Goal: Information Seeking & Learning: Check status

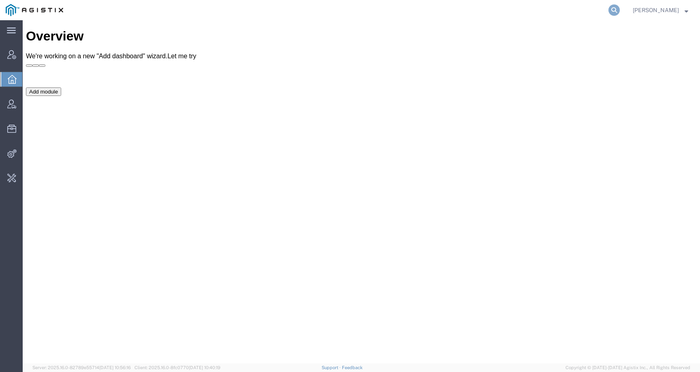
click at [619, 8] on icon at bounding box center [613, 9] width 11 height 11
click at [595, 13] on input "search" at bounding box center [485, 9] width 246 height 19
paste input "56454738"
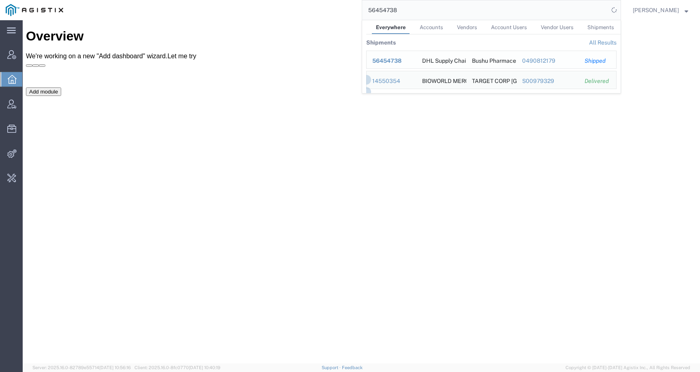
click at [401, 62] on span "56454738" at bounding box center [386, 60] width 29 height 6
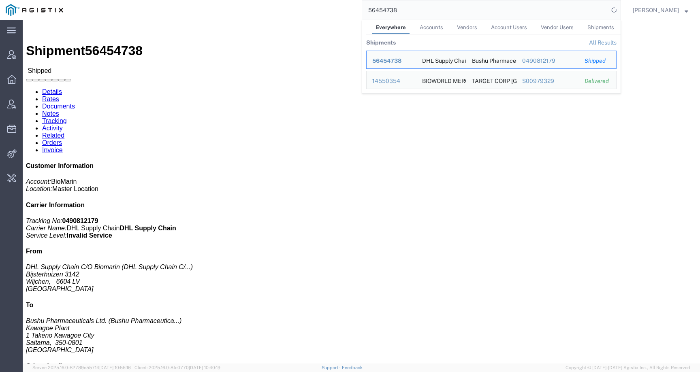
click div "Ship From DHL Supply Chain C/O Biomarin (DHL Supply Chain C/O Biomarin) Bijster…"
drag, startPoint x: 406, startPoint y: 13, endPoint x: 337, endPoint y: 13, distance: 68.4
click at [337, 13] on div "56454738 Everywhere Accounts Vendors Account Users Vendor Users Shipments Shipm…" at bounding box center [345, 10] width 552 height 20
paste input "39867"
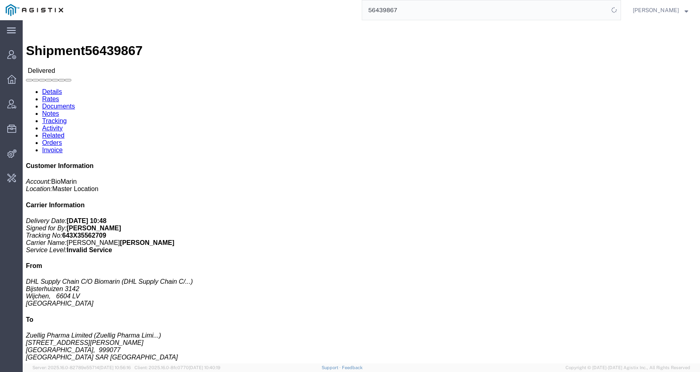
scroll to position [114, 0]
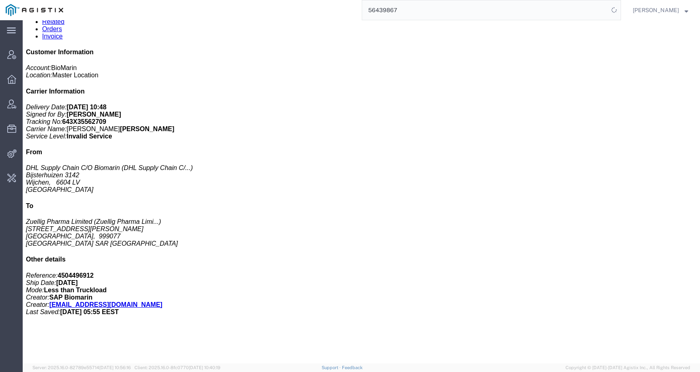
click div "VOX 10X 0.56MG/VL 10X 0.7ML/DWS DE AT Pieces: 10.00 Each Total value: EUR SKU: …"
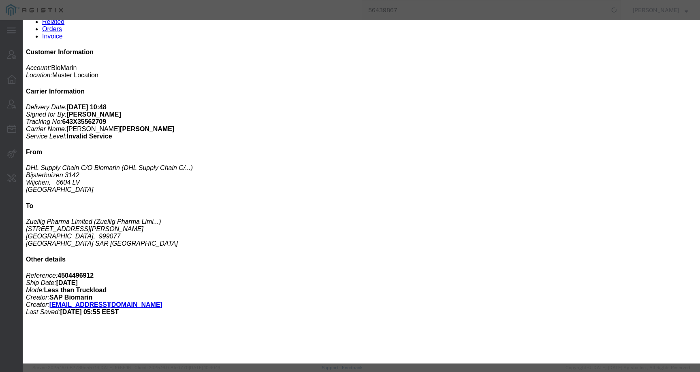
click div
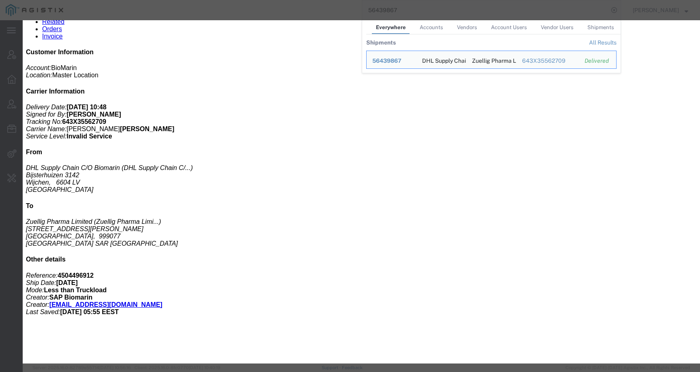
click div
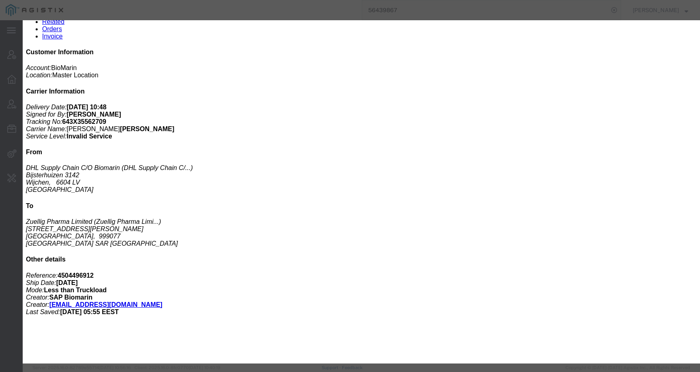
click button "button"
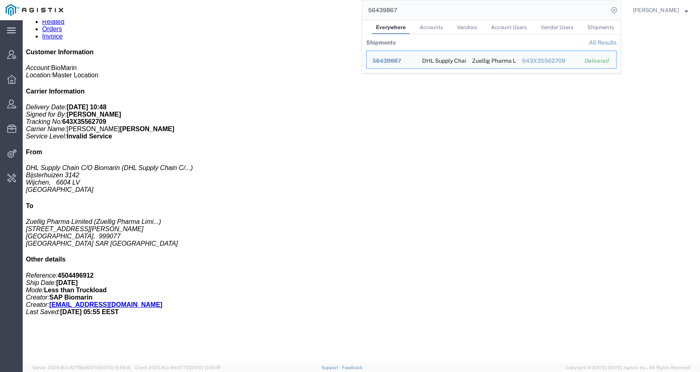
drag, startPoint x: 428, startPoint y: 11, endPoint x: 344, endPoint y: 9, distance: 83.8
click at [344, 9] on div "56439867 Everywhere Accounts Vendors Account Users Vendor Users Shipments Shipm…" at bounding box center [345, 10] width 552 height 20
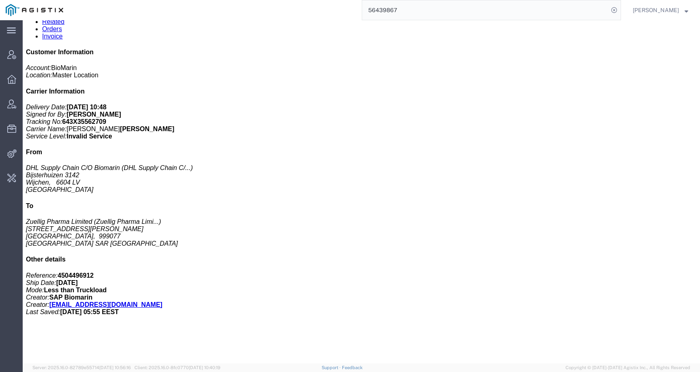
paste input "27256"
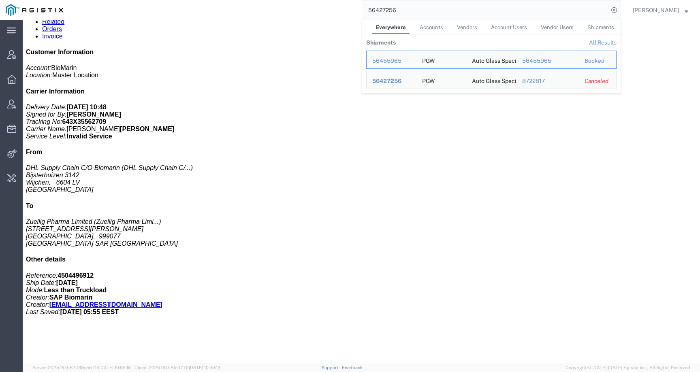
click div "Leg 1 - Less than Truckload"
click at [429, 12] on input "56427256" at bounding box center [485, 9] width 246 height 19
click at [401, 80] on span "56427256" at bounding box center [386, 81] width 29 height 6
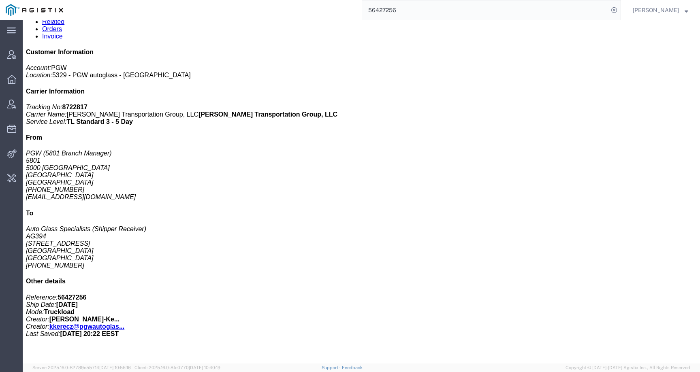
click link "Notes"
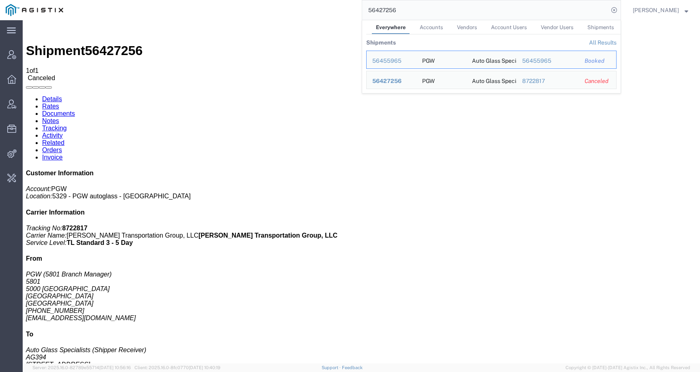
drag, startPoint x: 440, startPoint y: 5, endPoint x: 459, endPoint y: 18, distance: 22.4
click at [459, 18] on input "56427256" at bounding box center [485, 9] width 246 height 19
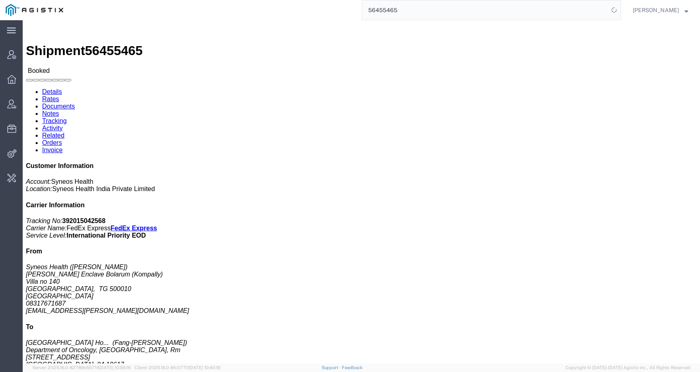
click link "Activity"
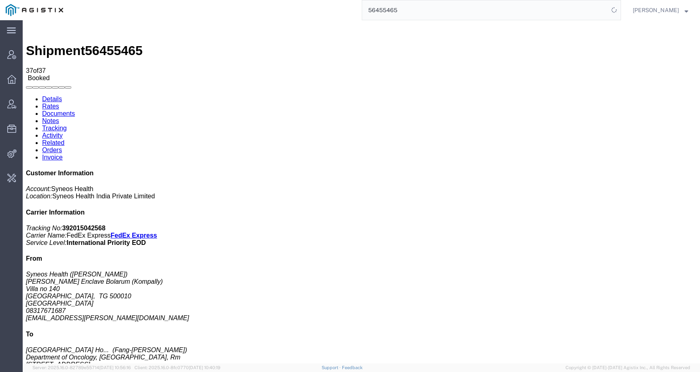
scroll to position [466, 0]
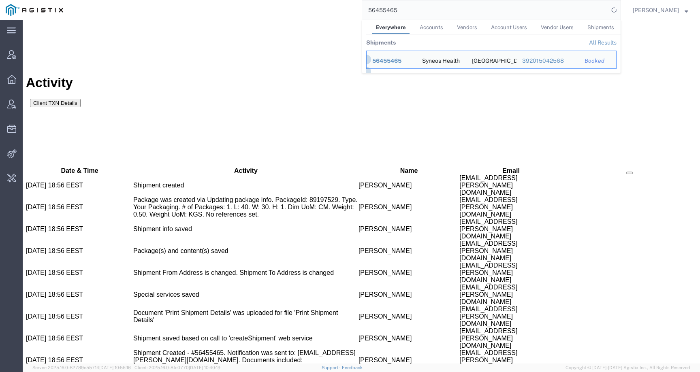
drag, startPoint x: 412, startPoint y: 8, endPoint x: 321, endPoint y: 8, distance: 90.7
click at [321, 8] on div "56455465 Everywhere Accounts Vendors Account Users Vendor Users Shipments Shipm…" at bounding box center [345, 10] width 552 height 20
paste input "2652"
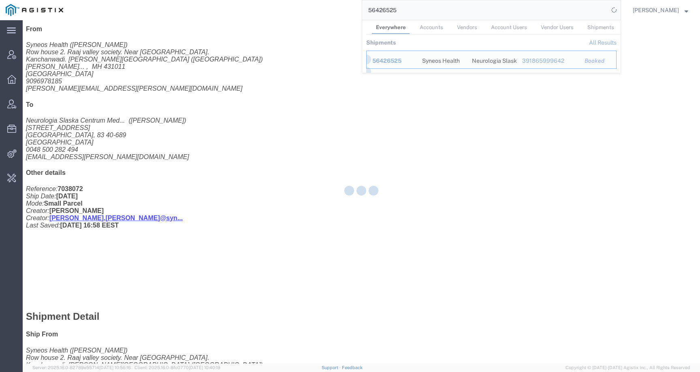
scroll to position [240, 0]
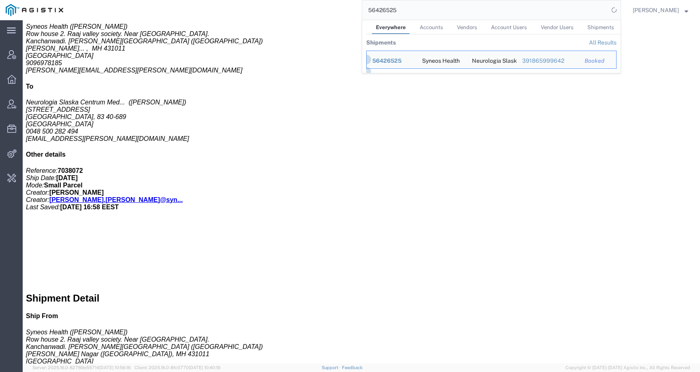
click div "1 Your Packaging Total weight: 0.50 KGS ( dim ) Tracking: 391865999642 Dimensio…"
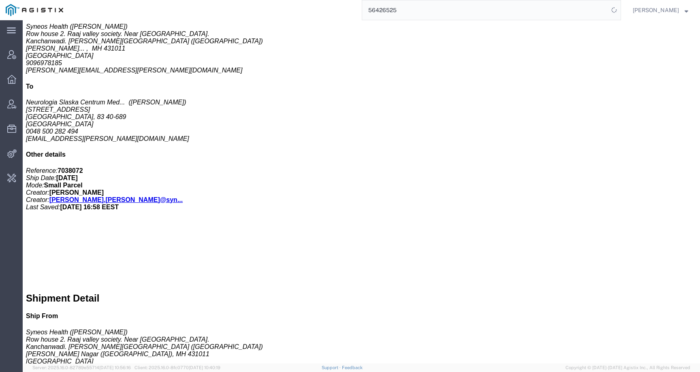
scroll to position [0, 0]
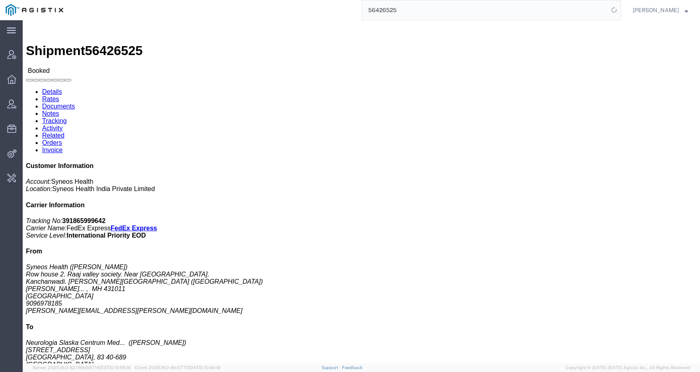
click link "Tracking"
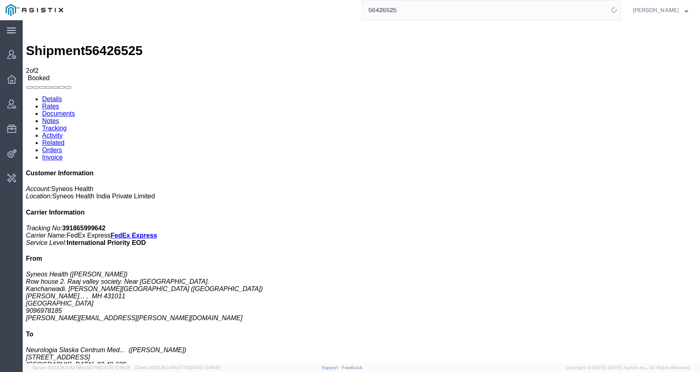
click at [63, 132] on link "Activity" at bounding box center [52, 135] width 21 height 7
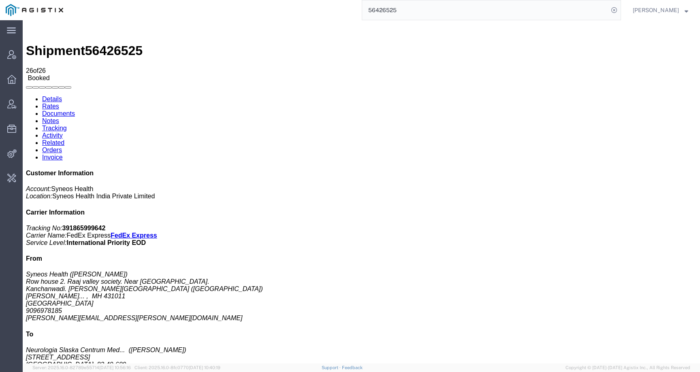
click link "Activity"
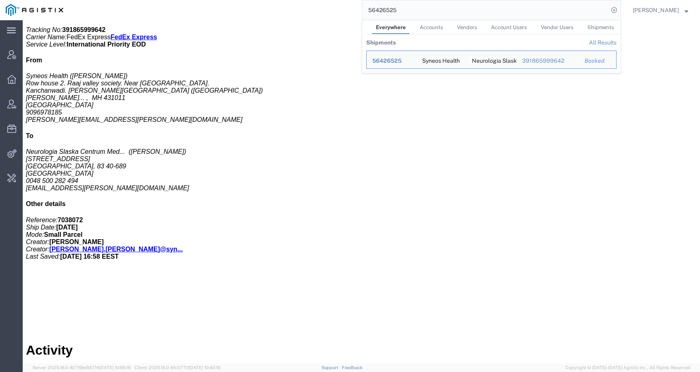
drag, startPoint x: 389, startPoint y: 11, endPoint x: 335, endPoint y: 9, distance: 53.9
click at [335, 9] on div "56426525 Everywhere Accounts Vendors Account Users Vendor Users Shipments Shipm…" at bounding box center [345, 10] width 552 height 20
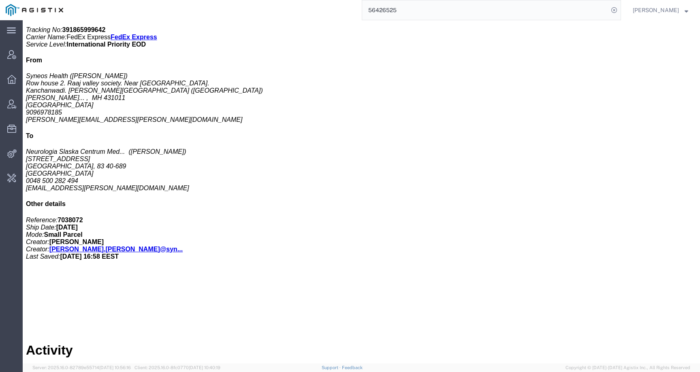
paste input "53860"
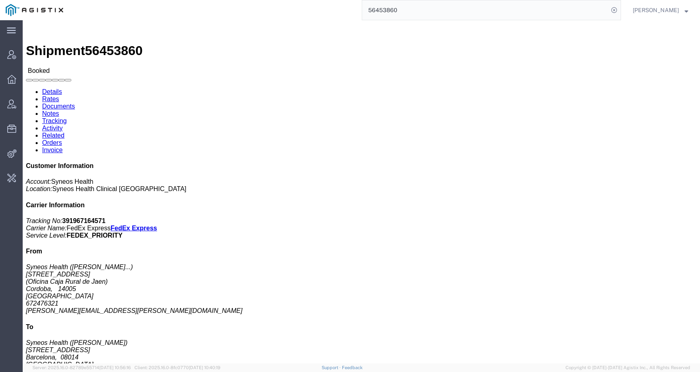
click link "Activity"
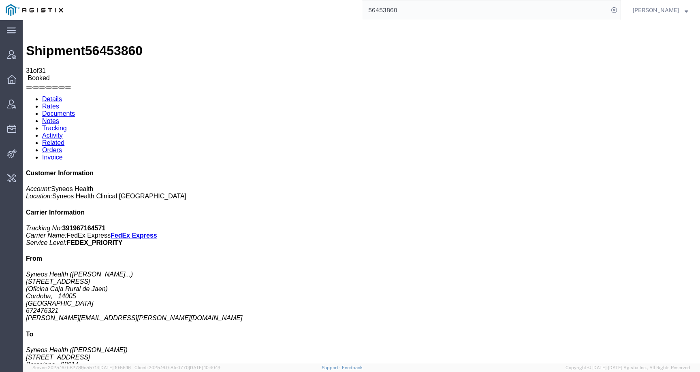
scroll to position [512, 0]
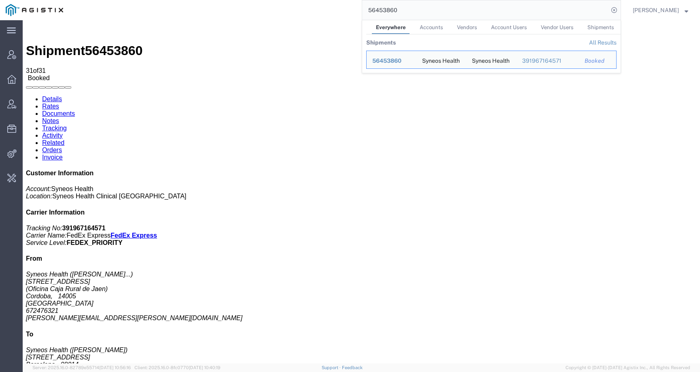
drag, startPoint x: 428, startPoint y: 8, endPoint x: 355, endPoint y: 7, distance: 73.3
click at [355, 7] on div "56453860 Everywhere Accounts Vendors Account Users Vendor Users Shipments Shipm…" at bounding box center [345, 10] width 552 height 20
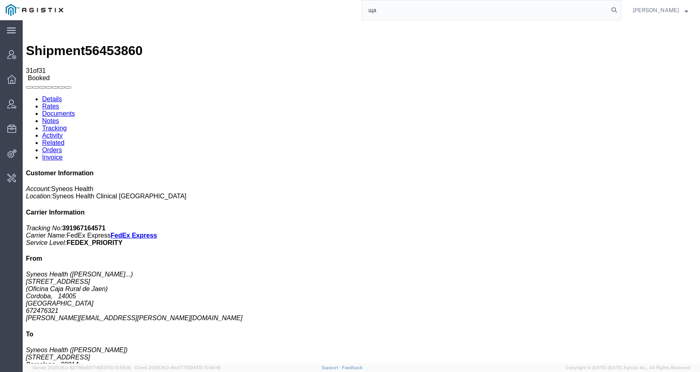
type input "щ"
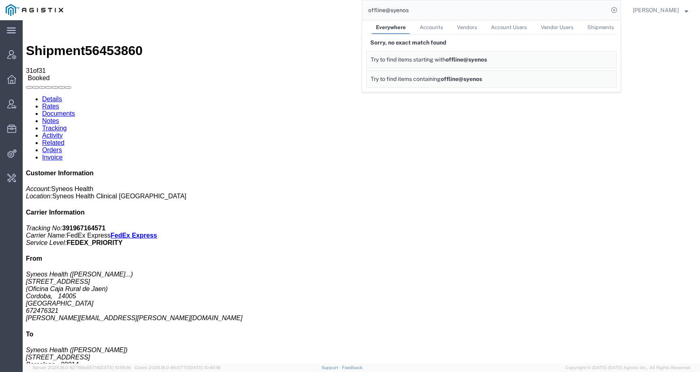
click at [405, 12] on input "offline@syenos" at bounding box center [485, 9] width 246 height 19
type input "offline@synenos"
click at [432, 11] on input "offline@synenos" at bounding box center [485, 9] width 246 height 19
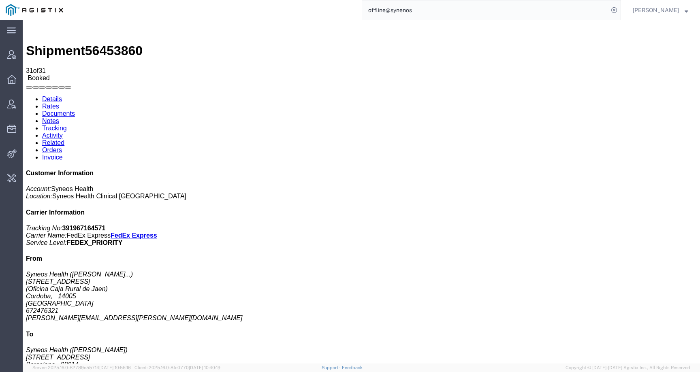
click at [423, 14] on input "offline@synenos" at bounding box center [485, 9] width 246 height 19
click at [373, 11] on input "offline@synenos" at bounding box center [485, 9] width 246 height 19
click at [455, 6] on input "offline@synenos" at bounding box center [485, 9] width 246 height 19
click at [440, 19] on input "offline@synenos" at bounding box center [485, 9] width 246 height 19
click at [433, 7] on input "offline@synenos" at bounding box center [485, 9] width 246 height 19
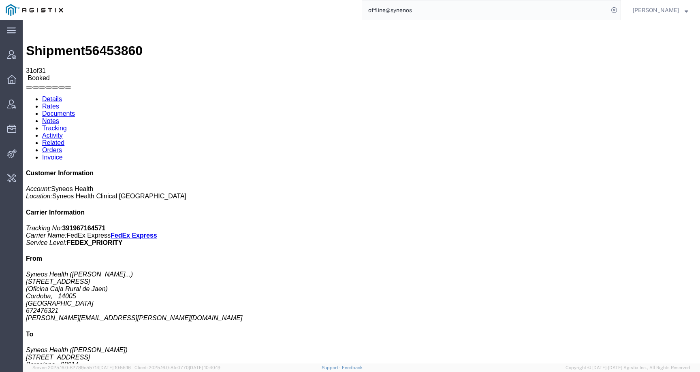
click at [421, 10] on input "offline@synenos" at bounding box center [485, 9] width 246 height 19
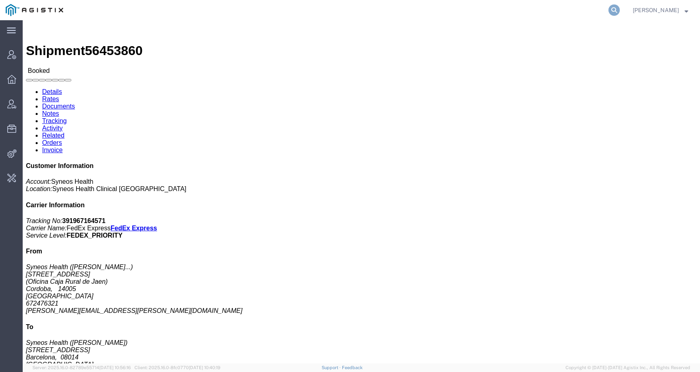
click at [619, 8] on icon at bounding box center [613, 9] width 11 height 11
click at [551, 15] on input "search" at bounding box center [485, 9] width 246 height 19
type input "offline@syneos"
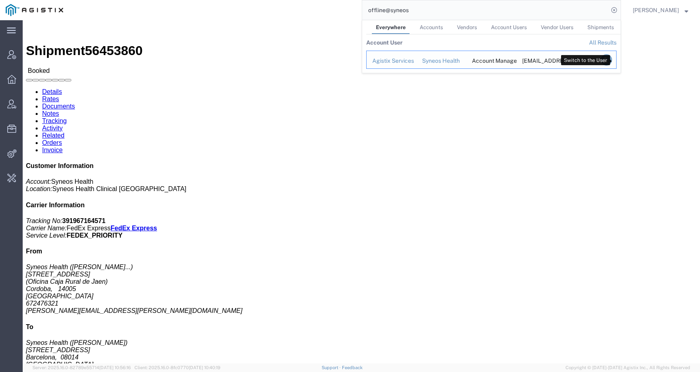
click at [612, 62] on icon "Search Results" at bounding box center [605, 59] width 11 height 11
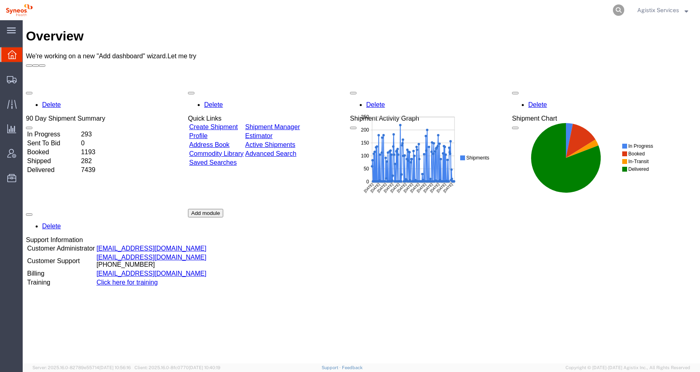
click at [616, 8] on icon at bounding box center [618, 9] width 11 height 11
click at [596, 8] on input "search" at bounding box center [489, 9] width 246 height 19
paste input "56453860"
type input "56453860"
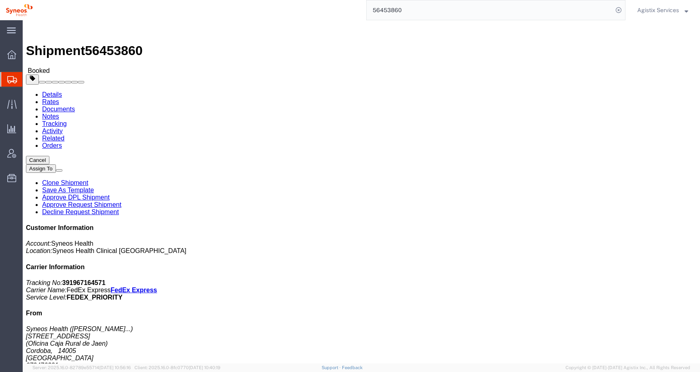
click button "button"
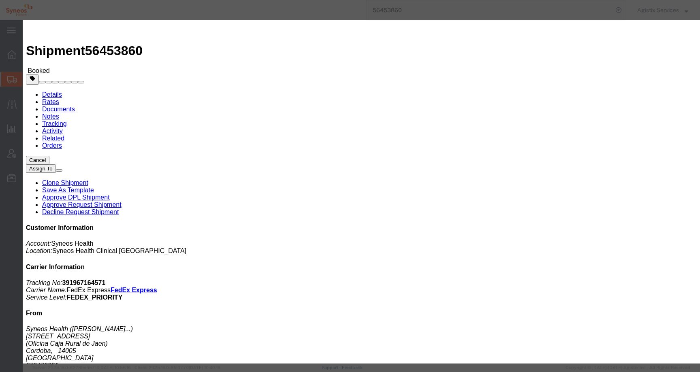
click div "Aug 13 2025 9:00 AM"
click button "Apply"
click div "Aug 13 2025 3:00 PM"
click button "Apply"
click div "Aug 13 2025 3:00 PM"
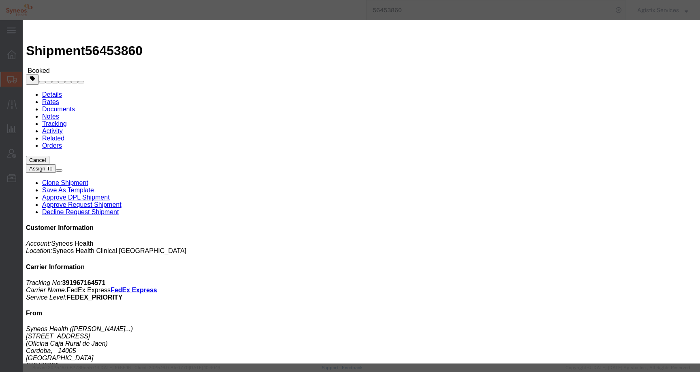
click button "Apply"
click div "Aug 12 2025 9:00 AM"
type input "11:00 AM"
click button "Apply"
click div "Aug 12 2025 3:00 PM"
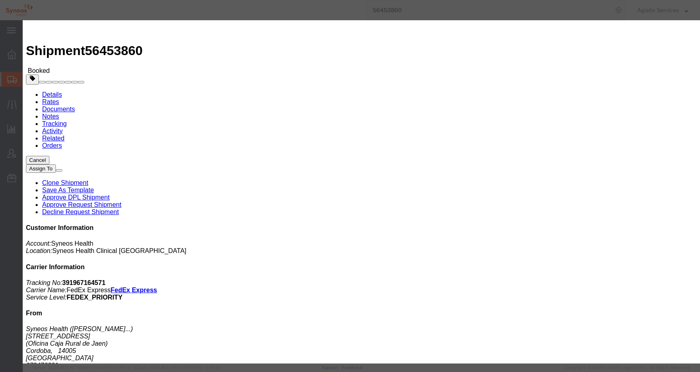
type input "4:00 PM"
click button "Apply"
click button "Save"
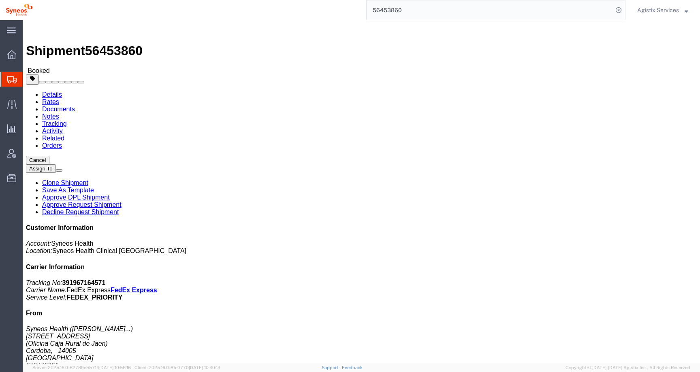
click icon "button"
click at [615, 12] on icon at bounding box center [618, 9] width 11 height 11
click span "56453860"
copy span "56453860"
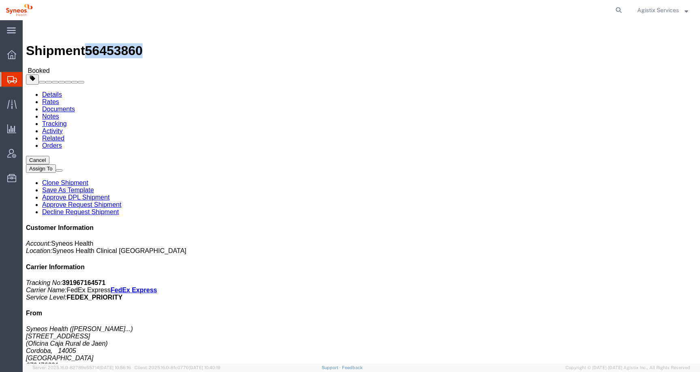
click link "Tracking"
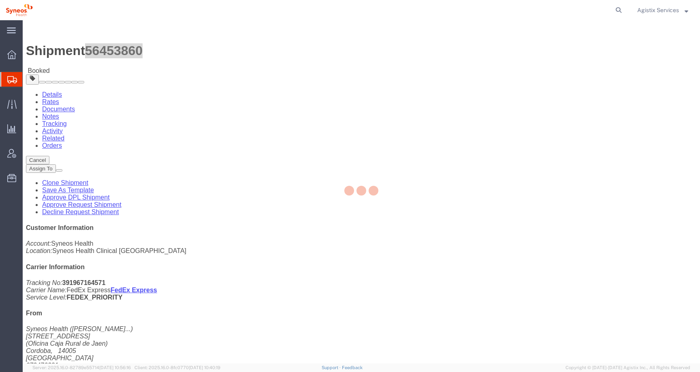
click at [206, 43] on div at bounding box center [361, 191] width 677 height 343
click at [204, 47] on div at bounding box center [361, 191] width 677 height 343
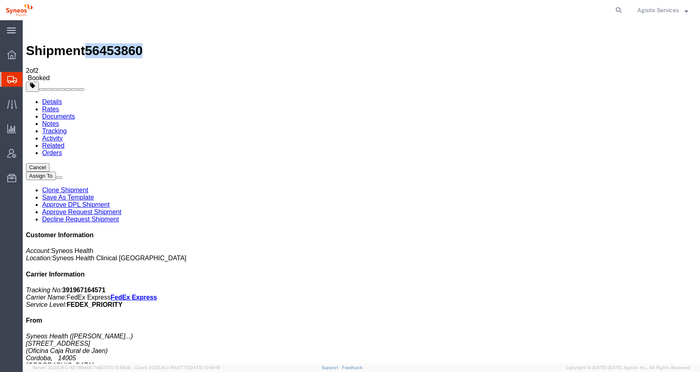
click at [63, 135] on link "Activity" at bounding box center [52, 138] width 21 height 7
copy td "Maria"
drag, startPoint x: 359, startPoint y: 113, endPoint x: 430, endPoint y: 119, distance: 71.1
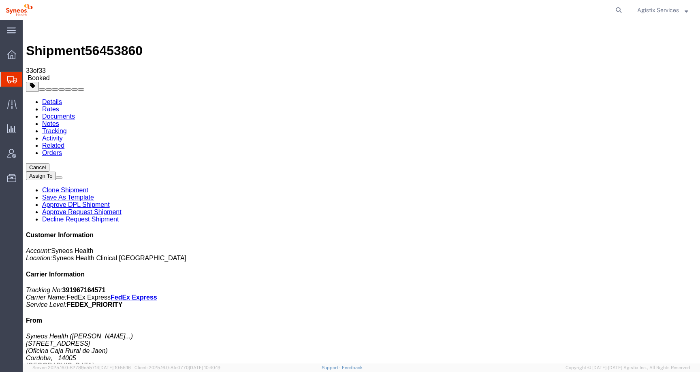
copy span "maria.lopez-quecuty@syneoshealth.com"
click at [42, 98] on link "Details" at bounding box center [52, 101] width 20 height 7
click b "ODBB"
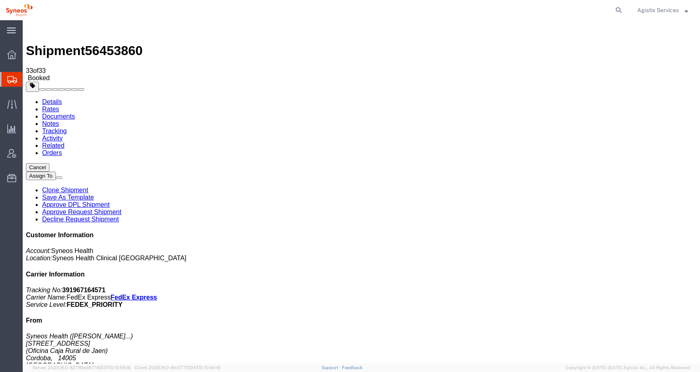
copy b "ODBB"
click b "2020"
copy b "2020"
click at [613, 9] on icon at bounding box center [618, 9] width 11 height 11
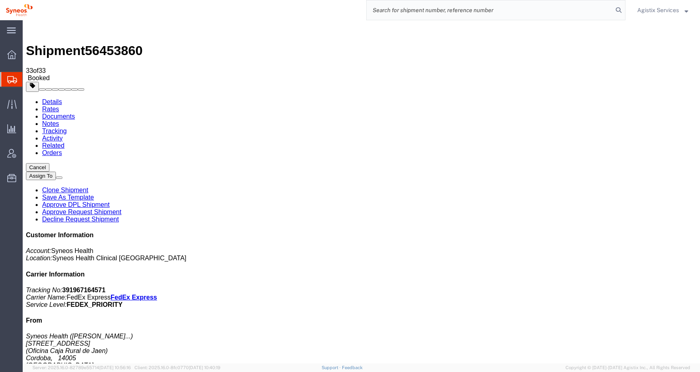
click at [588, 11] on input "search" at bounding box center [489, 9] width 246 height 19
paste input "56439350"
type input "56439350"
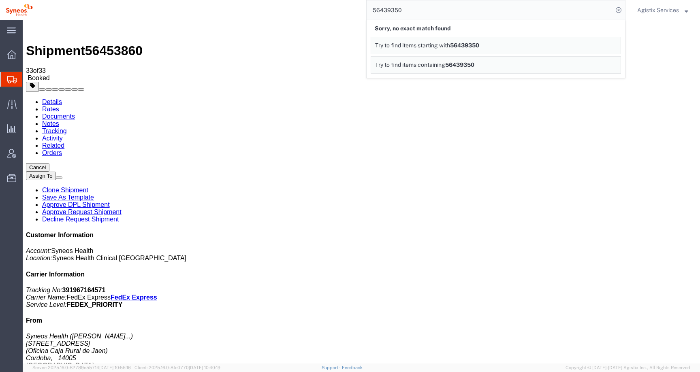
click at [681, 13] on span "Agistix Services" at bounding box center [662, 10] width 51 height 9
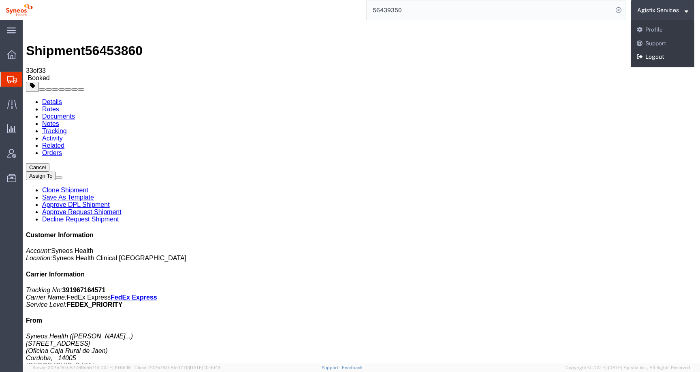
click at [665, 57] on link "Logout" at bounding box center [662, 57] width 63 height 14
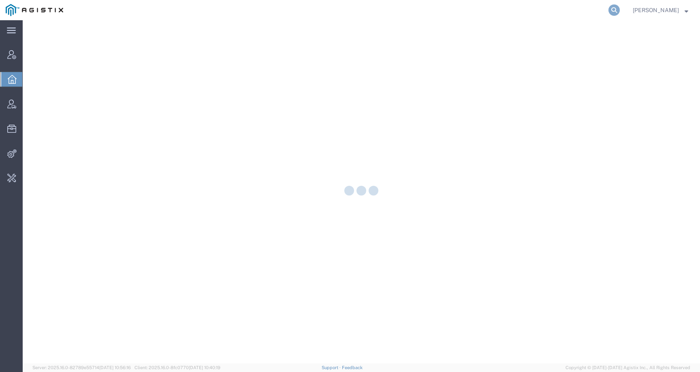
click at [619, 10] on icon at bounding box center [613, 9] width 11 height 11
click at [593, 16] on input "search" at bounding box center [485, 9] width 246 height 19
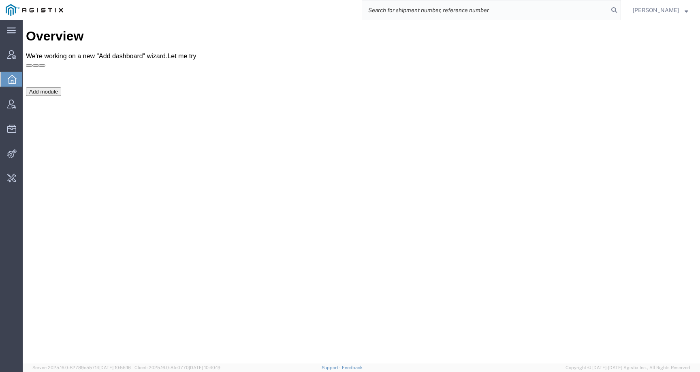
paste input "56439350"
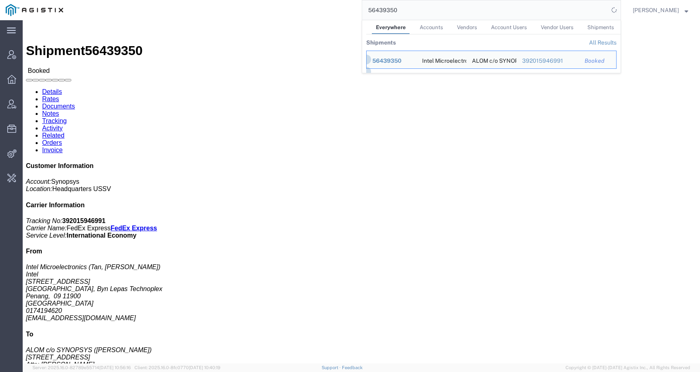
click h4 "Routing & Vehicle Information"
drag, startPoint x: 405, startPoint y: 9, endPoint x: 313, endPoint y: 14, distance: 92.4
click at [313, 14] on div "56439350 Everywhere Accounts Vendors Account Users Vendor Users Shipments Shipm…" at bounding box center [345, 10] width 552 height 20
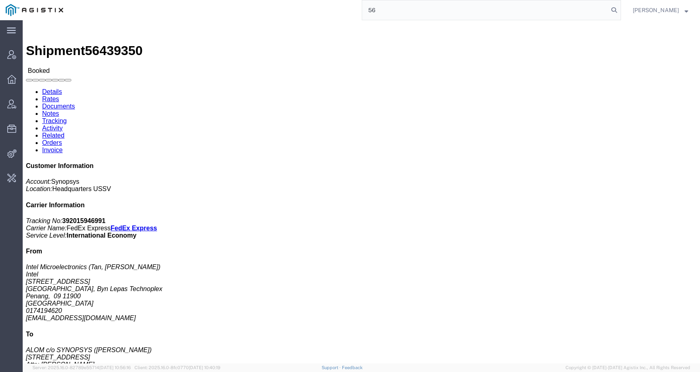
type input "5"
type input "offline@synopsys"
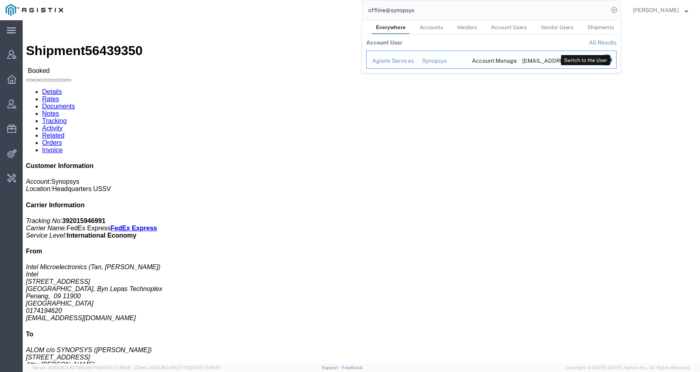
click at [612, 59] on icon "Search Results" at bounding box center [605, 59] width 11 height 11
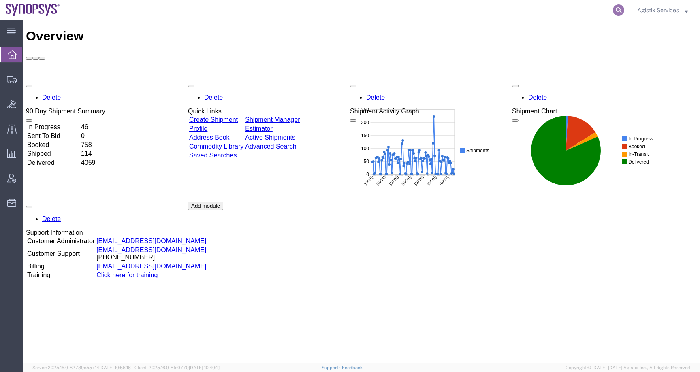
click at [620, 12] on icon at bounding box center [618, 9] width 11 height 11
click at [602, 12] on input "search" at bounding box center [489, 9] width 246 height 19
paste input "56439350"
type input "56439350"
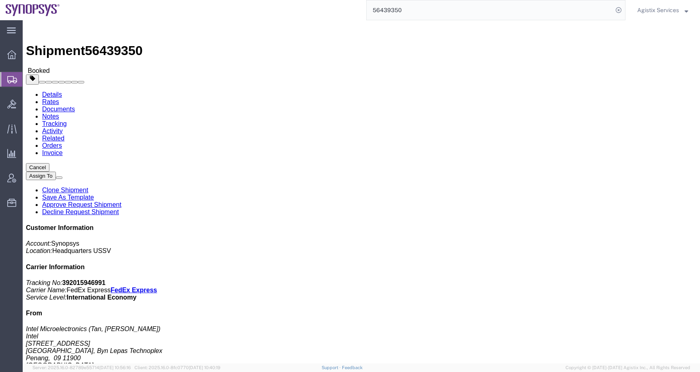
click button "button"
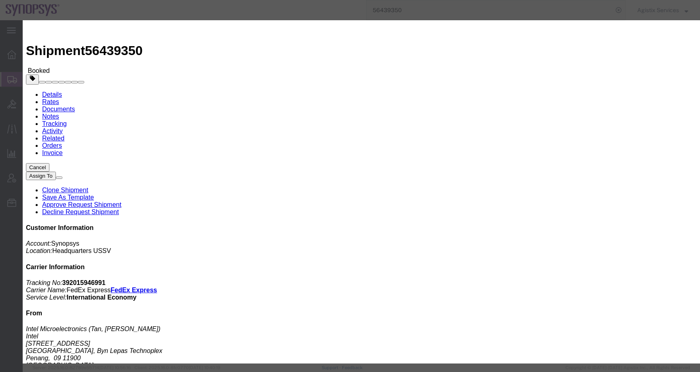
click div
click icon "button"
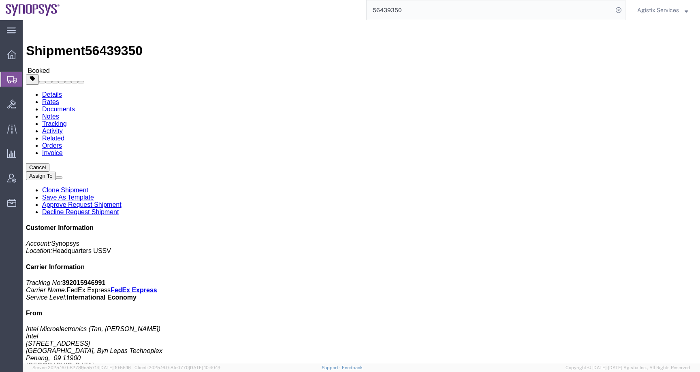
drag, startPoint x: 38, startPoint y: 119, endPoint x: 65, endPoint y: 120, distance: 27.5
click address "Intel Microelectronics (Tan, Wei Sern) Intel Plot 6 & Lot 15834, Pulau Pinang 1…"
drag, startPoint x: 39, startPoint y: 118, endPoint x: 55, endPoint y: 124, distance: 16.7
click address "Intel Microelectronics (Tan, Wei Sern) Intel Plot 6 & Lot 15834, Pulau Pinang 1…"
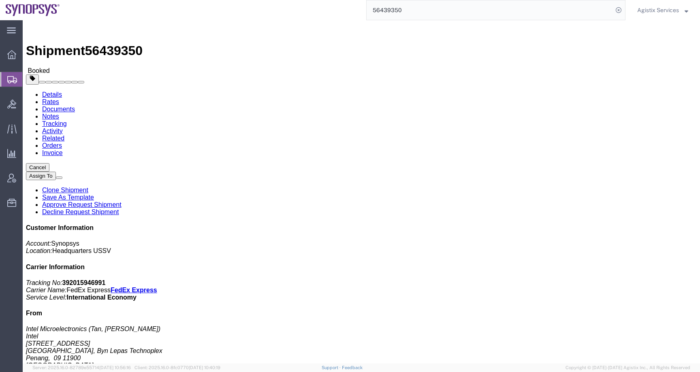
copy address "11900 Malaysia"
click button "button"
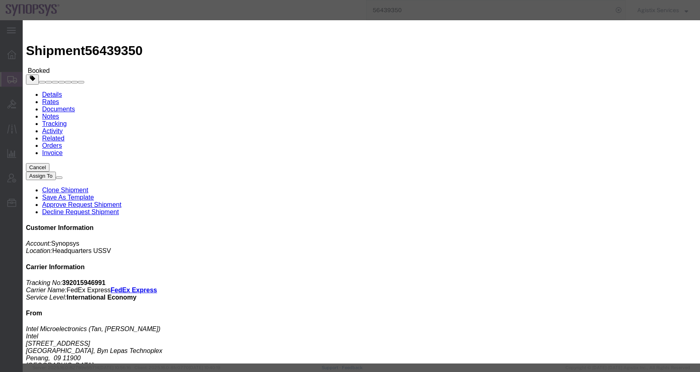
click div "Aug 12 2025 4:26 PM"
click input "4:26 PM"
click input "9:00 PM"
click input "10:00 PM"
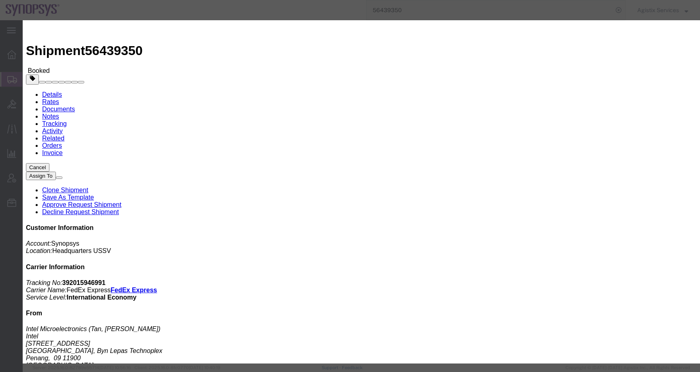
click input "10:00 PM"
type input "10:00 AM"
click button "Apply"
click div "Aug 15 2025 5:00 PM"
click input "5:00 PM"
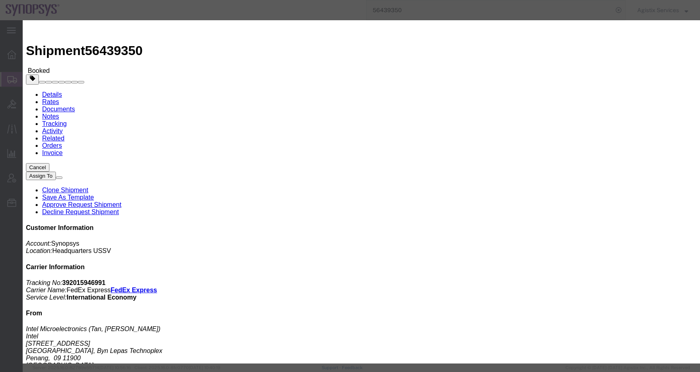
type input "2:00 PM"
click button "Apply"
click button "Save"
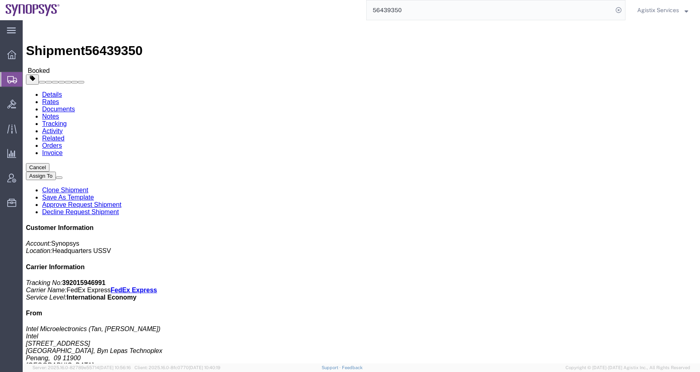
click button "Close"
click b "PENA"
copy b "PENA"
click b "2041"
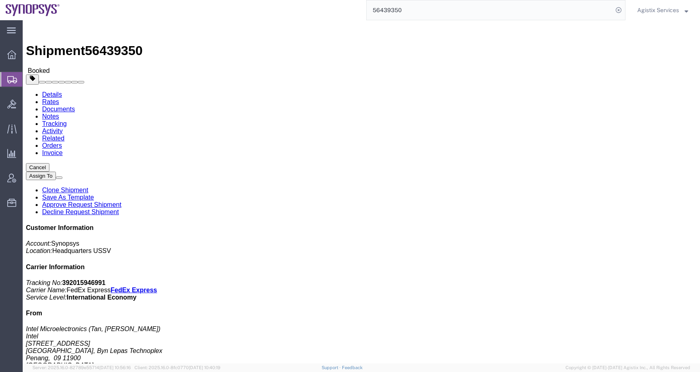
click b "2041"
copy b "2041"
click link "Activity"
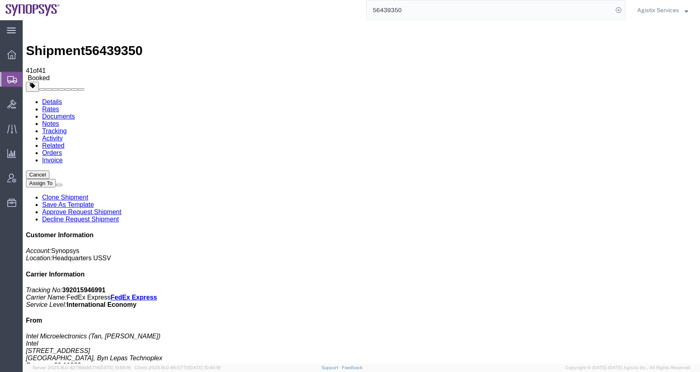
click at [45, 98] on link "Details" at bounding box center [52, 101] width 20 height 7
click link "Activity"
click at [51, 98] on link "Details" at bounding box center [52, 101] width 20 height 7
click link "Activity"
click at [58, 98] on link "Details" at bounding box center [52, 101] width 20 height 7
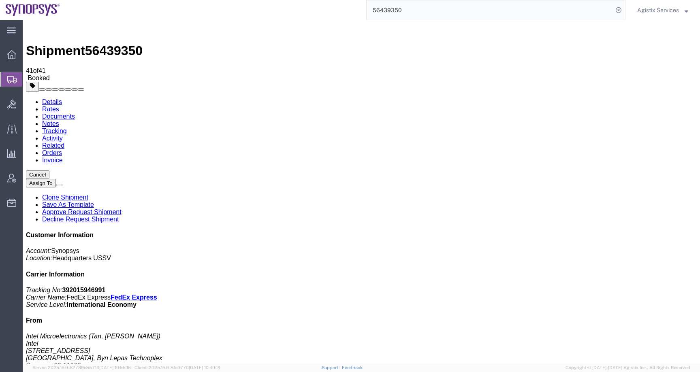
click link "Tracking"
click at [63, 135] on link "Activity" at bounding box center [52, 138] width 21 height 7
copy td "Yeni"
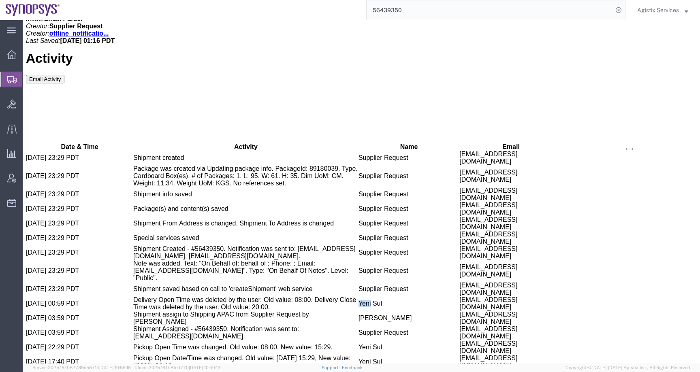
scroll to position [524, 0]
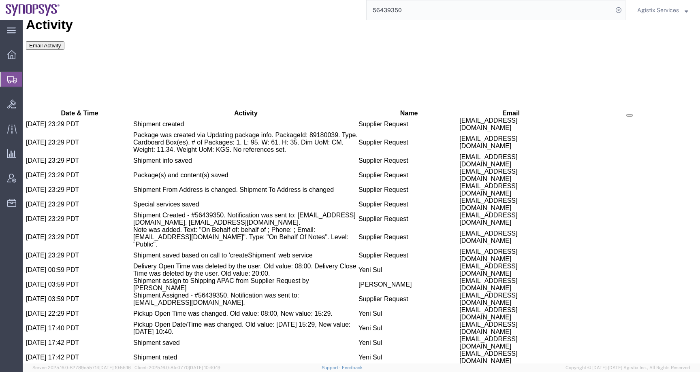
drag, startPoint x: 548, startPoint y: 227, endPoint x: 620, endPoint y: 227, distance: 72.1
copy address "wei.sern.tan@intel.com"
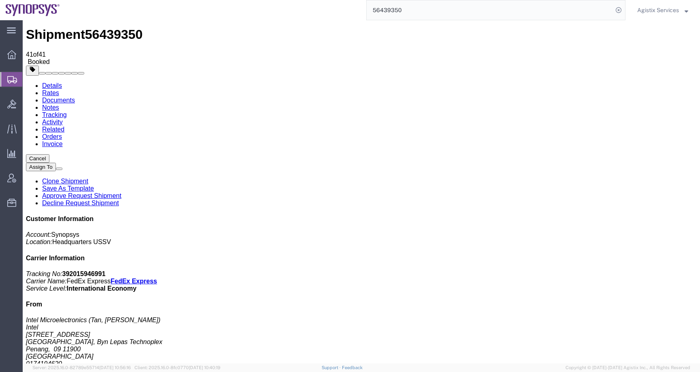
scroll to position [0, 0]
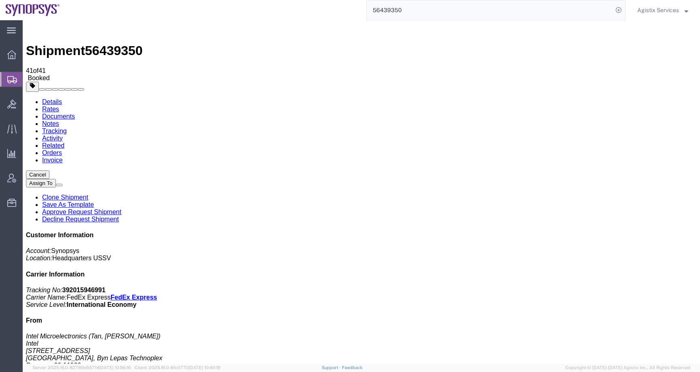
click at [608, 333] on address "Intel Microelectronics (Tan, Wei Sern) Intel Plot 6 & Lot 15834, Pulau Pinang 1…" at bounding box center [361, 362] width 670 height 58
copy address "Tan"
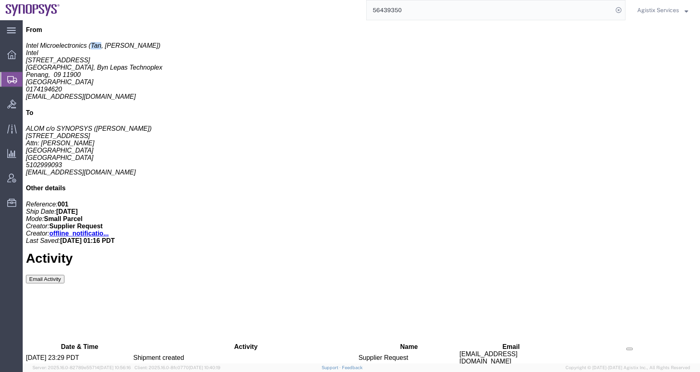
scroll to position [524, 0]
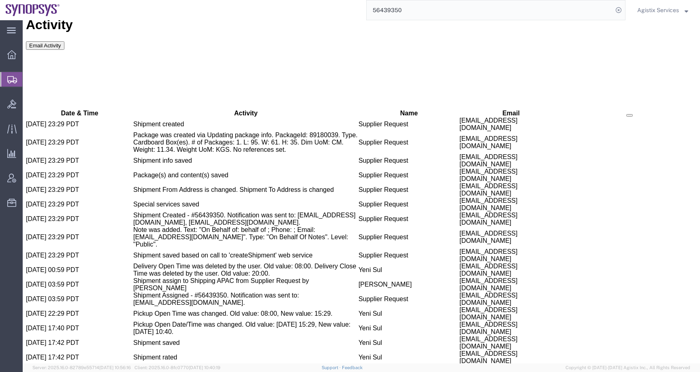
copy span "56439350"
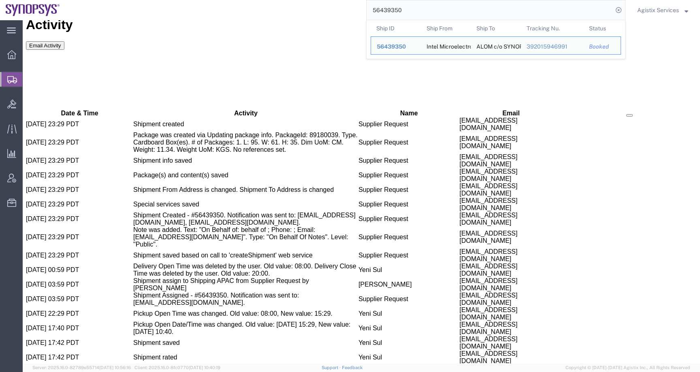
drag, startPoint x: 406, startPoint y: 13, endPoint x: 356, endPoint y: 10, distance: 50.3
click at [356, 10] on div "56439350 Ship ID Ship From Ship To Tracking Nu. Status Ship ID 56439350 Ship Fr…" at bounding box center [346, 10] width 560 height 20
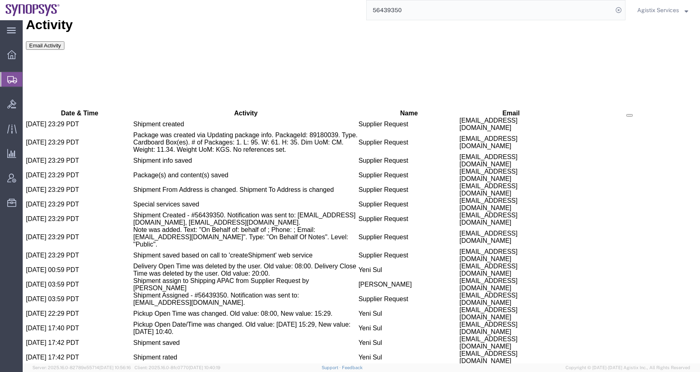
paste input "25236"
type input "56425236"
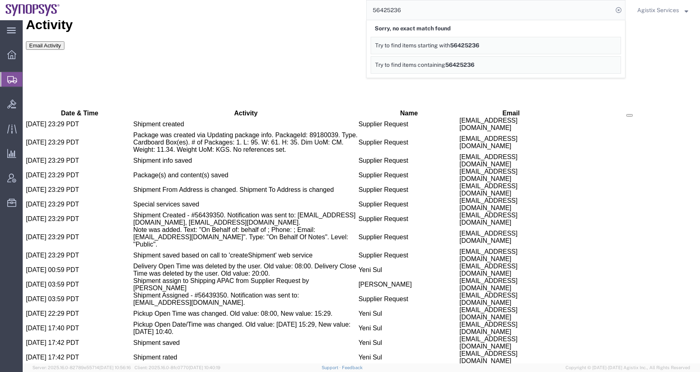
drag, startPoint x: 460, startPoint y: 126, endPoint x: 460, endPoint y: 116, distance: 10.1
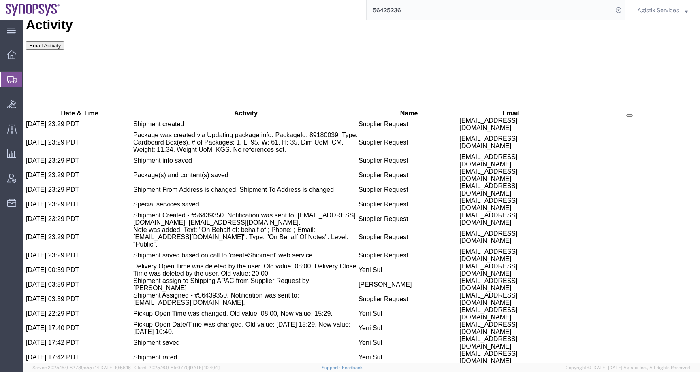
click at [677, 9] on span "Agistix Services" at bounding box center [658, 10] width 42 height 9
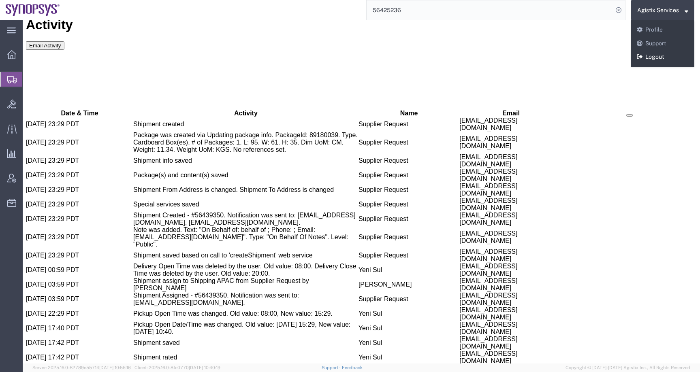
click at [661, 59] on link "Logout" at bounding box center [662, 57] width 63 height 14
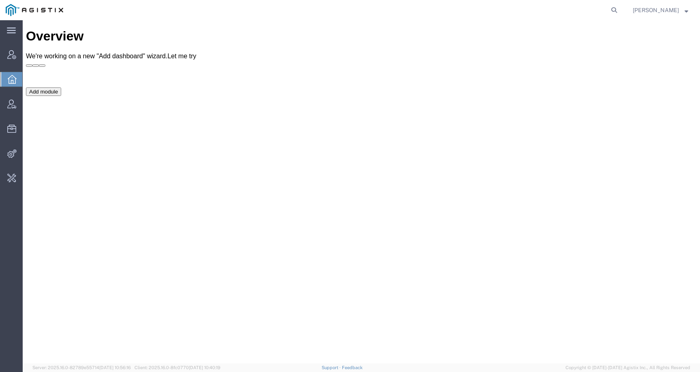
click at [615, 9] on agx-global-search at bounding box center [491, 10] width 259 height 20
click at [619, 9] on icon at bounding box center [613, 9] width 11 height 11
click at [600, 9] on input "search" at bounding box center [485, 9] width 246 height 19
paste input "56425236"
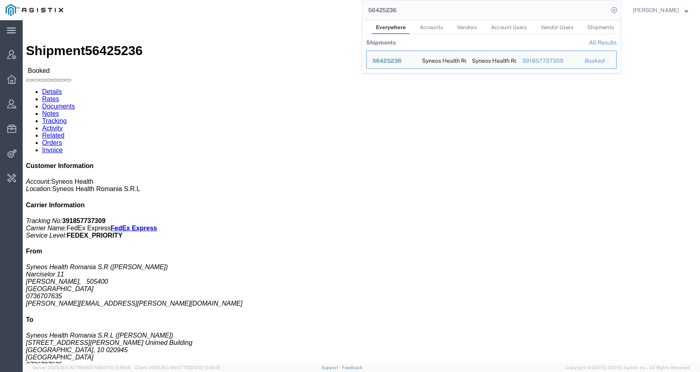
click div "Leg 1 - Small Parcel"
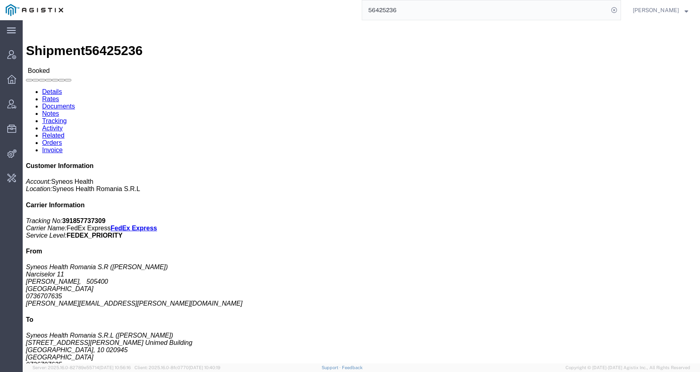
click link "Activity"
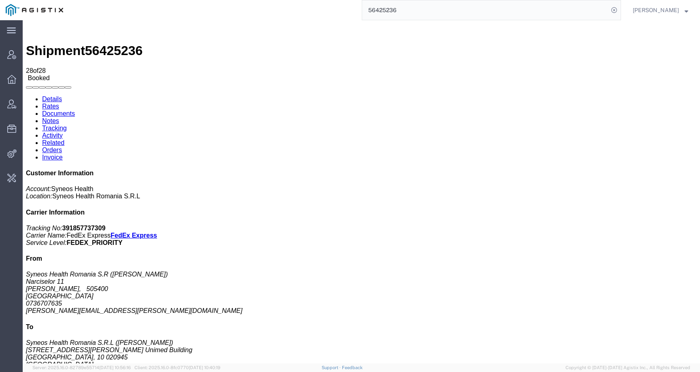
click at [54, 96] on link "Details" at bounding box center [52, 99] width 20 height 7
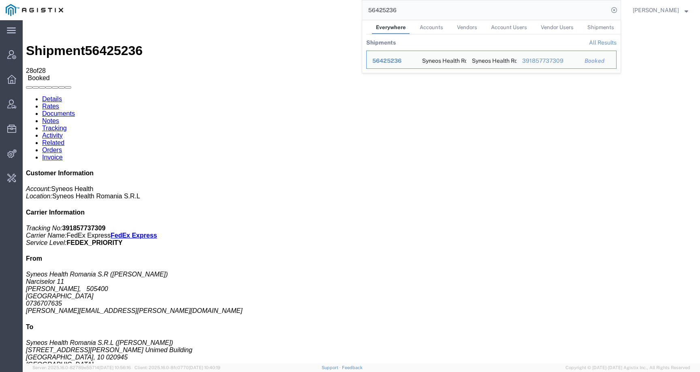
drag, startPoint x: 428, startPoint y: 14, endPoint x: 363, endPoint y: 9, distance: 65.8
click at [363, 9] on div "56425236 Everywhere Accounts Vendors Account Users Vendor Users Shipments Shipm…" at bounding box center [345, 10] width 552 height 20
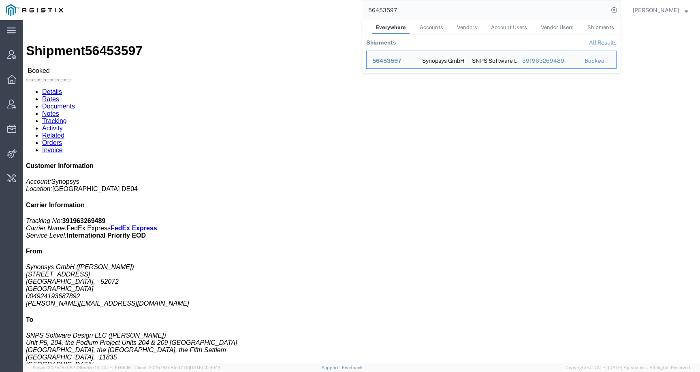
click div "Leg 1 - Small Parcel"
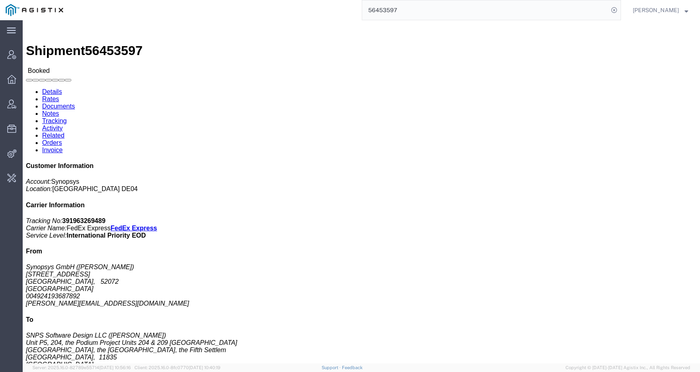
click link "Tracking"
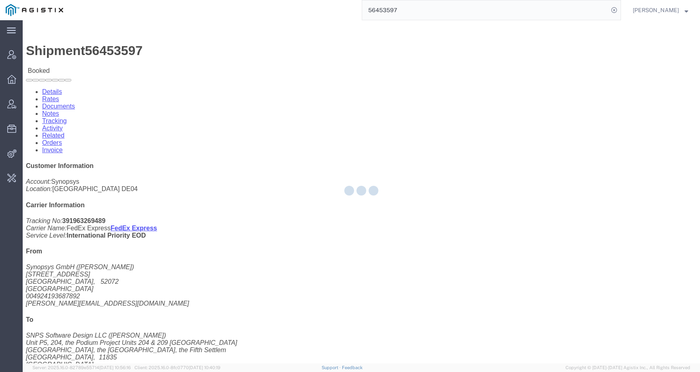
click at [205, 52] on div at bounding box center [361, 191] width 677 height 343
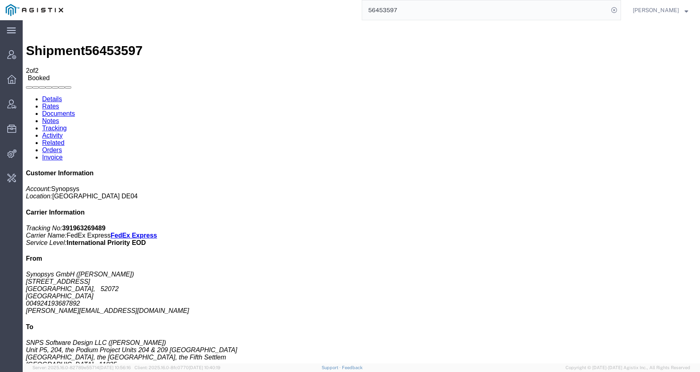
click at [67, 125] on link "Tracking" at bounding box center [54, 128] width 25 height 7
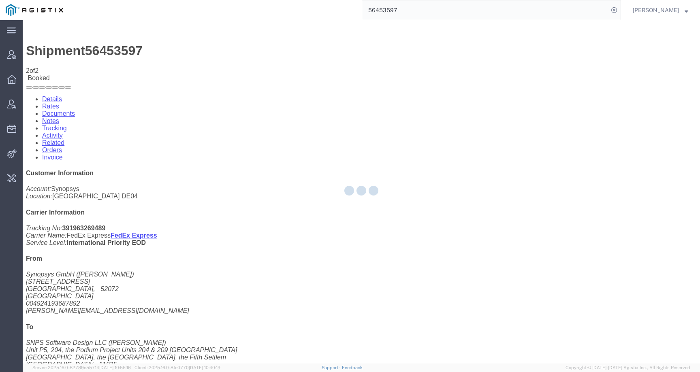
click at [204, 51] on div at bounding box center [361, 191] width 677 height 343
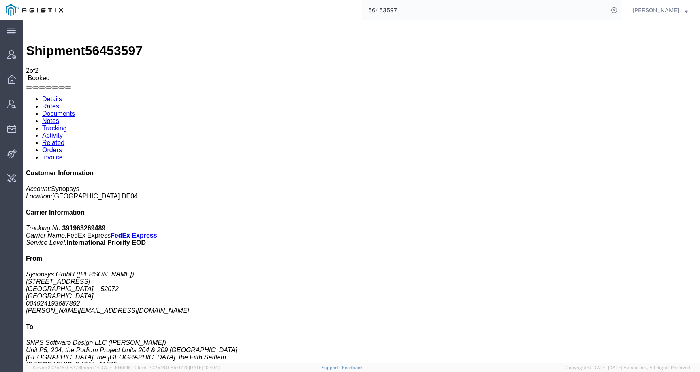
click at [63, 132] on link "Activity" at bounding box center [52, 135] width 21 height 7
click at [47, 96] on link "Details" at bounding box center [52, 99] width 20 height 7
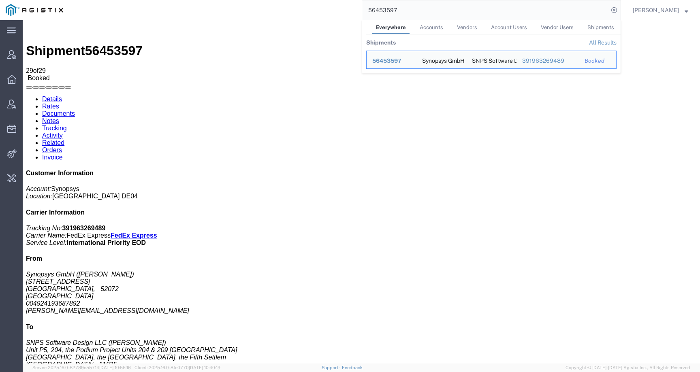
drag, startPoint x: 420, startPoint y: 8, endPoint x: 324, endPoint y: 4, distance: 96.0
click at [324, 4] on div "56453597 Everywhere Accounts Vendors Account Users Vendor Users Shipments Shipm…" at bounding box center [345, 10] width 552 height 20
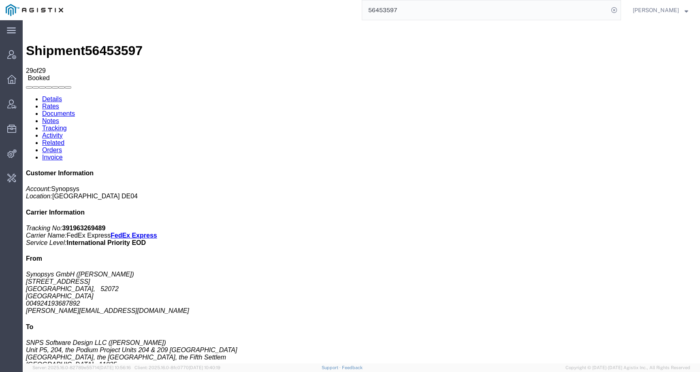
paste input "3986"
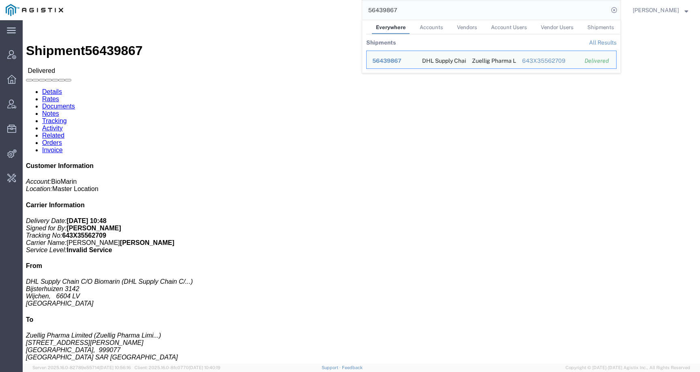
scroll to position [114, 0]
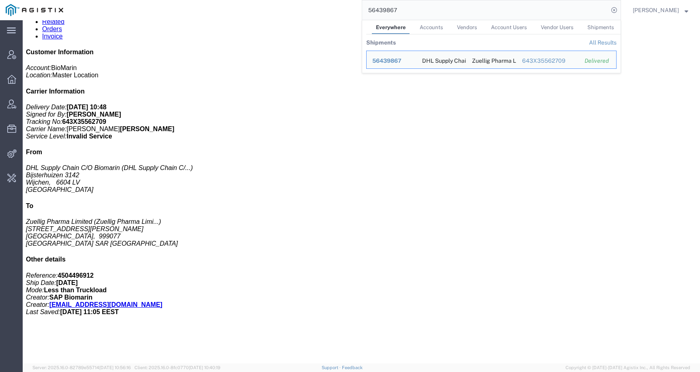
click p "Pieces: 10.00 Each"
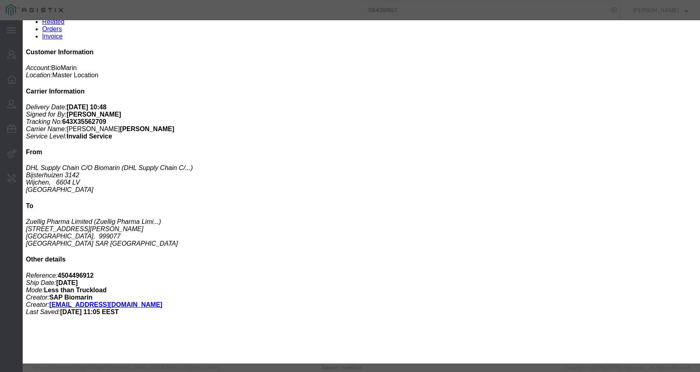
click icon "button"
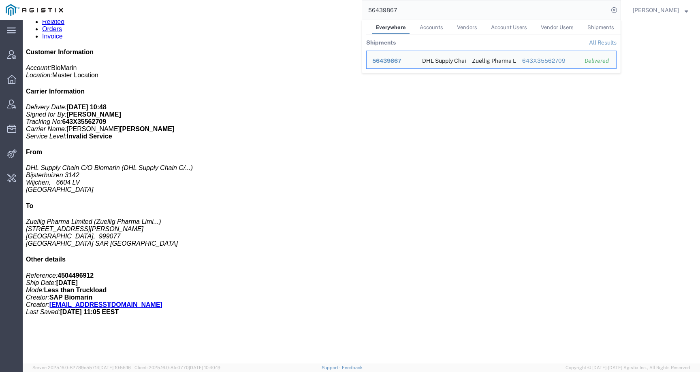
drag, startPoint x: 442, startPoint y: 7, endPoint x: 326, endPoint y: 7, distance: 116.2
click at [326, 7] on div "56439867 Everywhere Accounts Vendors Account Users Vendor Users Shipments Shipm…" at bounding box center [345, 10] width 552 height 20
paste input "67778"
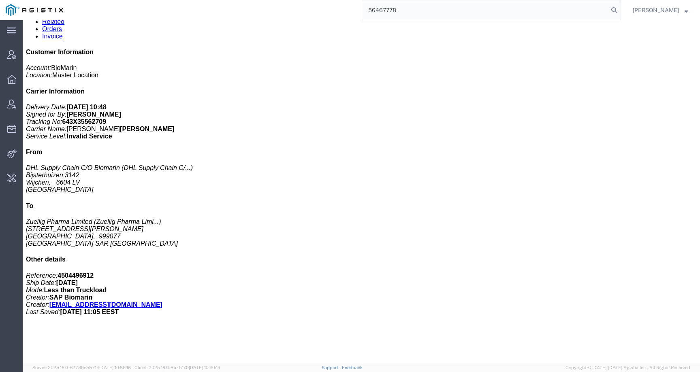
type input "56467778"
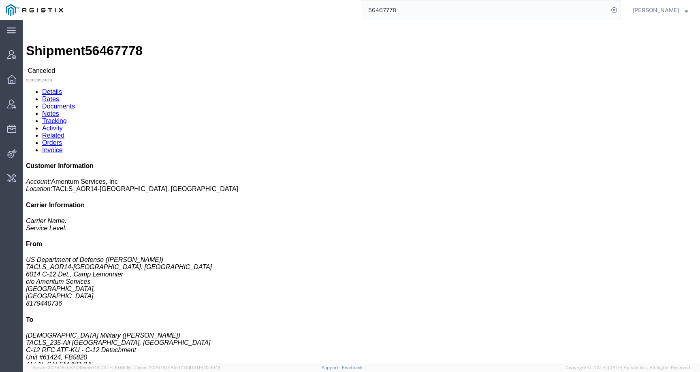
click link "Activity"
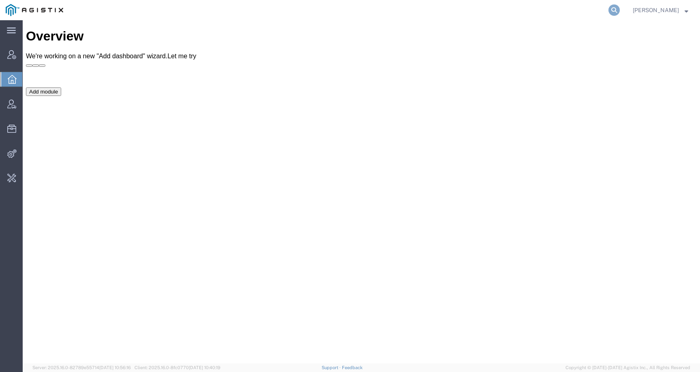
click at [619, 10] on icon at bounding box center [613, 9] width 11 height 11
click at [587, 10] on input "search" at bounding box center [485, 9] width 246 height 19
paste input "S02380228"
type input "S02380228"
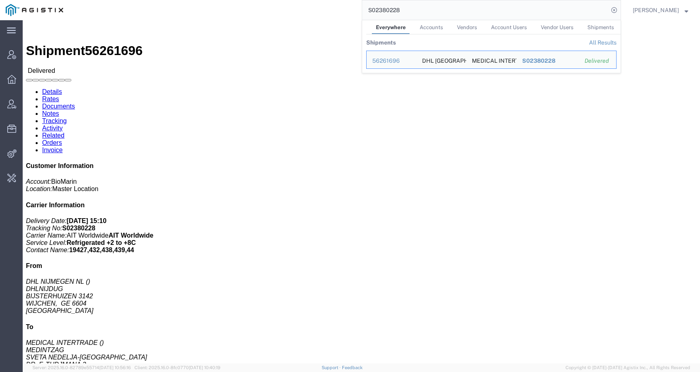
click div "Ship From DHL [GEOGRAPHIC_DATA] [GEOGRAPHIC_DATA] DHLNIJDUG BIJSTERHUIZEN [GEOG…"
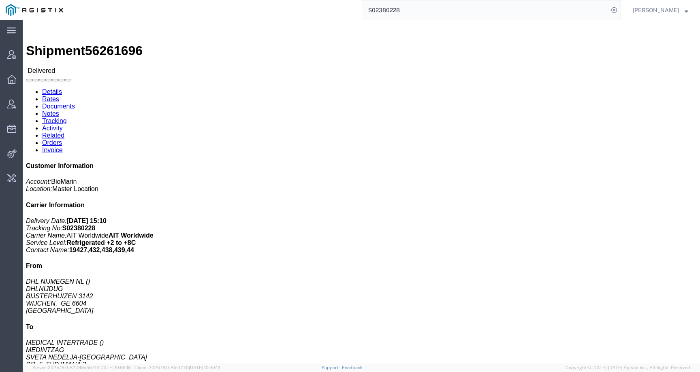
click link "Activity"
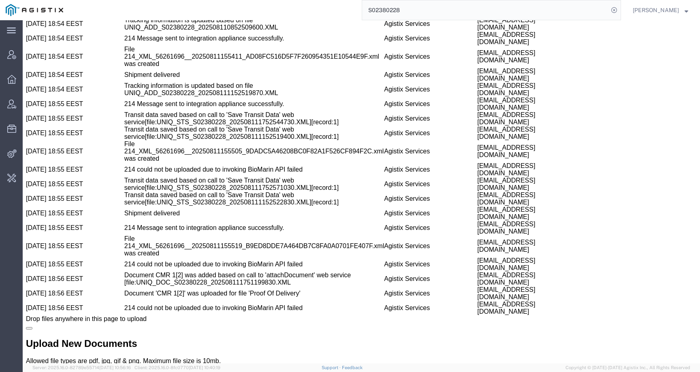
scroll to position [1932, 0]
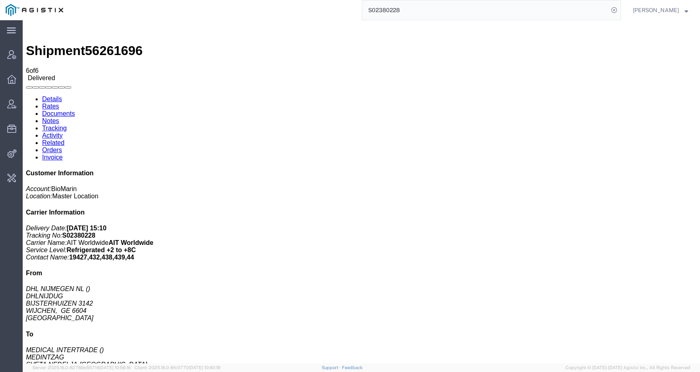
click at [63, 132] on link "Activity" at bounding box center [52, 135] width 21 height 7
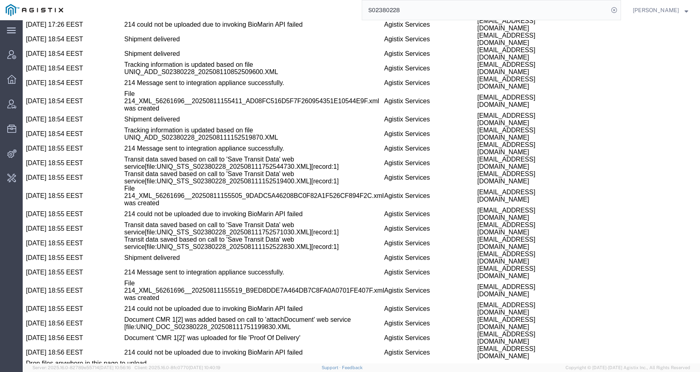
scroll to position [1932, 0]
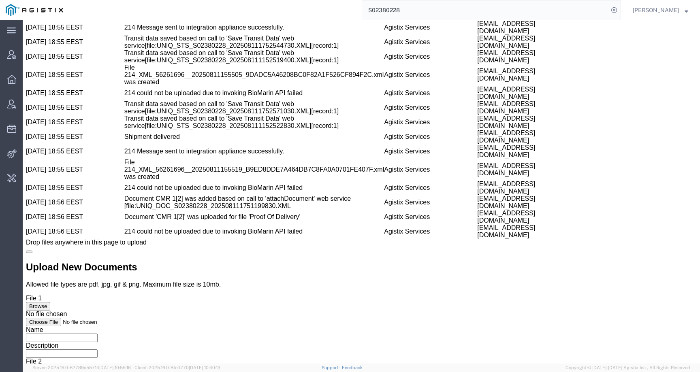
click at [254, 181] on td "File 214_XML_56261696__20250811155519_B9ED8DDE7A464DB7C8FA0A0701FE407F.xml was …" at bounding box center [254, 170] width 260 height 22
drag, startPoint x: 129, startPoint y: 254, endPoint x: 233, endPoint y: 254, distance: 103.6
click at [233, 159] on td "214 Message sent to integration appliance successfully." at bounding box center [254, 151] width 260 height 15
drag, startPoint x: 130, startPoint y: 298, endPoint x: 217, endPoint y: 298, distance: 87.0
click at [217, 195] on td "214 could not be uploaded due to invoking BioMarin API failed" at bounding box center [254, 188] width 260 height 15
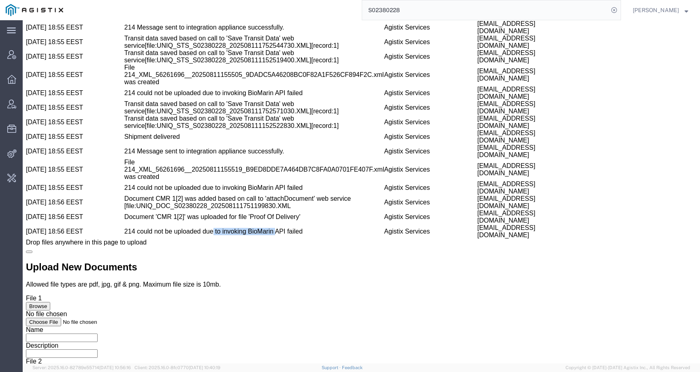
drag, startPoint x: 185, startPoint y: 350, endPoint x: 242, endPoint y: 351, distance: 56.3
click at [242, 239] on td "214 could not be uploaded due to invoking BioMarin API failed" at bounding box center [254, 231] width 260 height 15
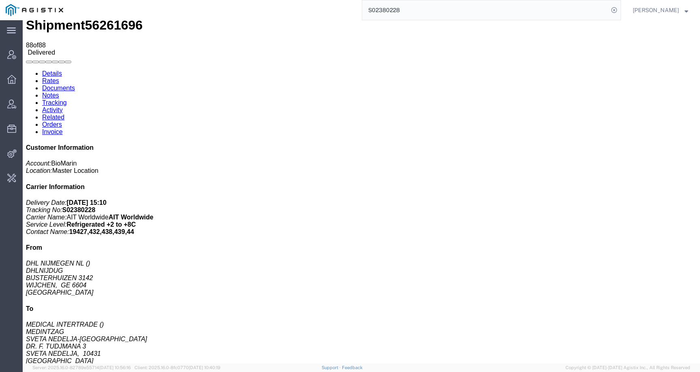
scroll to position [0, 0]
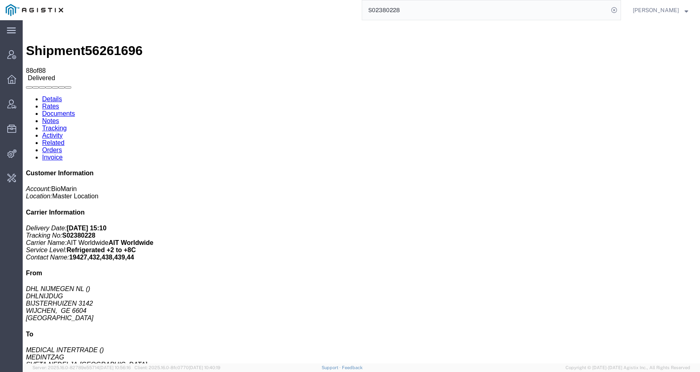
drag, startPoint x: 279, startPoint y: 96, endPoint x: 323, endPoint y: 96, distance: 44.9
drag, startPoint x: 362, startPoint y: 96, endPoint x: 377, endPoint y: 96, distance: 15.4
drag, startPoint x: 435, startPoint y: 98, endPoint x: 457, endPoint y: 98, distance: 21.5
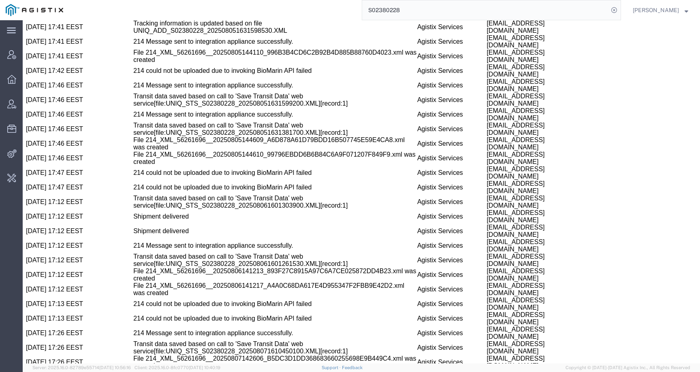
scroll to position [1592, 0]
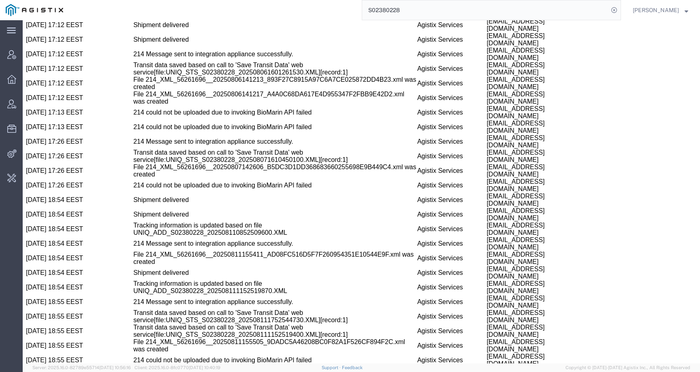
copy span "56261696"
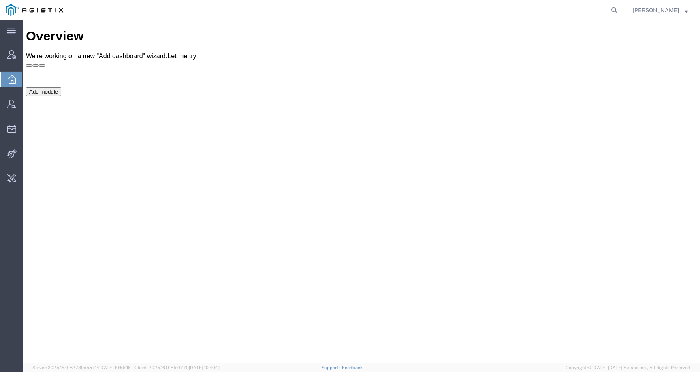
click at [621, 4] on form at bounding box center [614, 10] width 13 height 20
click at [619, 6] on icon at bounding box center [613, 9] width 11 height 11
click at [581, 11] on input "search" at bounding box center [485, 9] width 246 height 19
paste input "56420917"
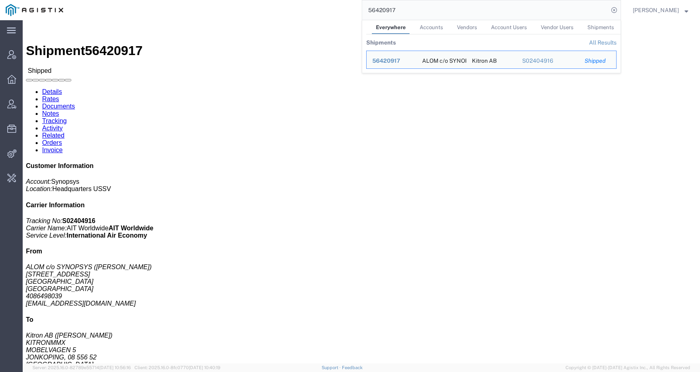
drag, startPoint x: 422, startPoint y: 15, endPoint x: 360, endPoint y: 2, distance: 63.5
click at [360, 2] on div "56420917 Everywhere Accounts Vendors Account Users Vendor Users Shipments Shipm…" at bounding box center [345, 10] width 552 height 20
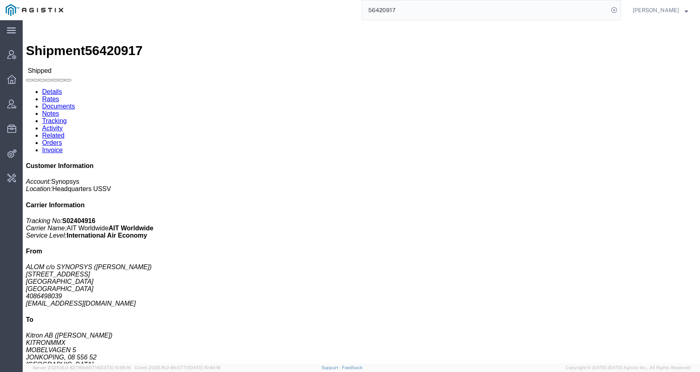
paste input "45402"
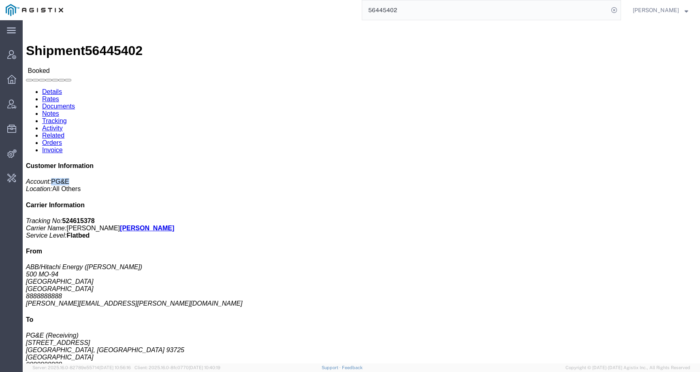
drag, startPoint x: 549, startPoint y: 68, endPoint x: 578, endPoint y: 68, distance: 29.1
click p "Account: PG&E Location: All Others"
copy span "PG&E"
click at [415, 7] on input "56445402" at bounding box center [485, 9] width 246 height 19
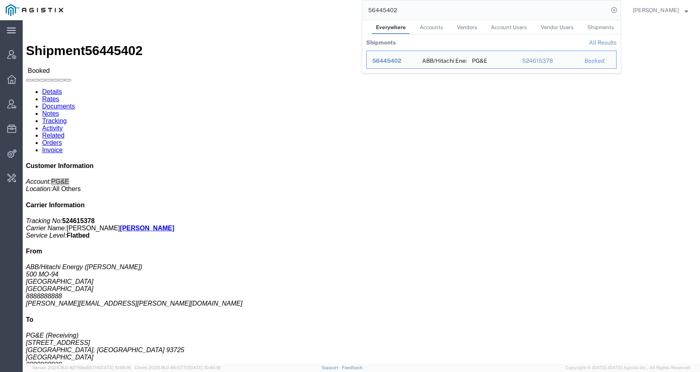
drag, startPoint x: 415, startPoint y: 7, endPoint x: 376, endPoint y: 7, distance: 38.5
click at [376, 7] on input "56445402" at bounding box center [485, 9] width 246 height 19
paste input "4927"
click div "Shipment Detail Ship From ABB/Hitachi Energy ([PERSON_NAME]) 500 [GEOGRAPHIC_DA…"
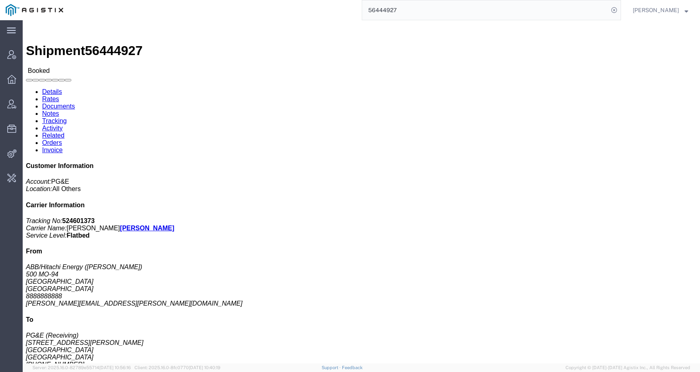
click link "Activity"
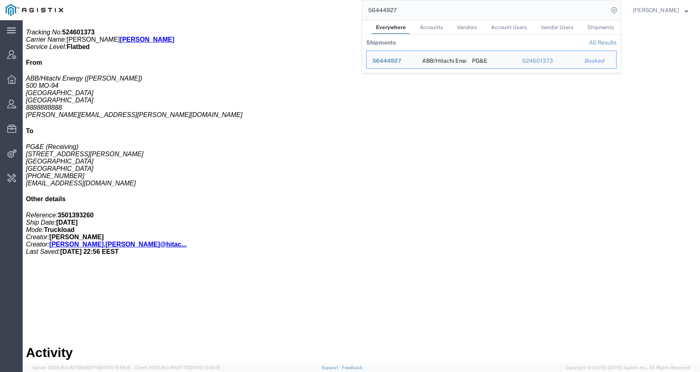
drag, startPoint x: 419, startPoint y: 10, endPoint x: 352, endPoint y: 10, distance: 66.4
click at [352, 10] on div "56444927 Everywhere Accounts Vendors Account Users Vendor Users Shipments Shipm…" at bounding box center [345, 10] width 552 height 20
paste input "6009"
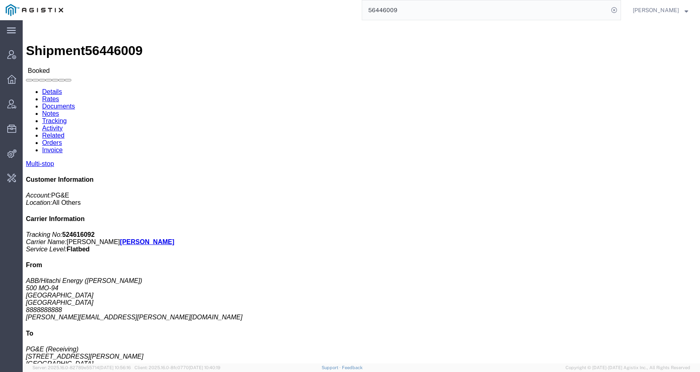
click link "Activity"
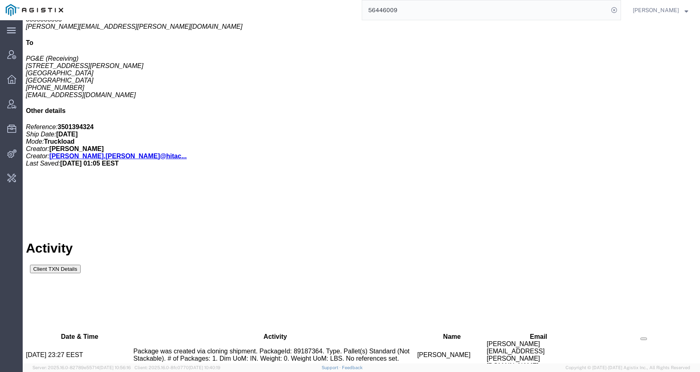
scroll to position [281, 0]
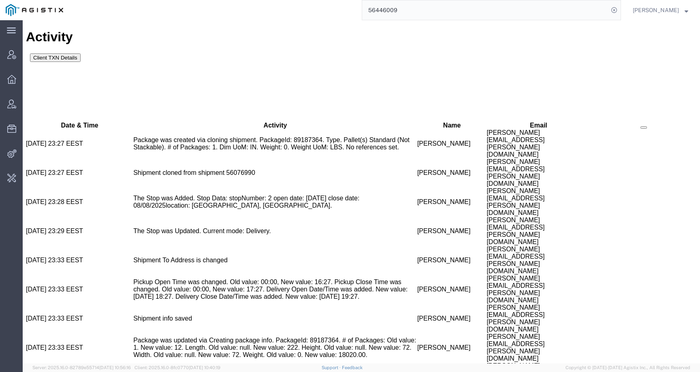
scroll to position [312, 0]
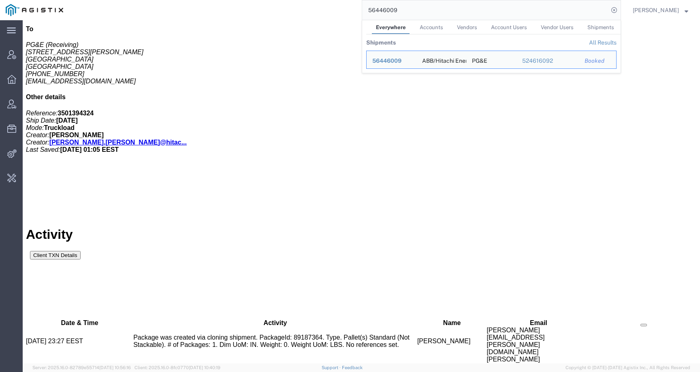
drag, startPoint x: 408, startPoint y: 9, endPoint x: 356, endPoint y: 9, distance: 51.8
click at [356, 9] on div "56446009 Everywhere Accounts Vendors Account Users Vendor Users Shipments Shipm…" at bounding box center [345, 10] width 552 height 20
paste input "4927"
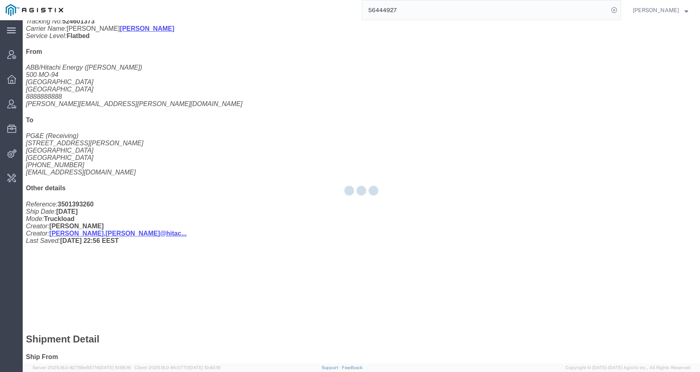
scroll to position [218, 0]
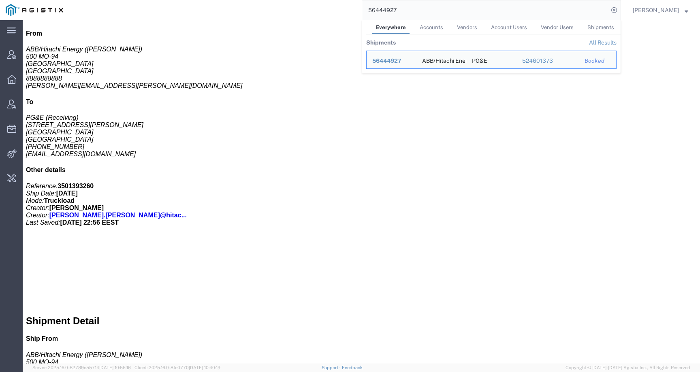
click link "Activity"
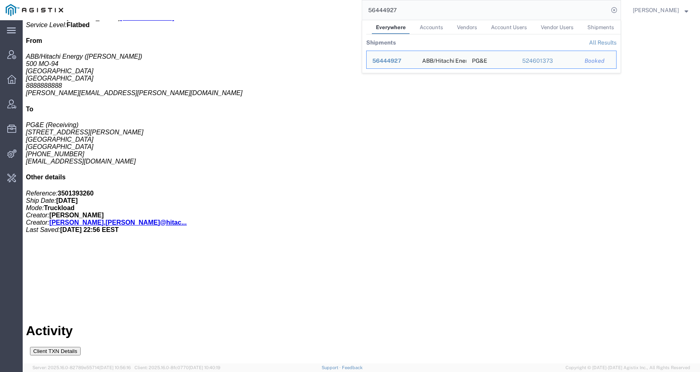
drag, startPoint x: 411, startPoint y: 9, endPoint x: 337, endPoint y: 17, distance: 74.1
click at [337, 17] on div "56444927 Everywhere Accounts Vendors Account Users Vendor Users Shipments Shipm…" at bounding box center [345, 10] width 552 height 20
paste input "56445402"
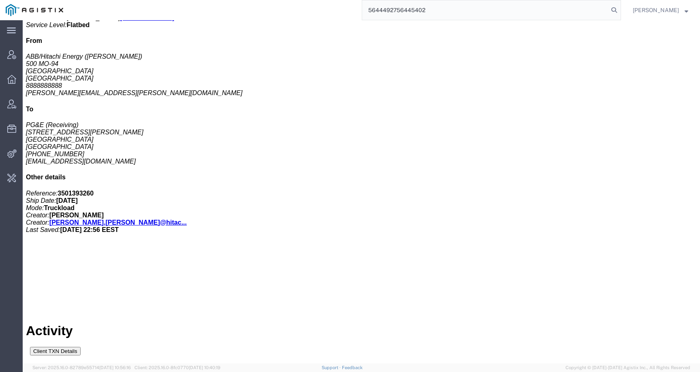
drag, startPoint x: 434, startPoint y: 11, endPoint x: 355, endPoint y: 11, distance: 78.9
click at [355, 11] on div "5644492756445402" at bounding box center [345, 10] width 552 height 20
paste input "search"
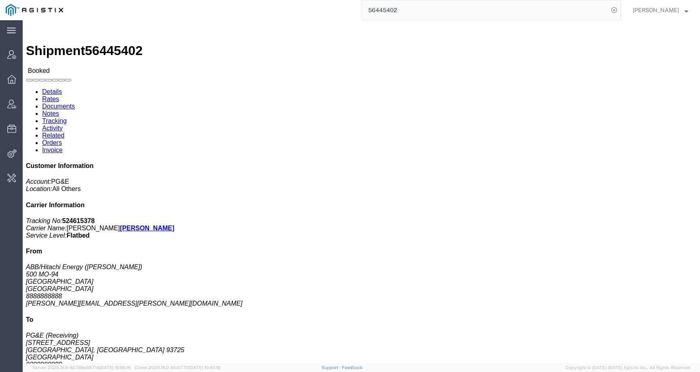
click link "Activity"
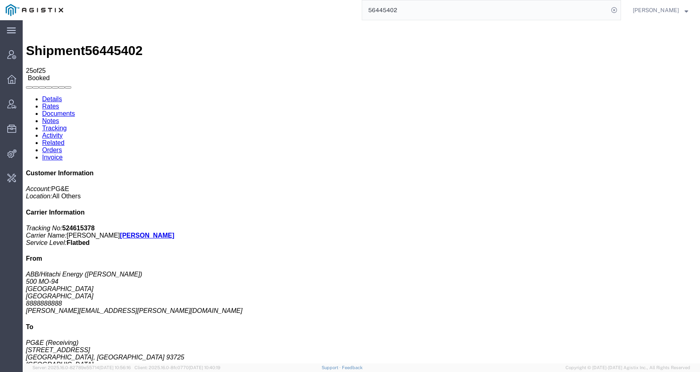
scroll to position [340, 0]
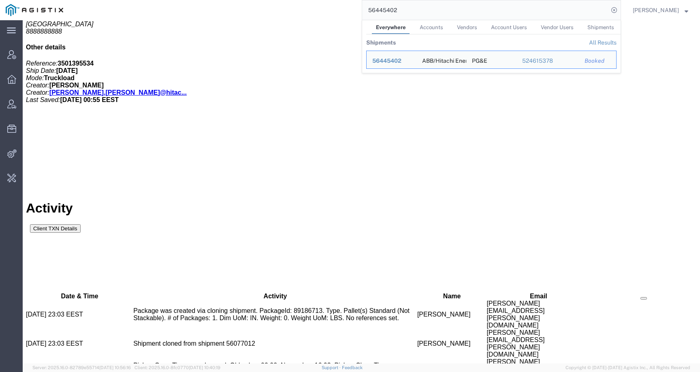
drag, startPoint x: 422, startPoint y: 9, endPoint x: 322, endPoint y: 8, distance: 100.0
click at [322, 8] on div "56445402 Everywhere Accounts Vendors Account Users Vendor Users Shipments Shipm…" at bounding box center [345, 10] width 552 height 20
paste input "6009"
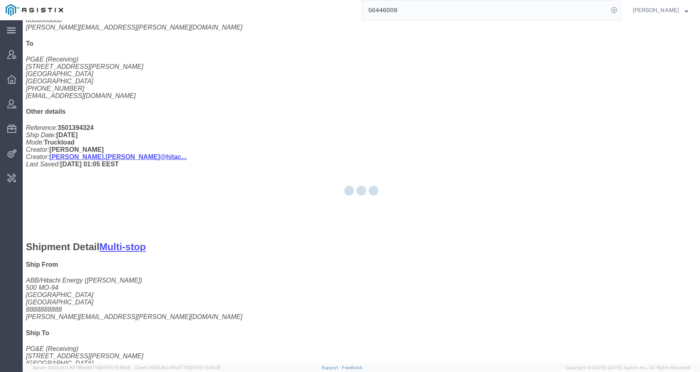
scroll to position [308, 0]
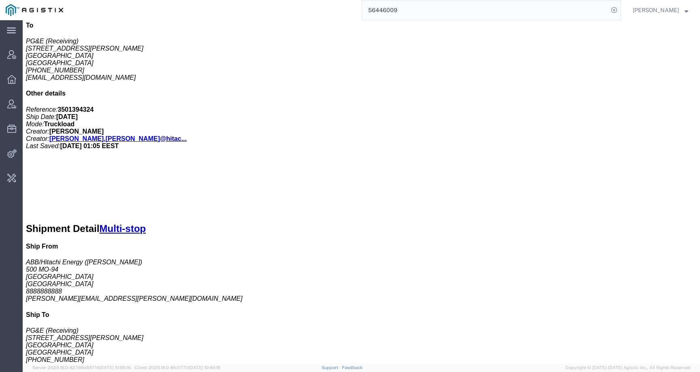
click link "Activity"
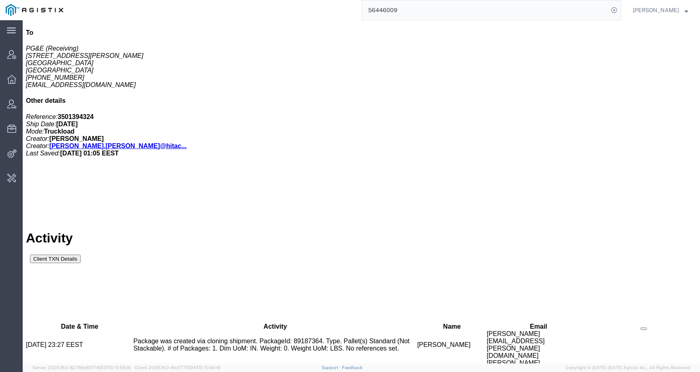
scroll to position [509, 0]
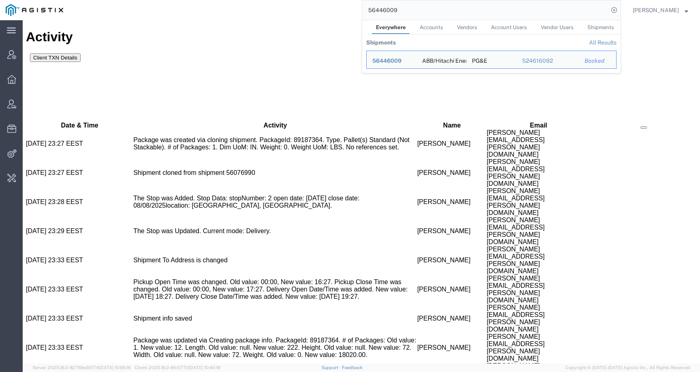
drag, startPoint x: 414, startPoint y: 8, endPoint x: 340, endPoint y: 7, distance: 73.3
click at [341, 7] on div "56446009 Everywhere Accounts Vendors Account Users Vendor Users Shipments Shipm…" at bounding box center [345, 10] width 552 height 20
paste input "2943"
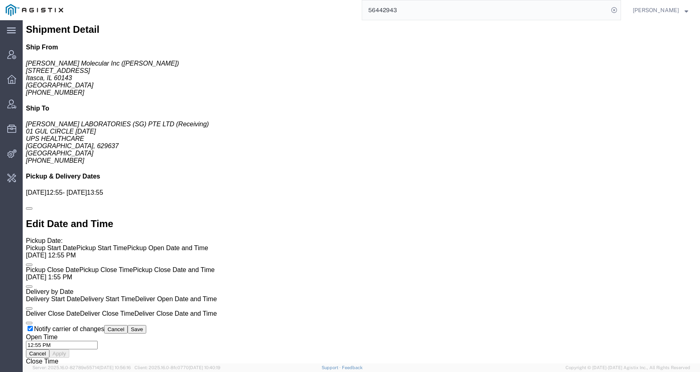
drag, startPoint x: 549, startPoint y: 68, endPoint x: 604, endPoint y: 68, distance: 55.9
click p "Account: [PERSON_NAME] Molecular Location: [GEOGRAPHIC_DATA]"
copy span "[PERSON_NAME] Molecular"
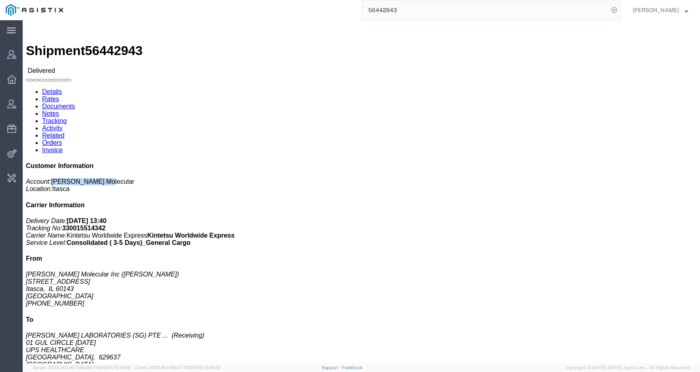
click link "Activity"
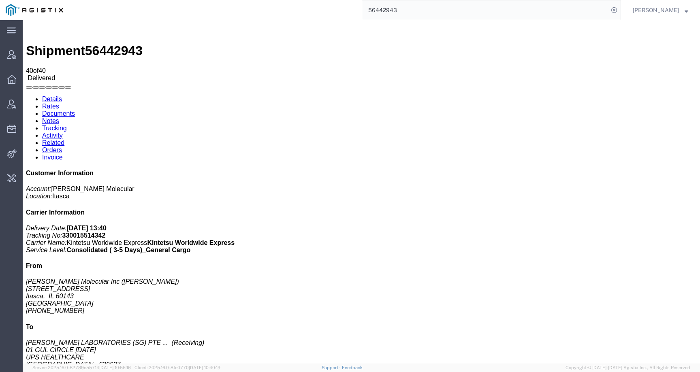
scroll to position [387, 0]
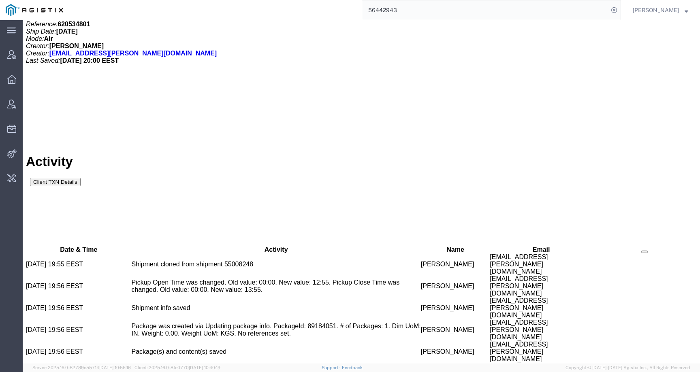
drag, startPoint x: 391, startPoint y: 168, endPoint x: 439, endPoint y: 168, distance: 47.4
copy span "[EMAIL_ADDRESS][PERSON_NAME][DOMAIN_NAME]"
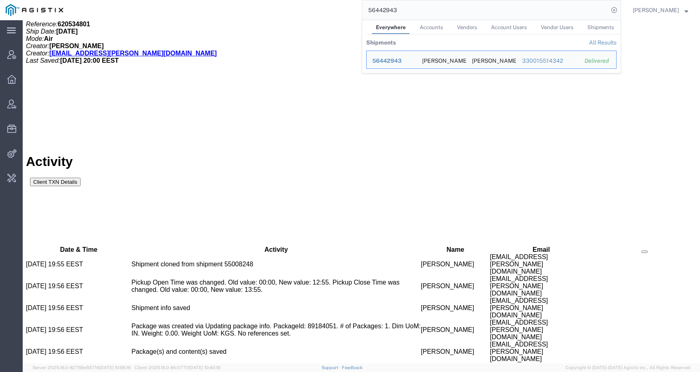
drag, startPoint x: 407, startPoint y: 11, endPoint x: 320, endPoint y: 11, distance: 87.0
click at [320, 11] on div "56442943 Everywhere Accounts Vendors Account Users Vendor Users Shipments Shipm…" at bounding box center [345, 10] width 552 height 20
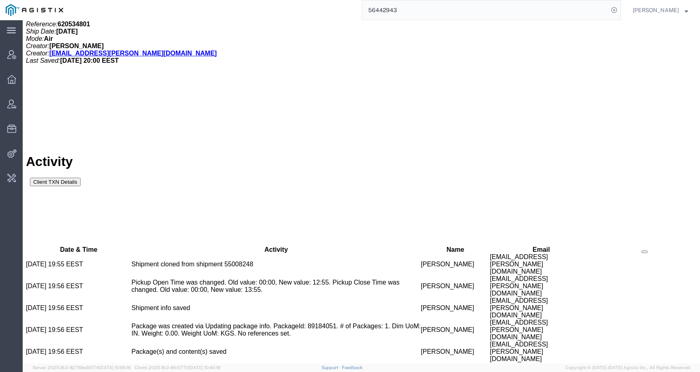
paste input "3266"
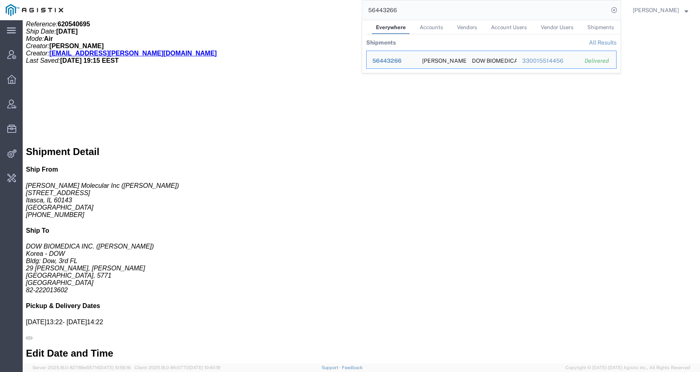
click div "1 Box (C) Total weight: 20.00 ( 43.00 dim ) KGS Dimensions: L 22.00 x W 18.00 x…"
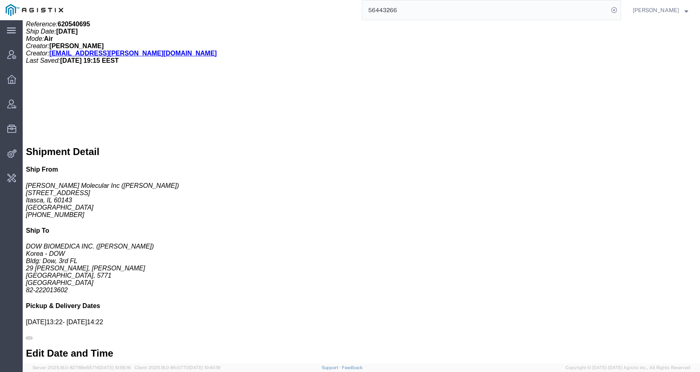
click link "Activity"
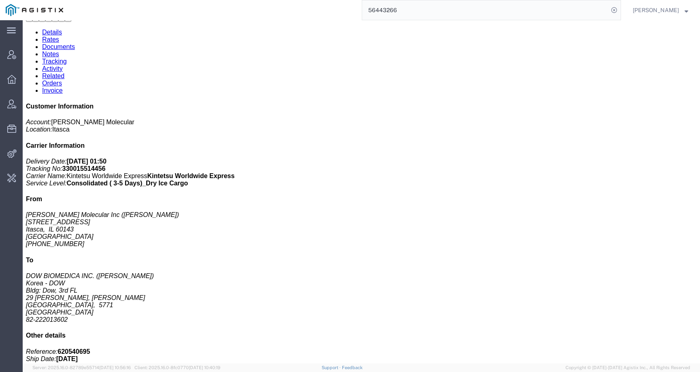
scroll to position [164, 0]
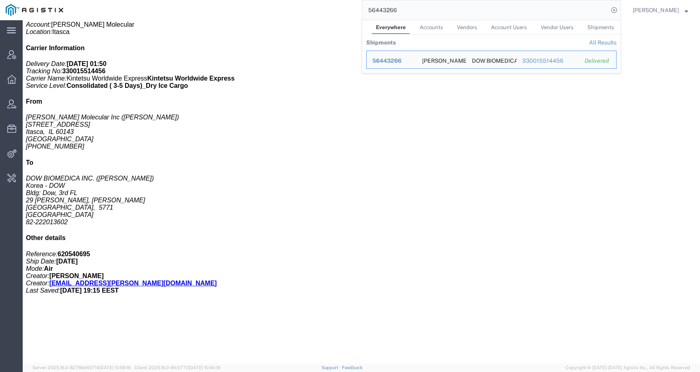
drag, startPoint x: 413, startPoint y: 6, endPoint x: 418, endPoint y: 13, distance: 8.3
click at [418, 13] on input "56443266" at bounding box center [485, 9] width 246 height 19
paste input "591"
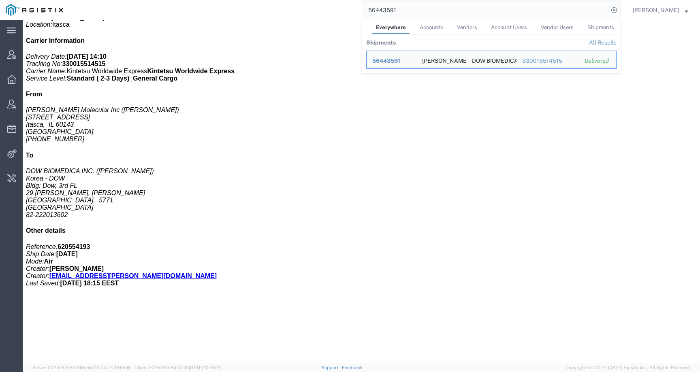
click link "Activity"
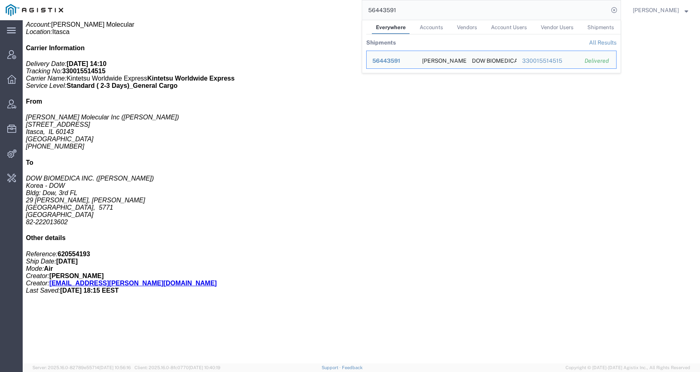
drag, startPoint x: 411, startPoint y: 10, endPoint x: 340, endPoint y: 6, distance: 70.9
click at [340, 6] on div "56443591 Everywhere Accounts Vendors Account Users Vendor Users Shipments Shipm…" at bounding box center [345, 10] width 552 height 20
paste input "4952"
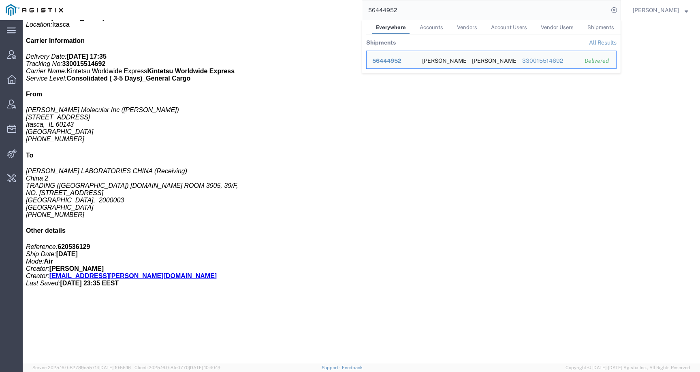
click div "1 Cardboard Box(es) Total weight: 2.00 ( 13.00 dim ) KGS Dimensions: L 18.00 x …"
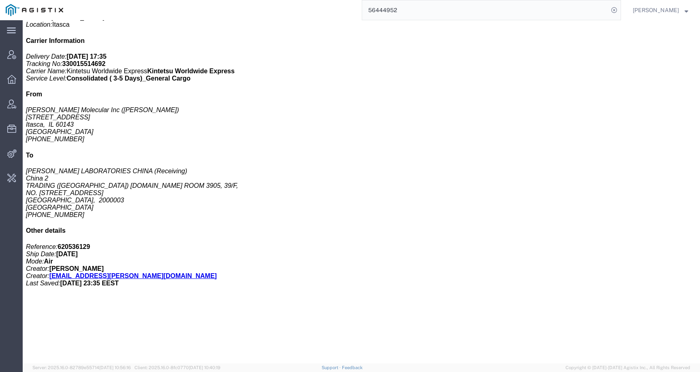
click link "Activity"
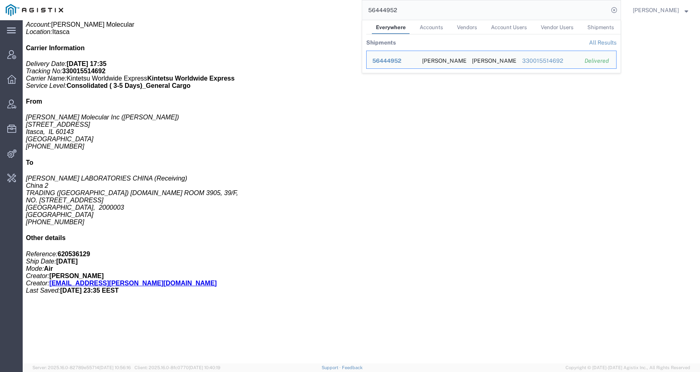
drag, startPoint x: 419, startPoint y: 13, endPoint x: 363, endPoint y: 13, distance: 56.3
click at [363, 13] on div "56444952 Everywhere Accounts Vendors Account Users Vendor Users Shipments Shipm…" at bounding box center [345, 10] width 552 height 20
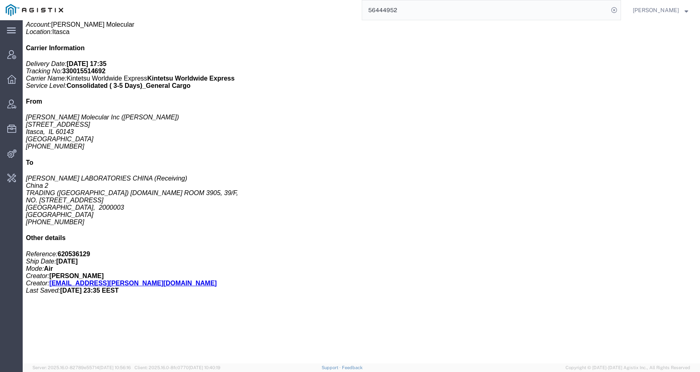
paste input "298"
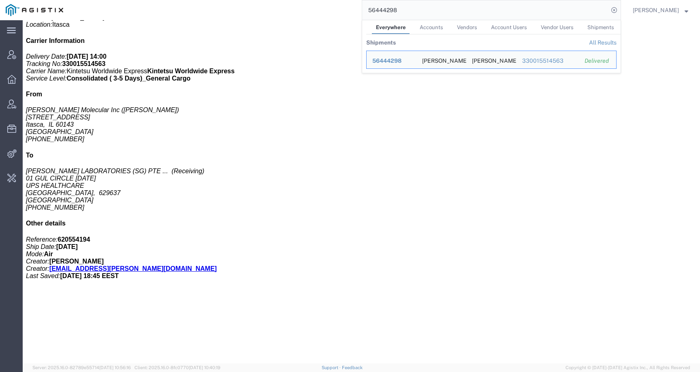
click link "Activity"
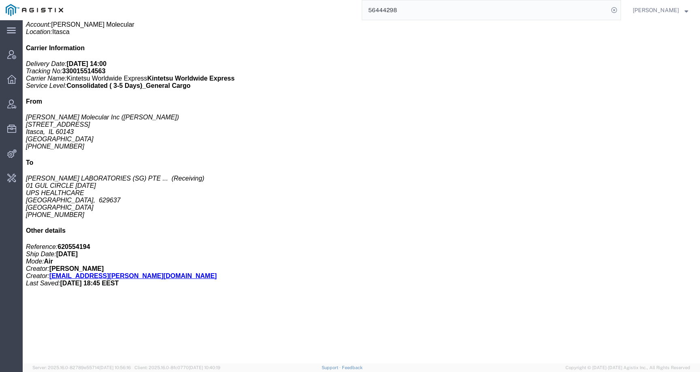
scroll to position [379, 0]
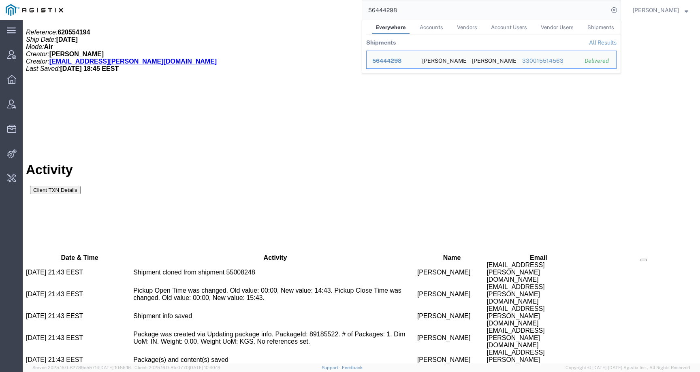
drag, startPoint x: 419, startPoint y: 8, endPoint x: 363, endPoint y: 7, distance: 56.3
click at [363, 7] on div "56444298 Everywhere Accounts Vendors Account Users Vendor Users Shipments Shipm…" at bounding box center [345, 10] width 552 height 20
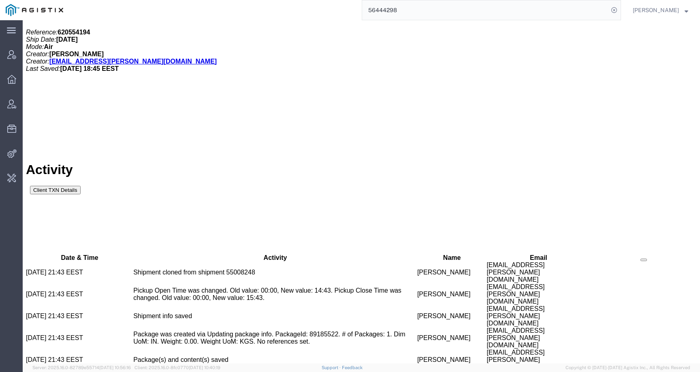
paste input "381"
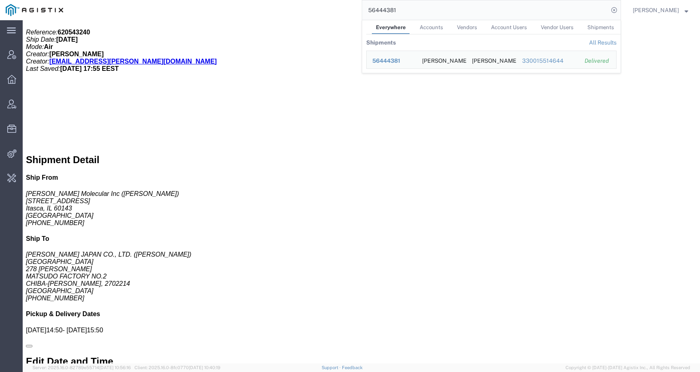
scroll to position [258, 0]
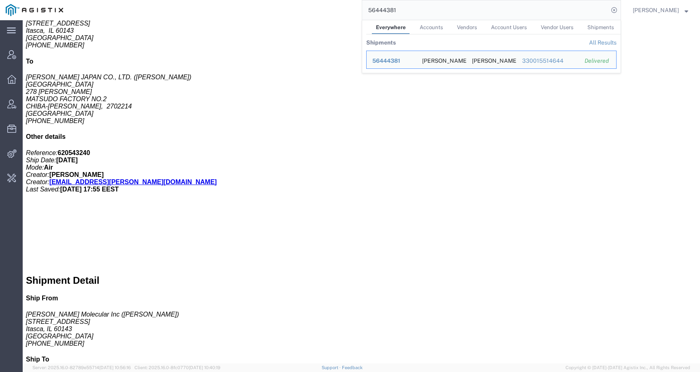
click link "Activity"
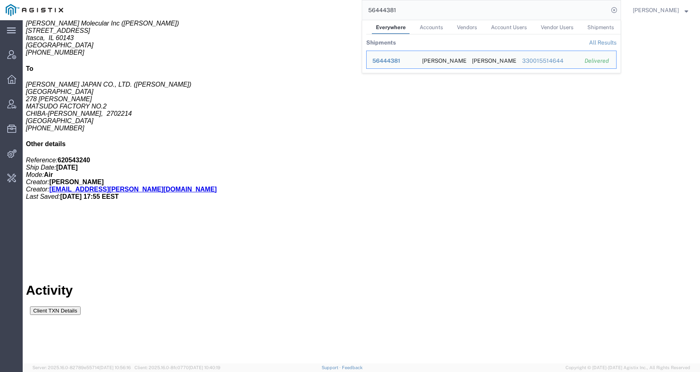
drag, startPoint x: 419, startPoint y: 11, endPoint x: 352, endPoint y: 10, distance: 67.2
click at [352, 10] on div "56444381 Everywhere Accounts Vendors Account Users Vendor Users Shipments Shipm…" at bounding box center [345, 10] width 552 height 20
paste input "11"
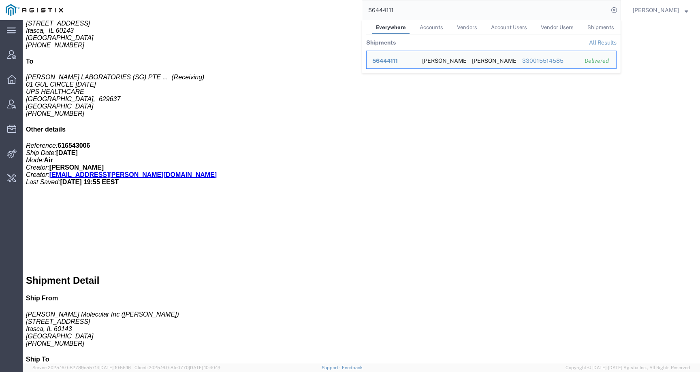
click div "Shipment Detail Ship From [PERSON_NAME] Molecular Inc ([PERSON_NAME]) [STREET_A…"
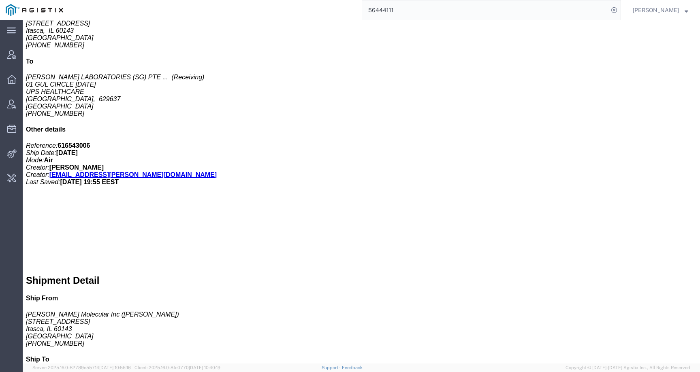
click link "Activity"
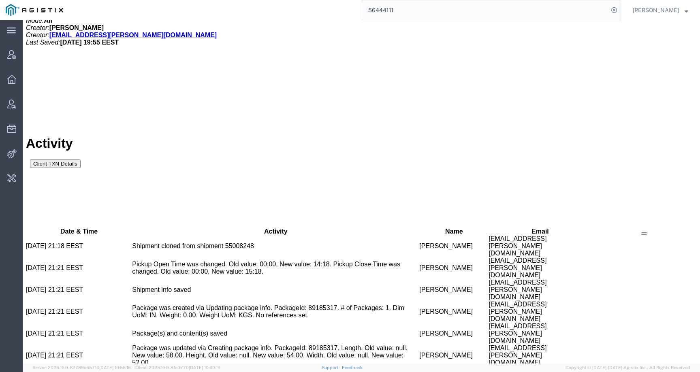
scroll to position [380, 0]
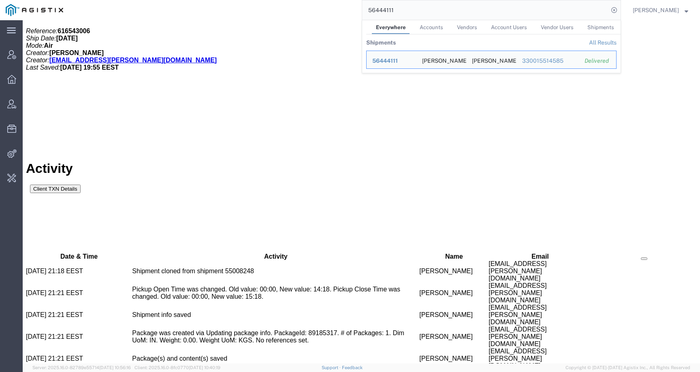
drag, startPoint x: 407, startPoint y: 10, endPoint x: 349, endPoint y: 8, distance: 58.3
click at [349, 8] on div "56444111 Everywhere Accounts Vendors Account Users Vendor Users Shipments Shipm…" at bounding box center [345, 10] width 552 height 20
paste input "3195"
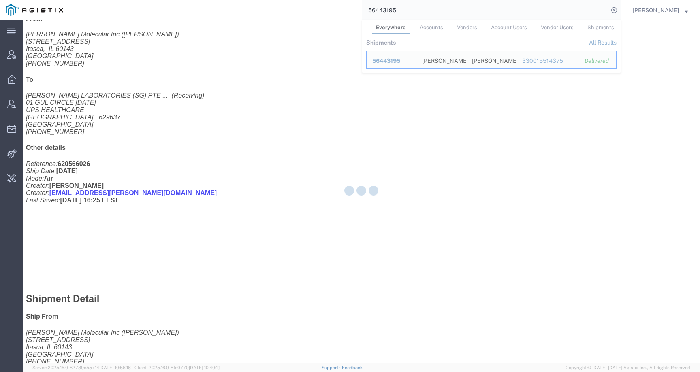
scroll to position [258, 0]
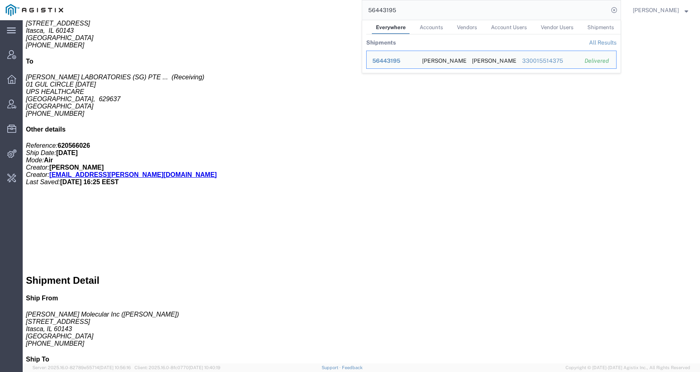
click link "Activity"
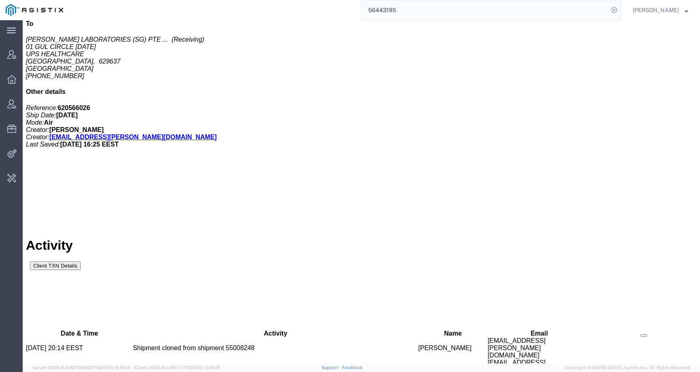
scroll to position [523, 0]
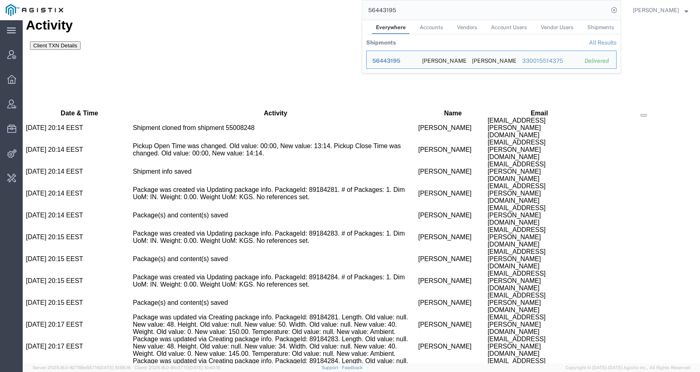
drag, startPoint x: 421, startPoint y: 6, endPoint x: 422, endPoint y: 17, distance: 10.6
click at [422, 17] on input "56443195" at bounding box center [485, 9] width 246 height 19
paste input "39367"
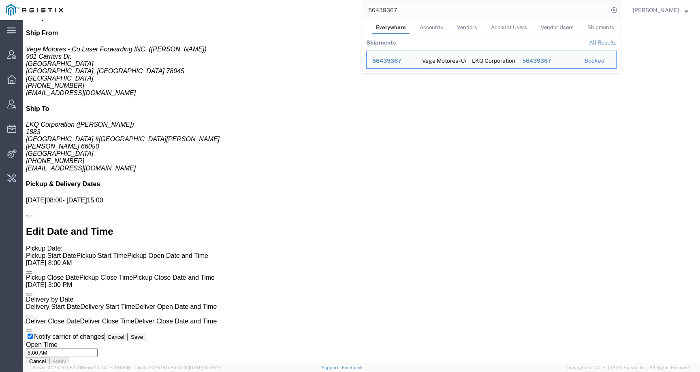
scroll to position [194, 0]
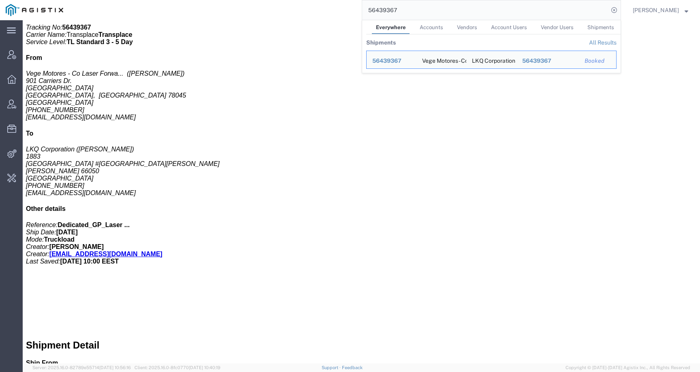
click link "Activity"
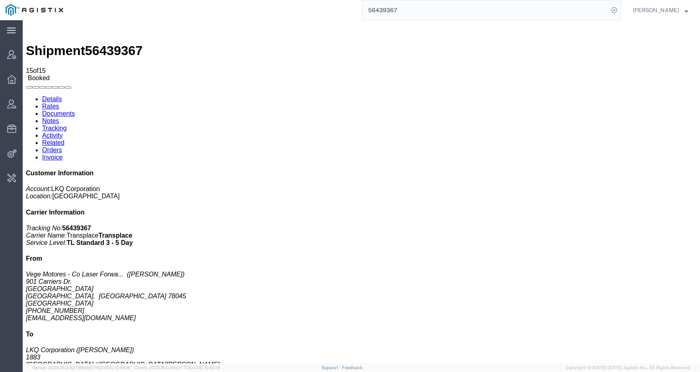
scroll to position [28, 0]
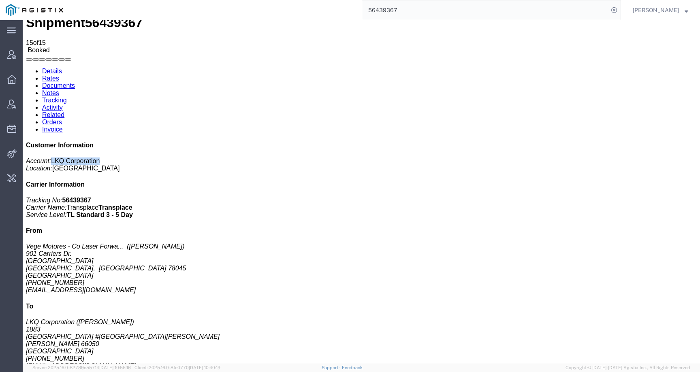
drag, startPoint x: 572, startPoint y: 88, endPoint x: 623, endPoint y: 88, distance: 50.6
click at [623, 157] on p "Account: LKQ Corporation Location: [GEOGRAPHIC_DATA]" at bounding box center [361, 164] width 670 height 15
copy span "LKQ Corporation"
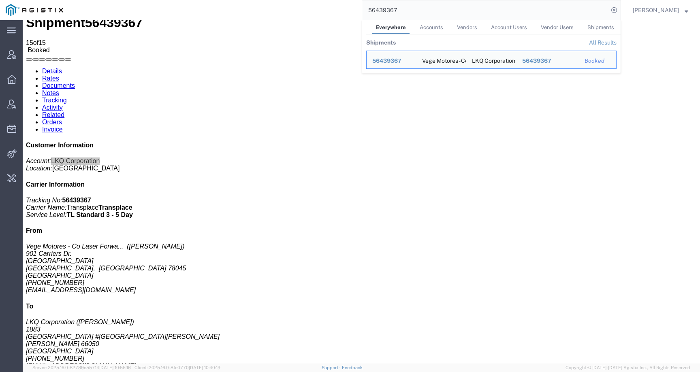
drag, startPoint x: 409, startPoint y: 12, endPoint x: 366, endPoint y: 11, distance: 42.9
click at [367, 11] on div "56439367 Everywhere Accounts Vendors Account Users Vendor Users Shipments Shipm…" at bounding box center [345, 10] width 552 height 20
paste input "3"
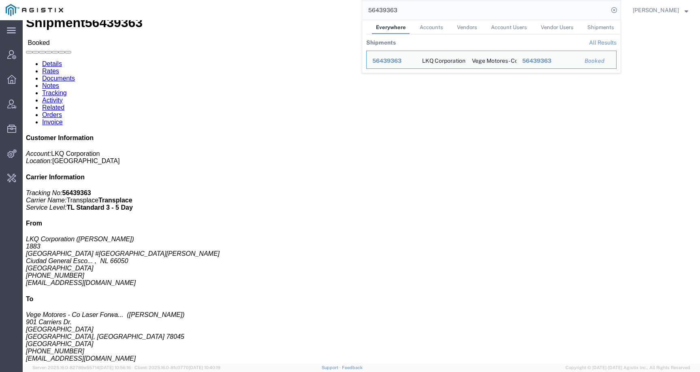
click link "Tracking"
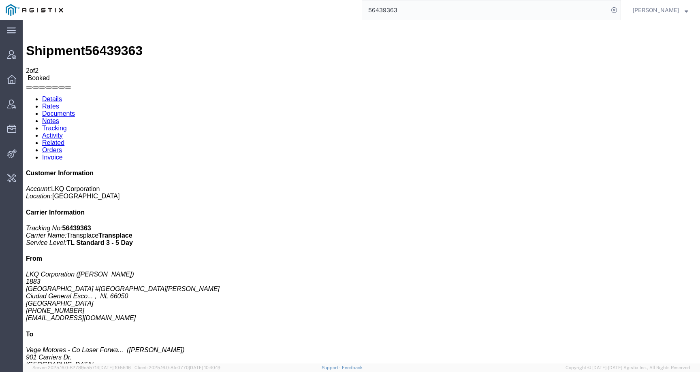
click at [63, 132] on link "Activity" at bounding box center [52, 135] width 21 height 7
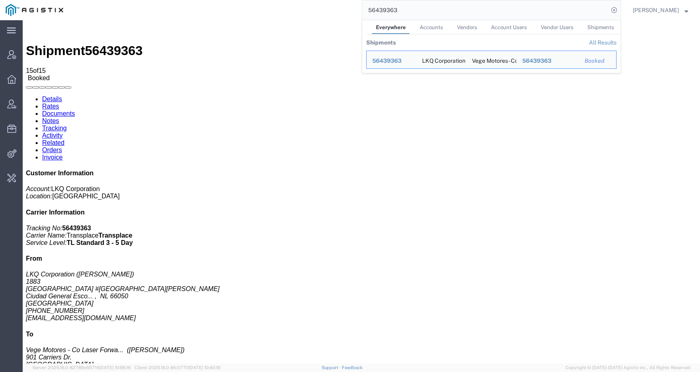
drag, startPoint x: 413, startPoint y: 7, endPoint x: 350, endPoint y: 4, distance: 63.2
click at [350, 4] on div "56439363 Everywhere Accounts Vendors Account Users Vendor Users Shipments Shipm…" at bounding box center [345, 10] width 552 height 20
paste input "4"
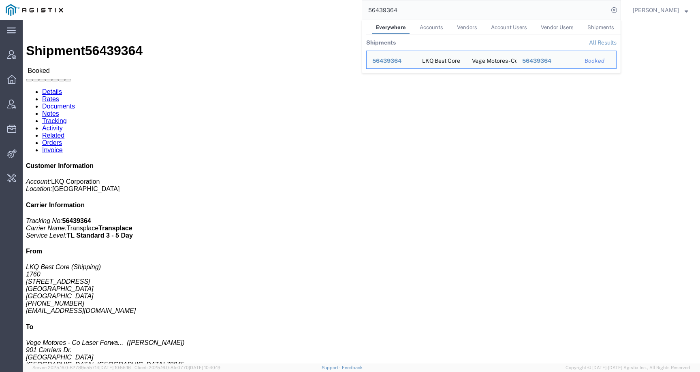
click link "Activity"
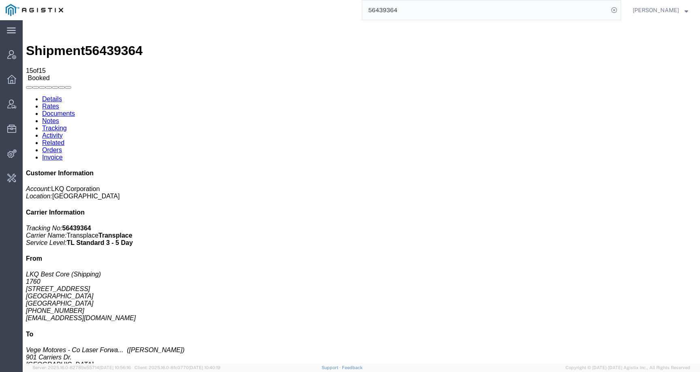
scroll to position [20, 0]
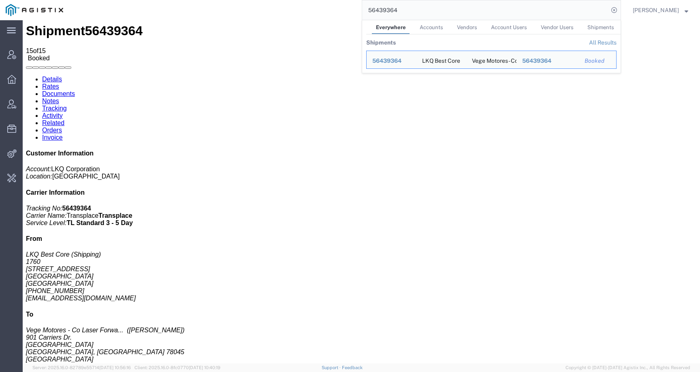
drag, startPoint x: 415, startPoint y: 11, endPoint x: 366, endPoint y: 10, distance: 48.6
click at [366, 10] on div "56439364 Everywhere Accounts Vendors Account Users Vendor Users Shipments Shipm…" at bounding box center [345, 10] width 552 height 20
paste input "5"
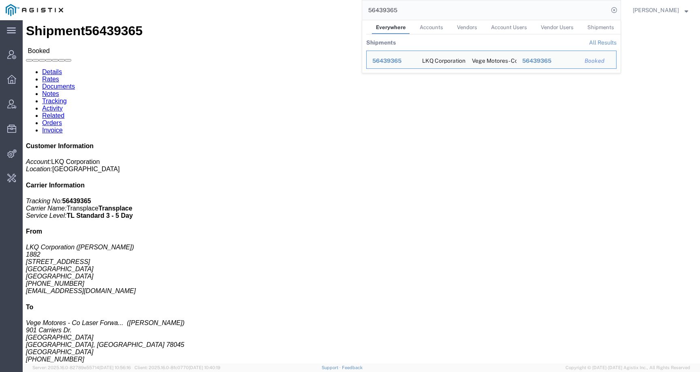
click link "Activity"
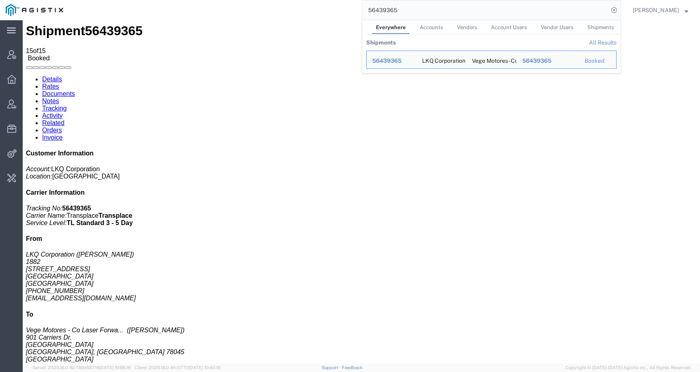
drag, startPoint x: 412, startPoint y: 13, endPoint x: 351, endPoint y: 13, distance: 61.1
click at [351, 13] on div "56439365 Everywhere Accounts Vendors Account Users Vendor Users Shipments Shipm…" at bounding box center [345, 10] width 552 height 20
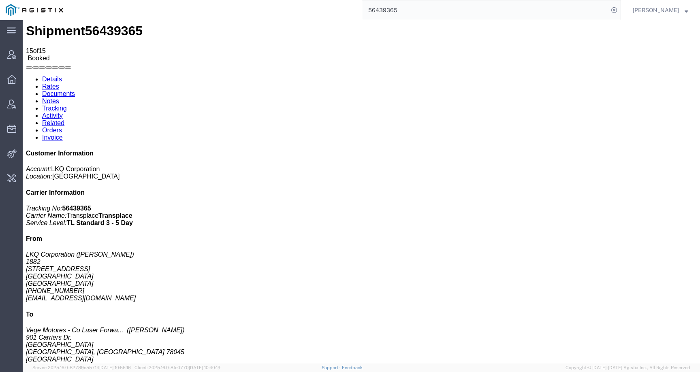
paste input "41200"
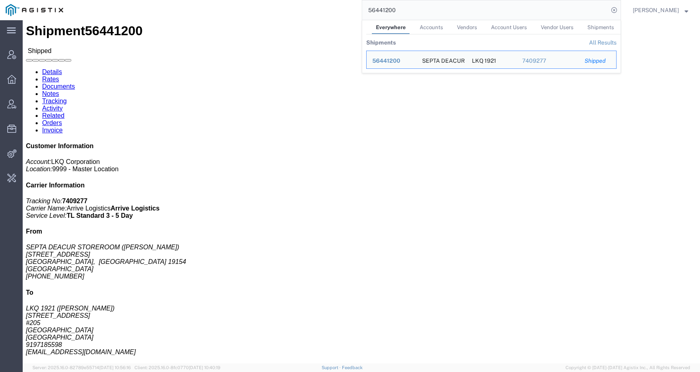
click link "Activity"
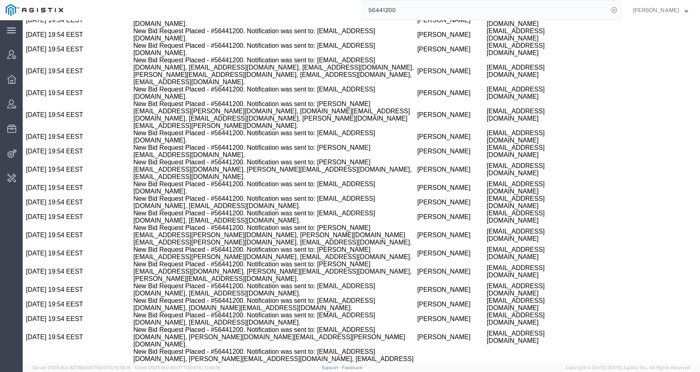
scroll to position [454, 0]
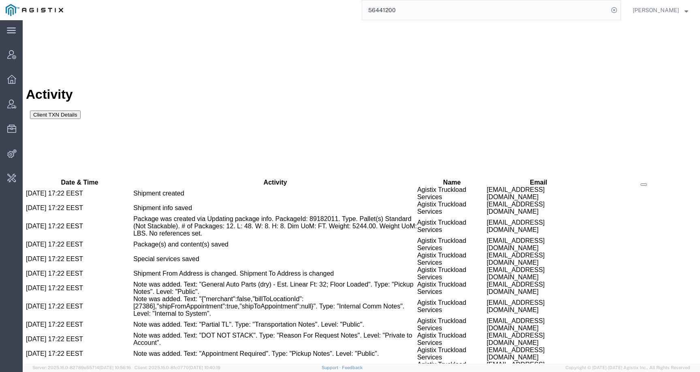
drag, startPoint x: 381, startPoint y: 178, endPoint x: 438, endPoint y: 178, distance: 57.1
copy td "[EMAIL_ADDRESS][DOMAIN_NAME]"
drag, startPoint x: 110, startPoint y: 177, endPoint x: 170, endPoint y: 176, distance: 60.7
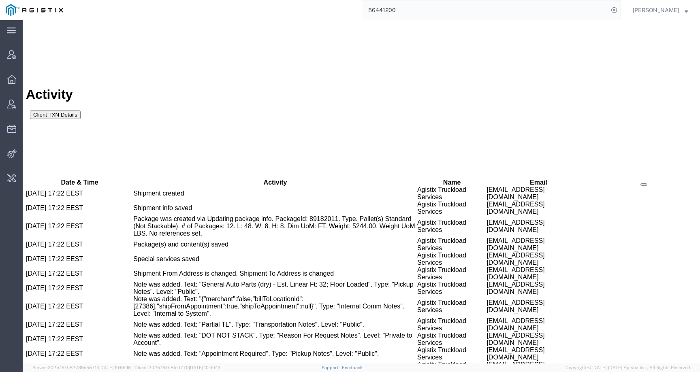
copy td "New Bid Request Placed"
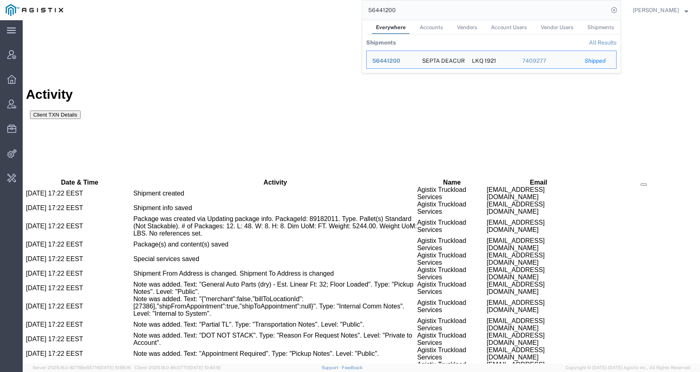
drag, startPoint x: 410, startPoint y: 11, endPoint x: 366, endPoint y: 11, distance: 44.1
click at [366, 11] on div "56441200 Everywhere Accounts Vendors Account Users Vendor Users Shipments Shipm…" at bounding box center [345, 10] width 552 height 20
paste input "2001"
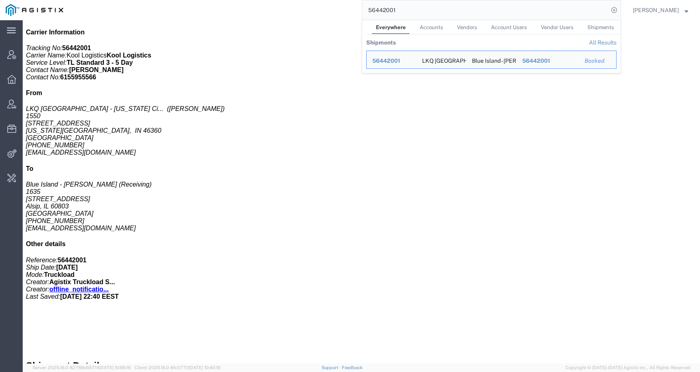
scroll to position [191, 0]
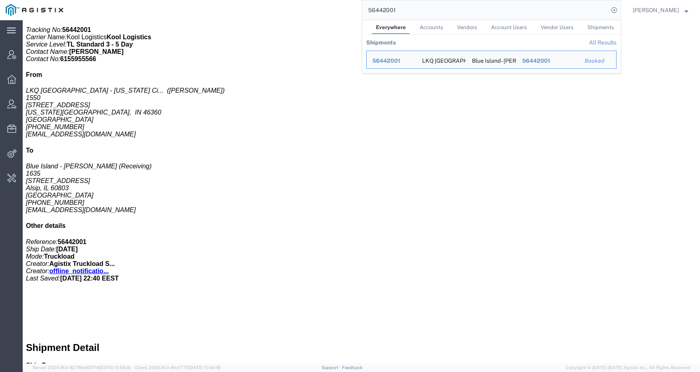
click link "Activity"
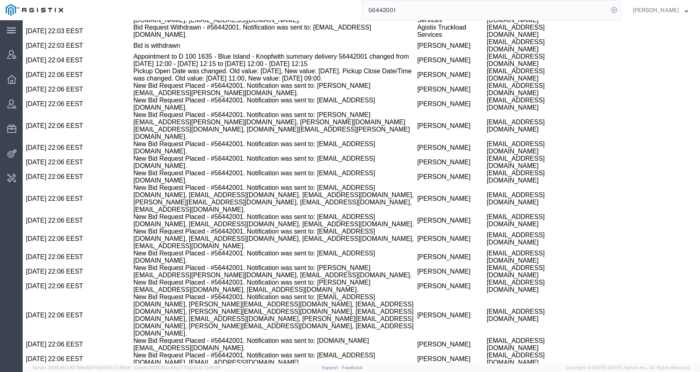
scroll to position [1139, 0]
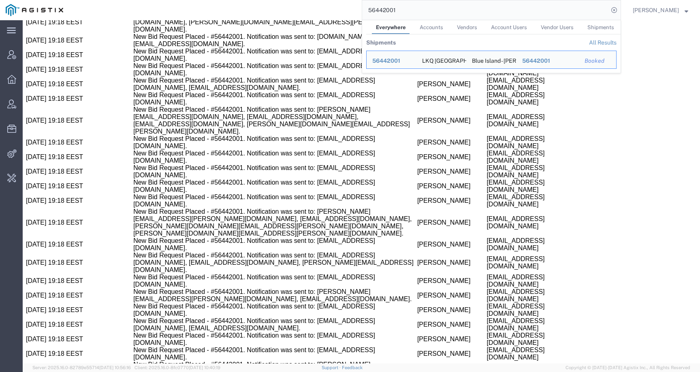
drag, startPoint x: 412, startPoint y: 11, endPoint x: 353, endPoint y: 11, distance: 59.5
click at [353, 11] on div "56442001 Everywhere Accounts Vendors Account Users Vendor Users Shipments Shipm…" at bounding box center [345, 10] width 552 height 20
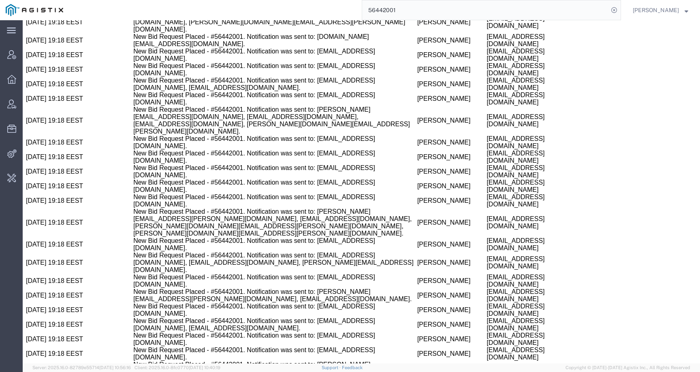
paste input "27249"
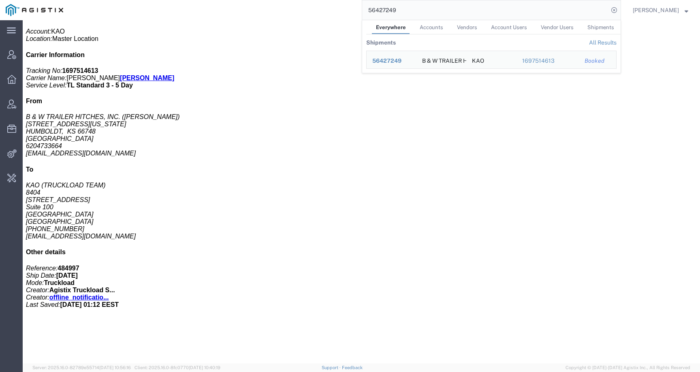
scroll to position [208, 0]
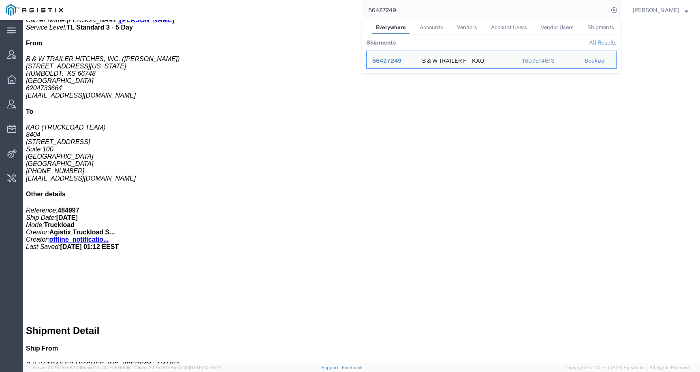
click link "Activity"
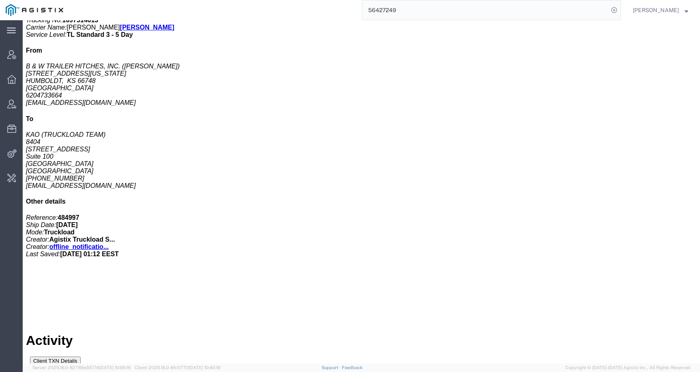
scroll to position [442, 0]
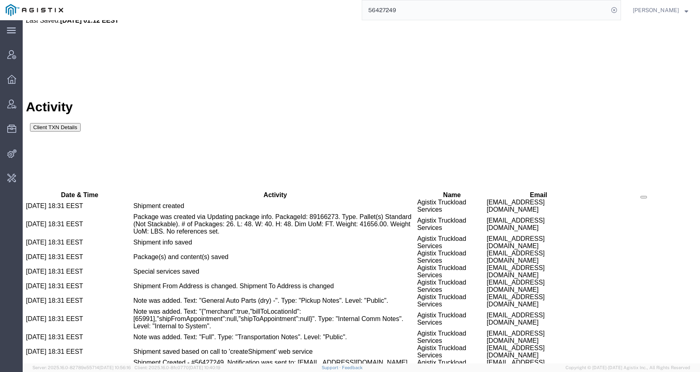
drag, startPoint x: 571, startPoint y: 89, endPoint x: 595, endPoint y: 89, distance: 23.9
copy span "KAO"
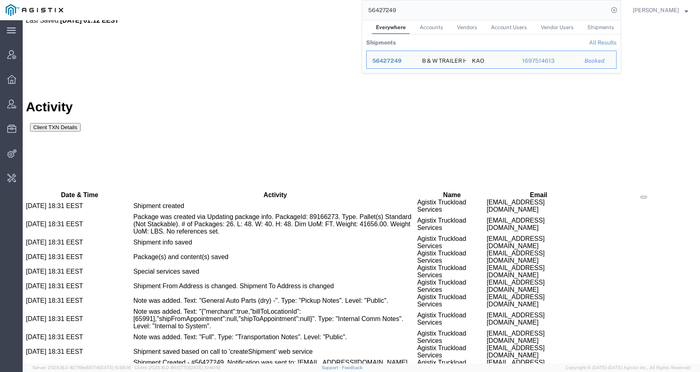
drag, startPoint x: 427, startPoint y: 6, endPoint x: 421, endPoint y: 8, distance: 5.4
click at [422, 8] on input "56427249" at bounding box center [485, 9] width 246 height 19
paste input "44533"
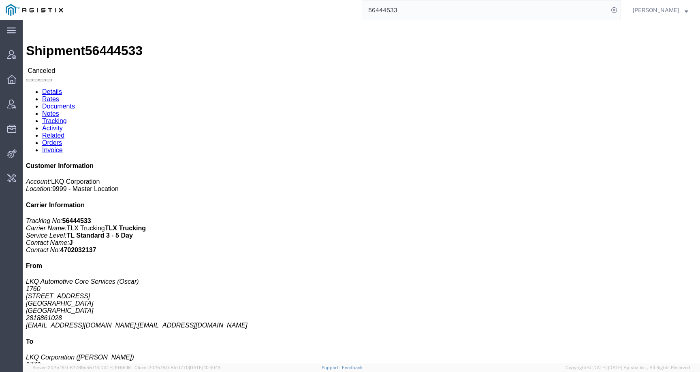
click link "Activity"
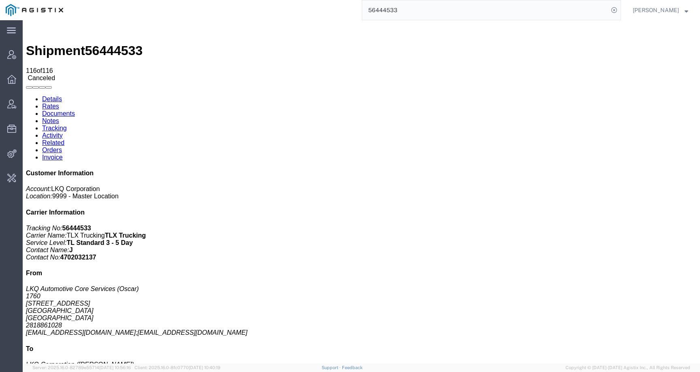
scroll to position [479, 0]
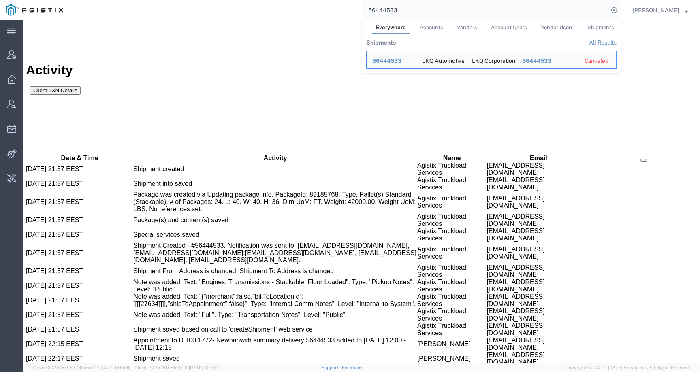
drag, startPoint x: 420, startPoint y: 10, endPoint x: 352, endPoint y: 10, distance: 68.4
click at [352, 10] on div "56444533 Everywhere Accounts Vendors Account Users Vendor Users Shipments Shipm…" at bounding box center [345, 10] width 552 height 20
paste input "39768"
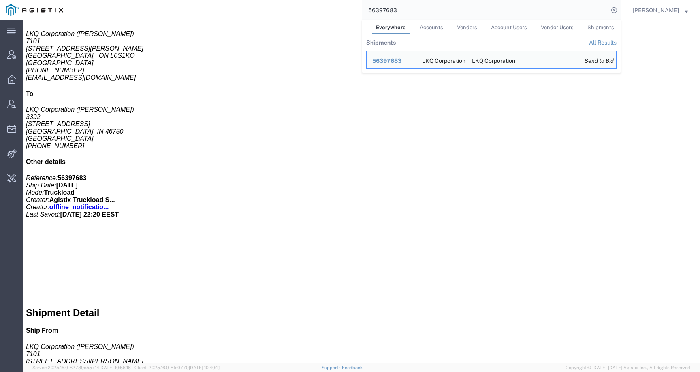
scroll to position [244, 0]
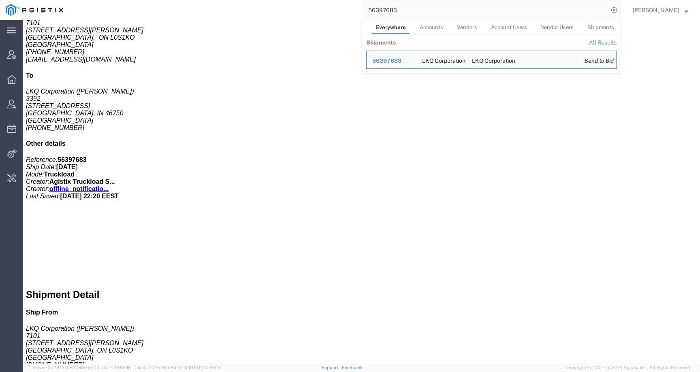
click link "Tracking"
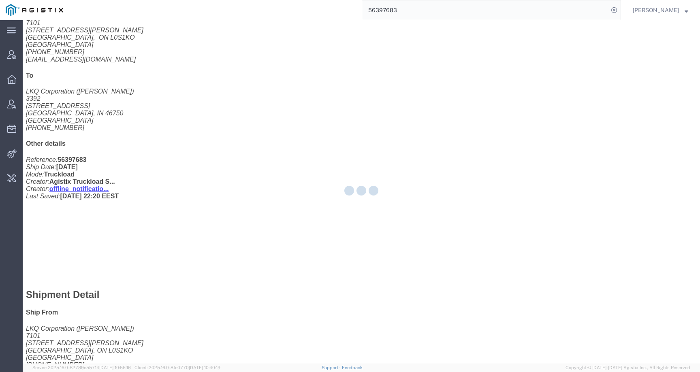
click at [212, 52] on div at bounding box center [361, 191] width 677 height 343
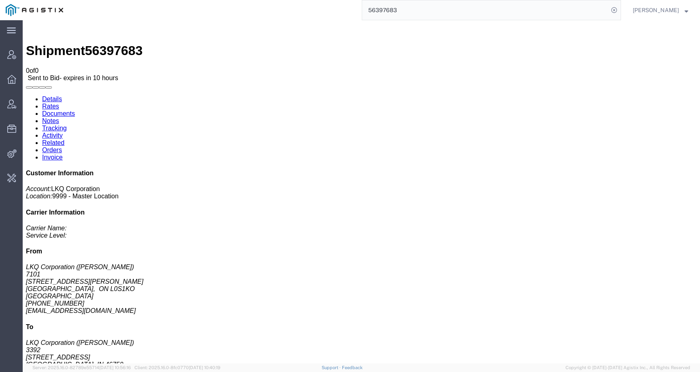
click at [63, 132] on link "Activity" at bounding box center [52, 135] width 21 height 7
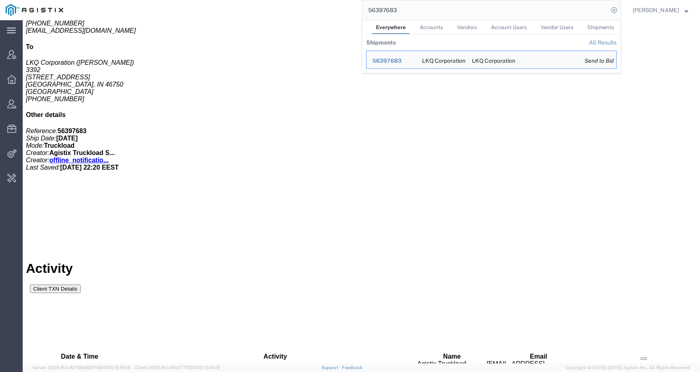
drag, startPoint x: 416, startPoint y: 9, endPoint x: 350, endPoint y: 9, distance: 66.0
click at [350, 9] on div "56397683 Everywhere Accounts Vendors Account Users Vendor Users Shipments Shipm…" at bounding box center [345, 10] width 552 height 20
paste input "429346"
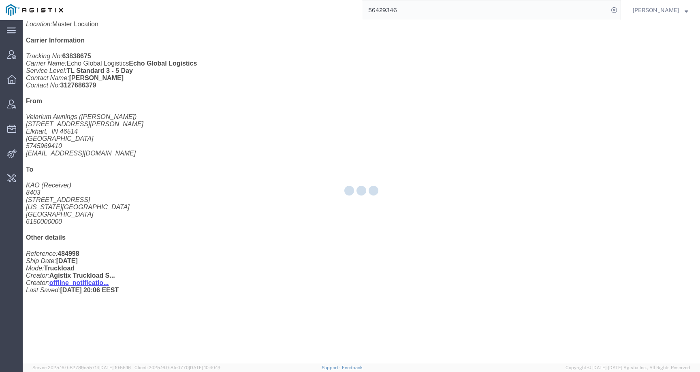
scroll to position [183, 0]
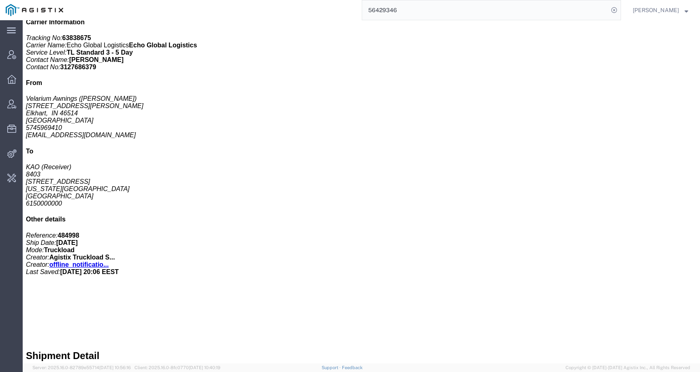
click link "Activity"
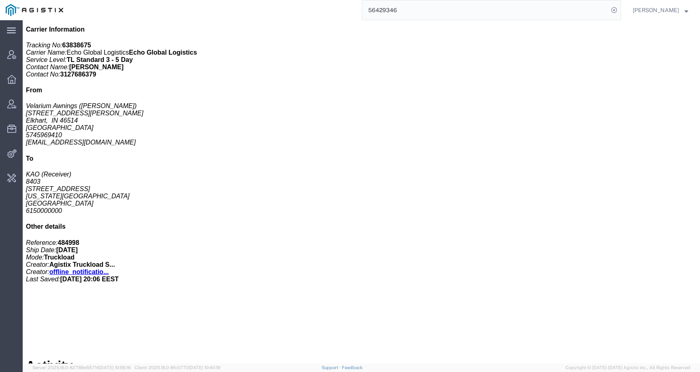
scroll to position [1130, 0]
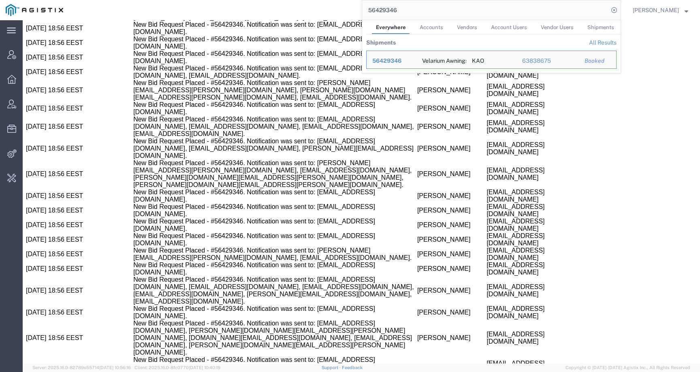
drag, startPoint x: 409, startPoint y: 11, endPoint x: 366, endPoint y: 8, distance: 43.4
click at [366, 8] on div "56429346 Everywhere Accounts Vendors Account Users Vendor Users Shipments Shipm…" at bounding box center [345, 10] width 552 height 20
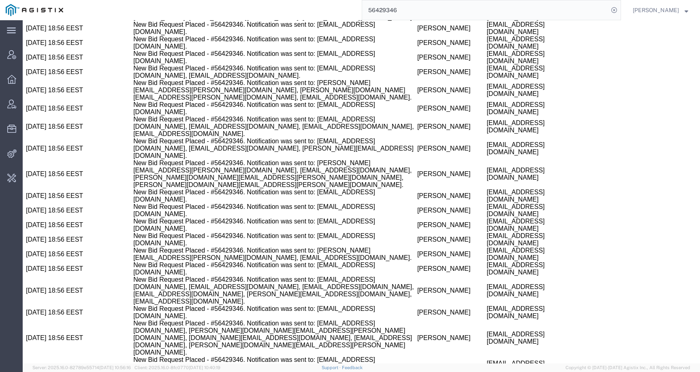
paste input "399"
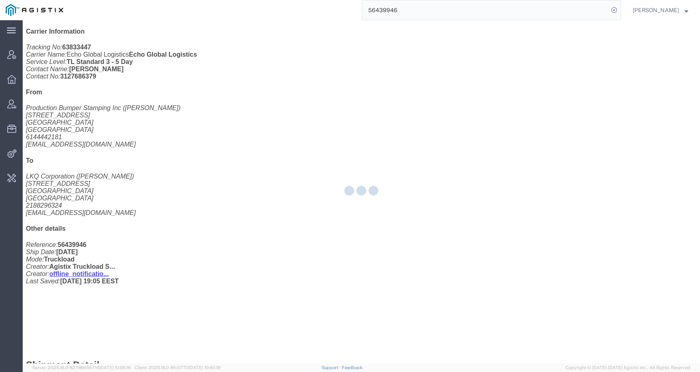
scroll to position [192, 0]
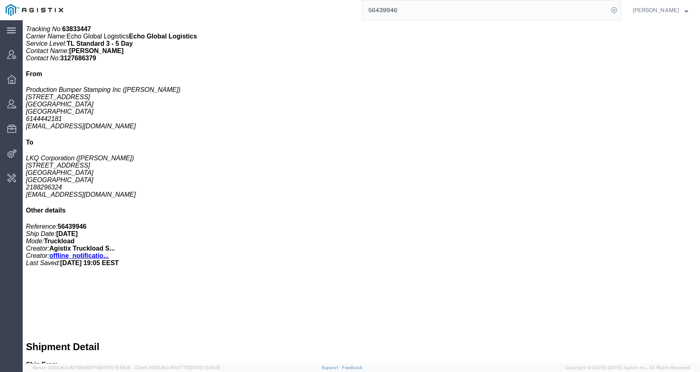
click link "Activity"
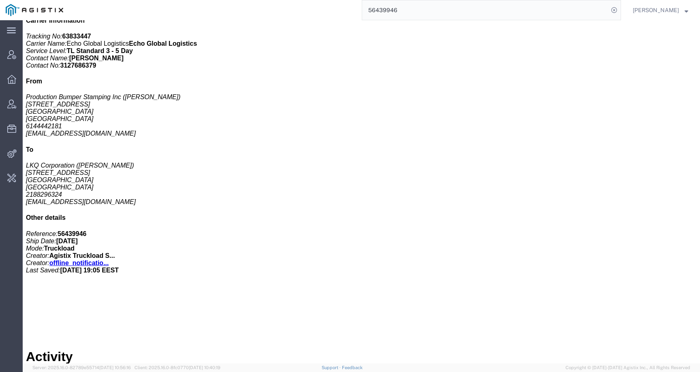
scroll to position [1106, 0]
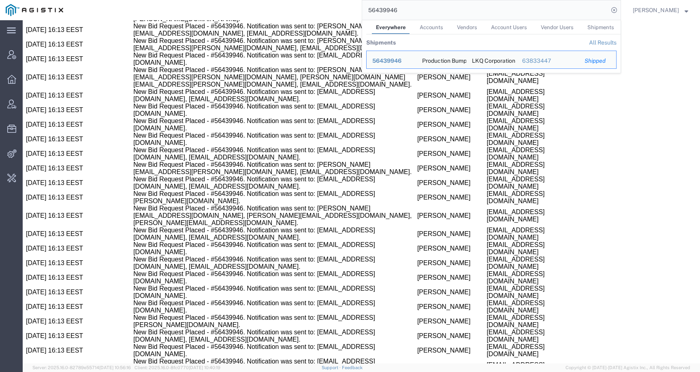
drag, startPoint x: 415, startPoint y: 12, endPoint x: 357, endPoint y: 11, distance: 57.5
click at [357, 11] on div "56439946 Everywhere Accounts Vendors Account Users Vendor Users Shipments Shipm…" at bounding box center [345, 10] width 552 height 20
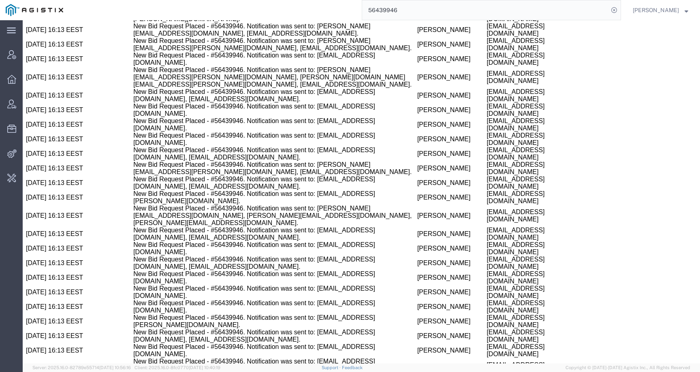
paste input "44543"
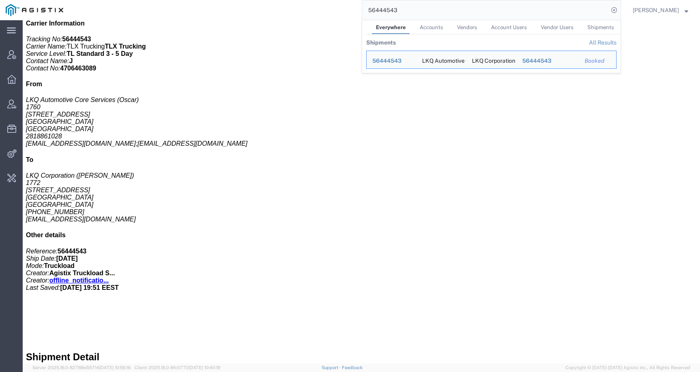
scroll to position [200, 0]
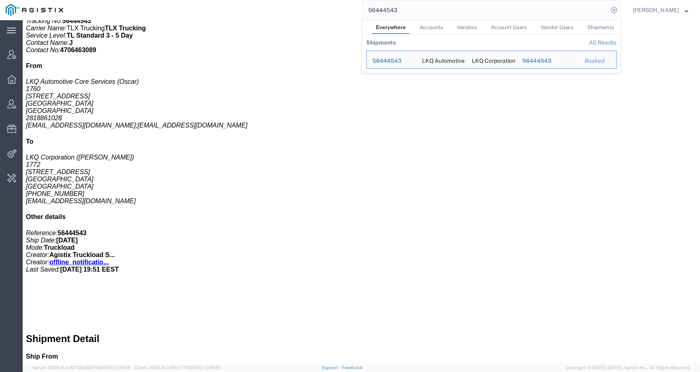
click link "Activity"
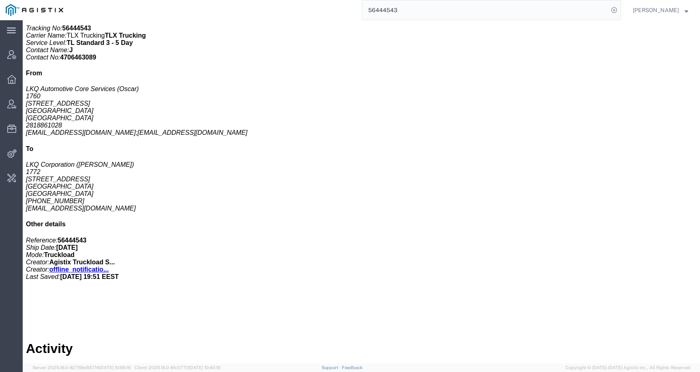
scroll to position [466, 0]
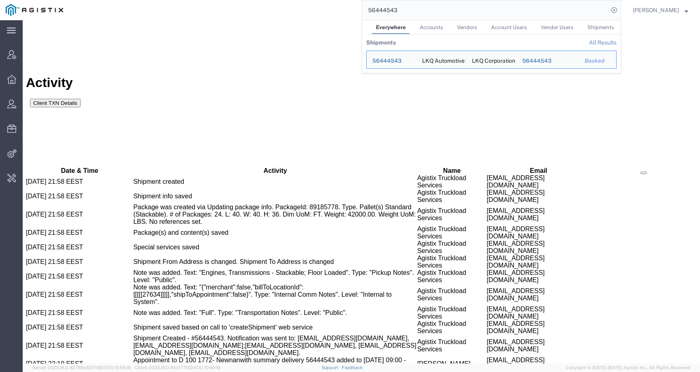
drag, startPoint x: 414, startPoint y: 6, endPoint x: 415, endPoint y: 18, distance: 12.2
click at [415, 18] on input "56444543" at bounding box center [485, 9] width 246 height 19
paste input "39859"
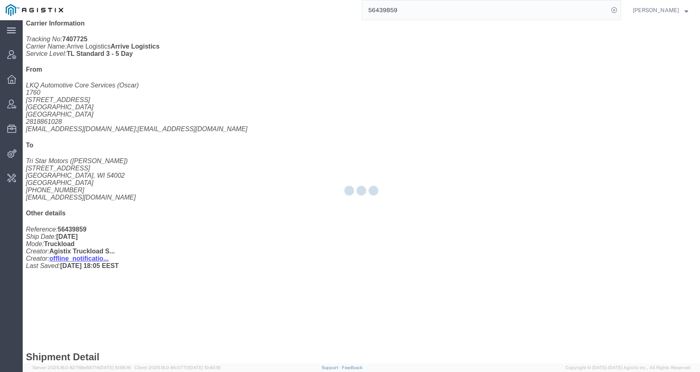
scroll to position [200, 0]
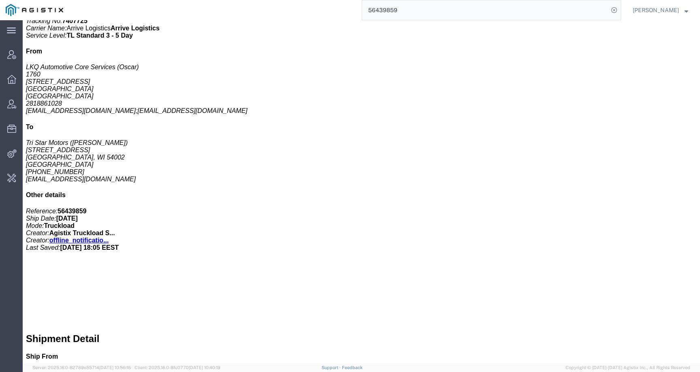
click link "Activity"
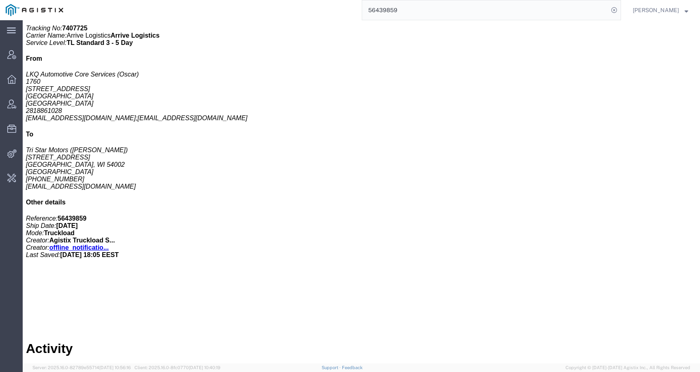
click at [423, 14] on input "56439859" at bounding box center [485, 9] width 246 height 19
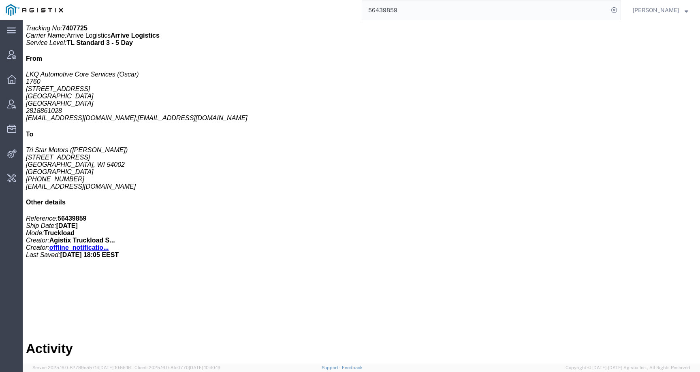
click at [420, 12] on input "56439859" at bounding box center [485, 9] width 246 height 19
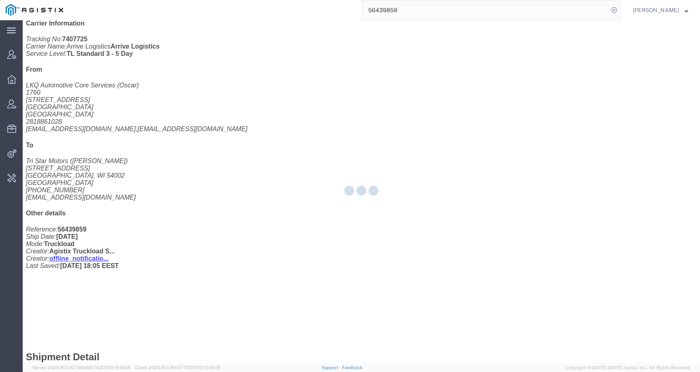
scroll to position [200, 0]
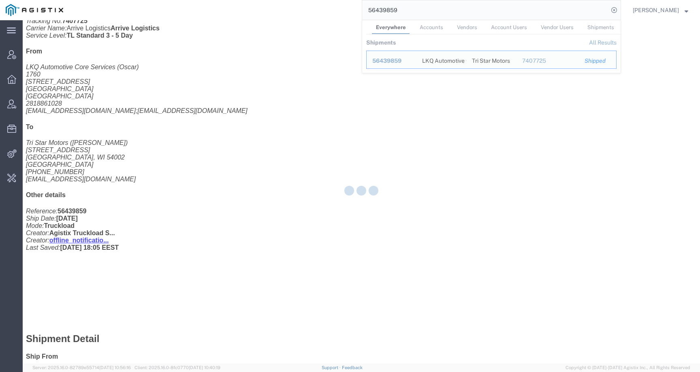
drag, startPoint x: 412, startPoint y: 10, endPoint x: 349, endPoint y: 9, distance: 62.8
click at [349, 9] on div "56439859 Everywhere Accounts Vendors Account Users Vendor Users Shipments Shipm…" at bounding box center [345, 10] width 552 height 20
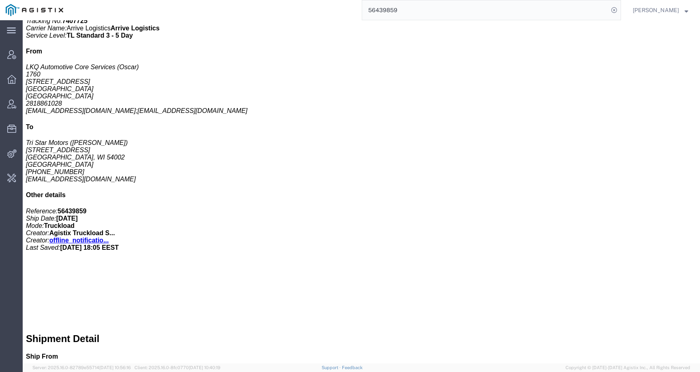
paste input "83"
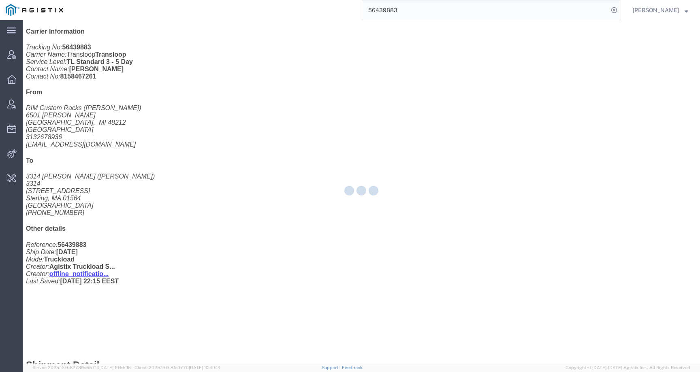
scroll to position [192, 0]
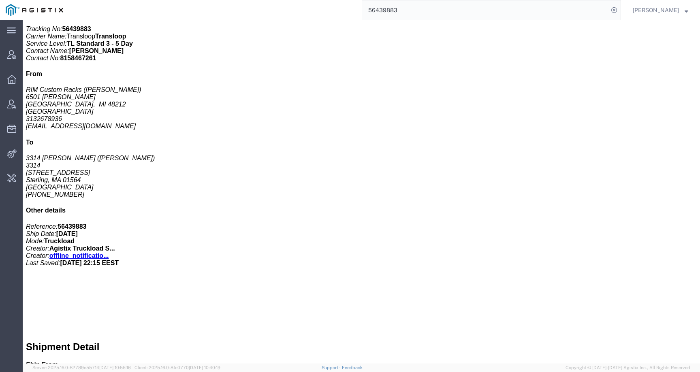
click link "Activity"
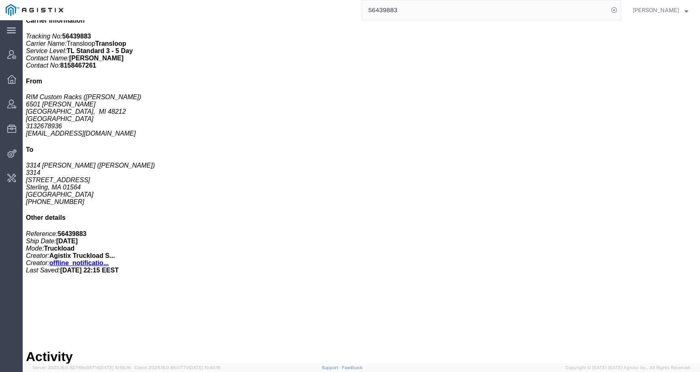
scroll to position [948, 0]
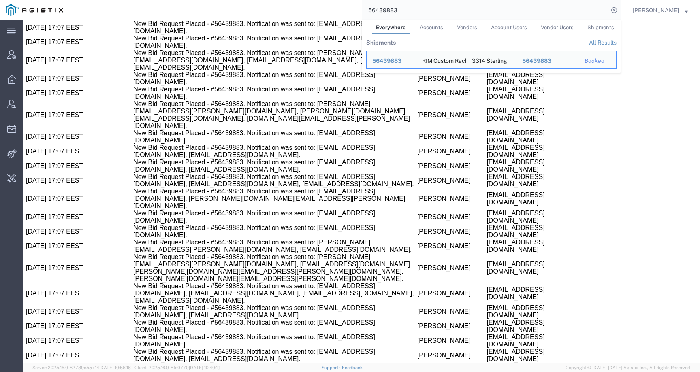
drag, startPoint x: 411, startPoint y: 11, endPoint x: 348, endPoint y: 11, distance: 63.2
click at [348, 11] on div "56439883 Everywhere Accounts Vendors Account Users Vendor Users Shipments Shipm…" at bounding box center [345, 10] width 552 height 20
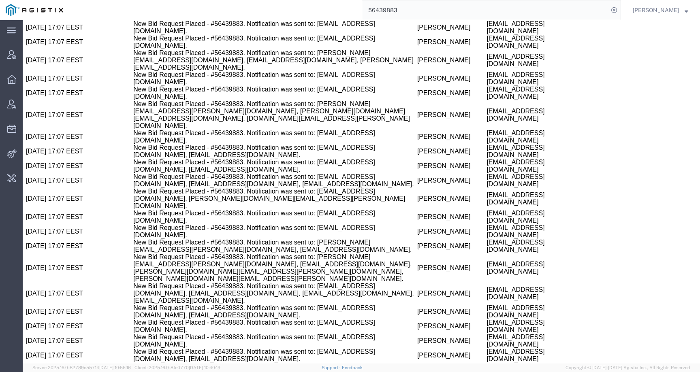
paste input "44236"
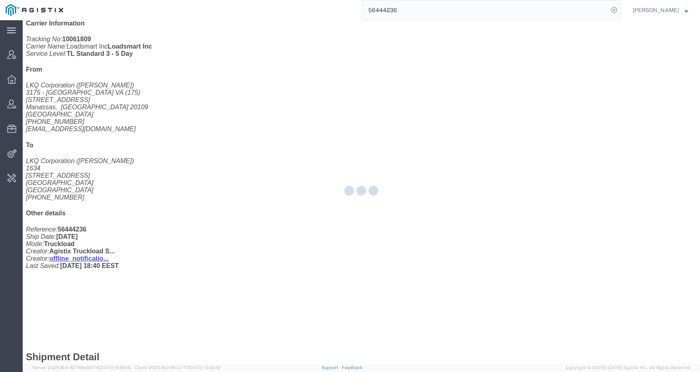
scroll to position [200, 0]
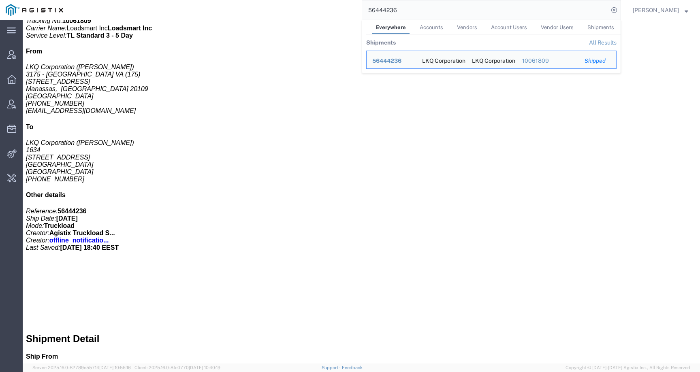
click link "Activity"
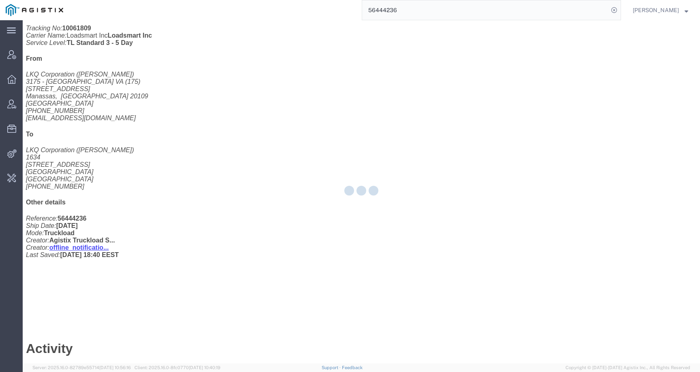
scroll to position [1585, 0]
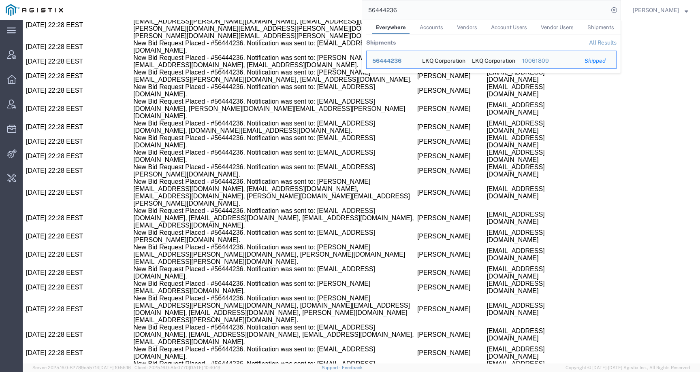
drag, startPoint x: 412, startPoint y: 9, endPoint x: 345, endPoint y: 9, distance: 67.6
click at [345, 9] on div "56444236 Everywhere Accounts Vendors Account Users Vendor Users Shipments Shipm…" at bounding box center [345, 10] width 552 height 20
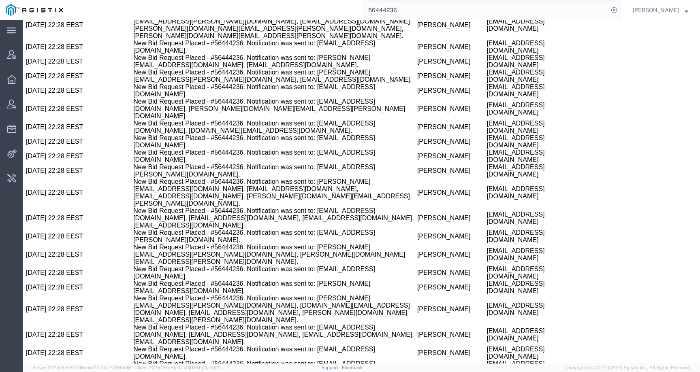
paste input "389368"
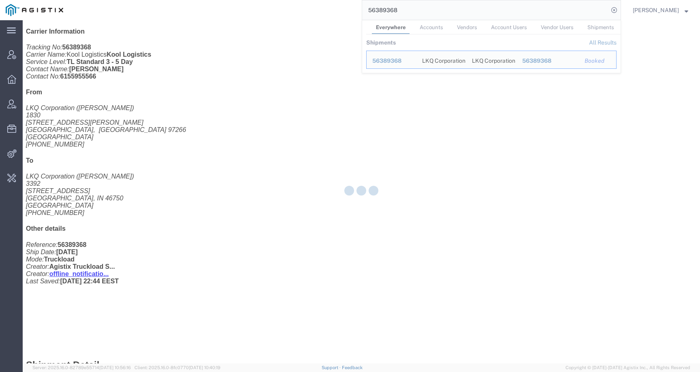
scroll to position [192, 0]
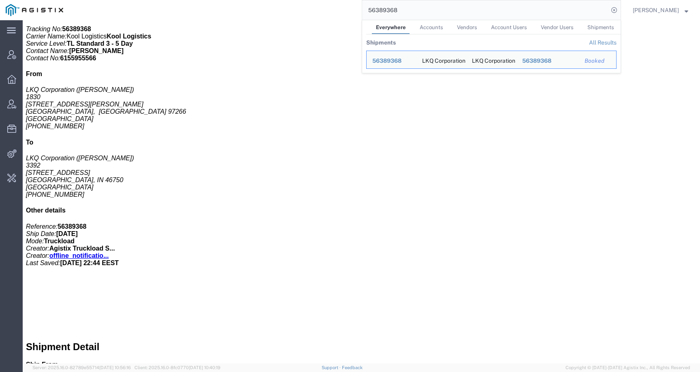
click link "Activity"
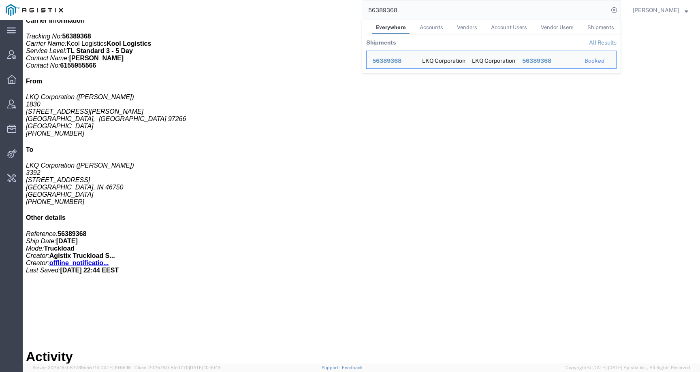
drag, startPoint x: 417, startPoint y: 8, endPoint x: 355, endPoint y: 6, distance: 61.6
click at [355, 7] on div "56389368 Everywhere Accounts Vendors Account Users Vendor Users Shipments Shipm…" at bounding box center [345, 10] width 552 height 20
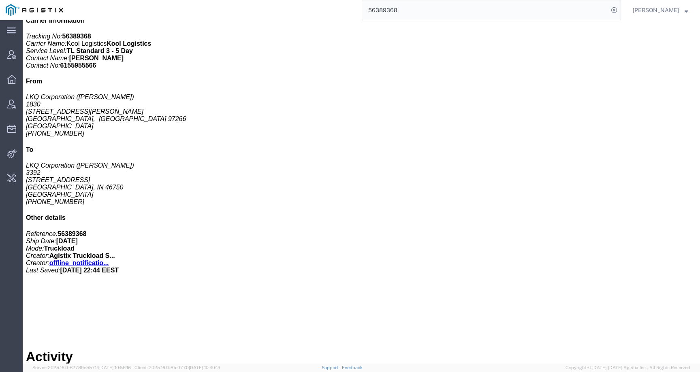
paste input "435586"
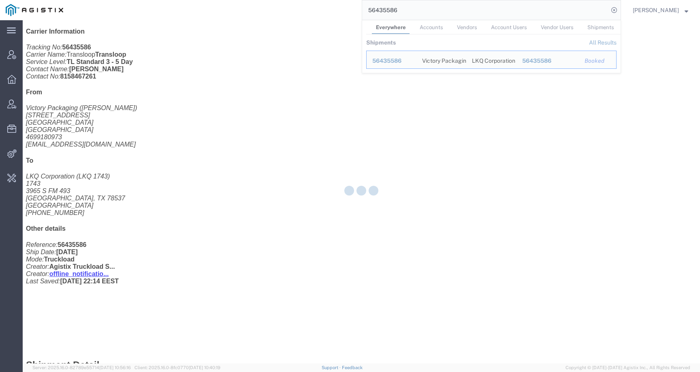
scroll to position [192, 0]
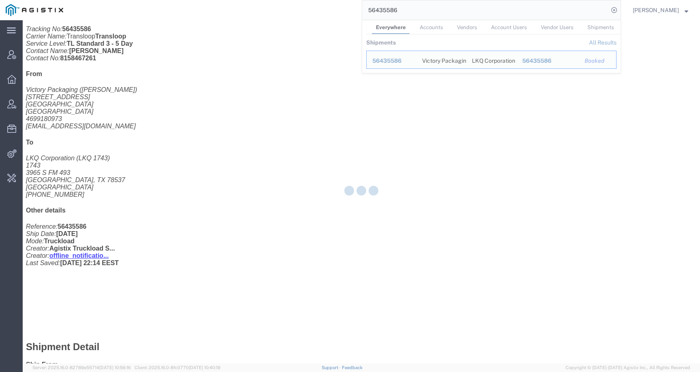
click link "Activity"
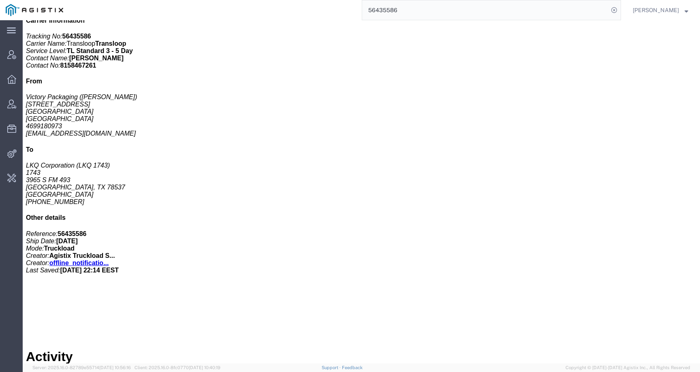
scroll to position [512, 0]
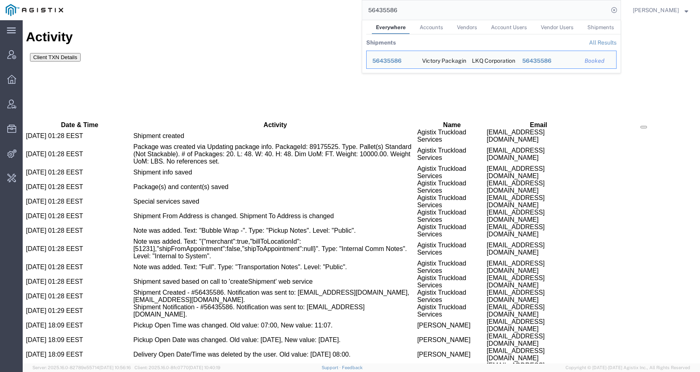
drag, startPoint x: 417, startPoint y: 11, endPoint x: 366, endPoint y: 11, distance: 51.0
click at [366, 11] on div "56435586 Everywhere Accounts Vendors Account Users Vendor Users Shipments Shipm…" at bounding box center [345, 10] width 552 height 20
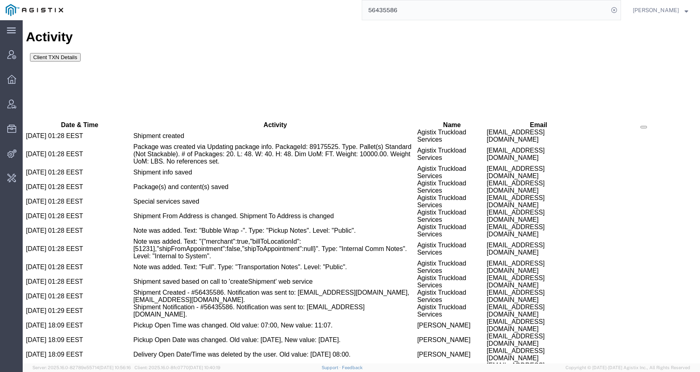
paste input "45004"
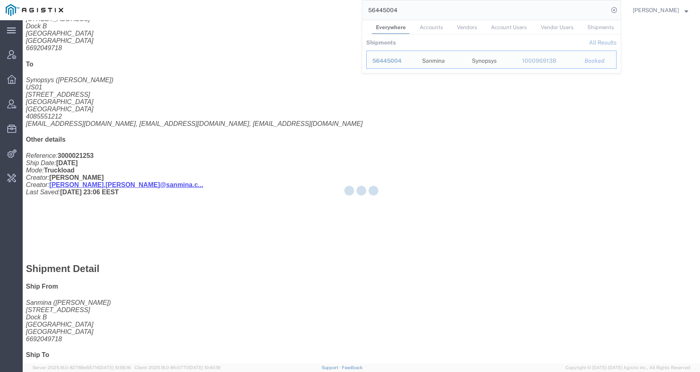
scroll to position [288, 0]
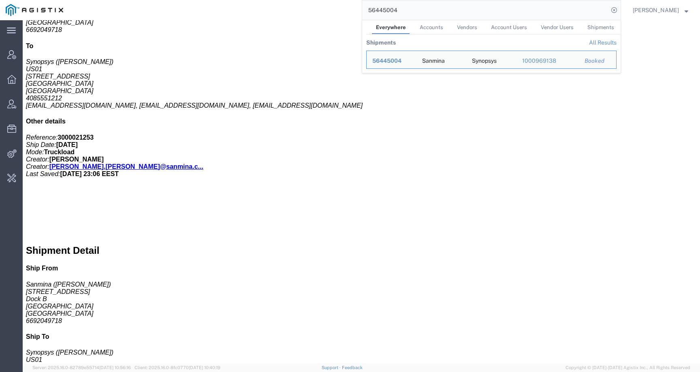
click link "Activity"
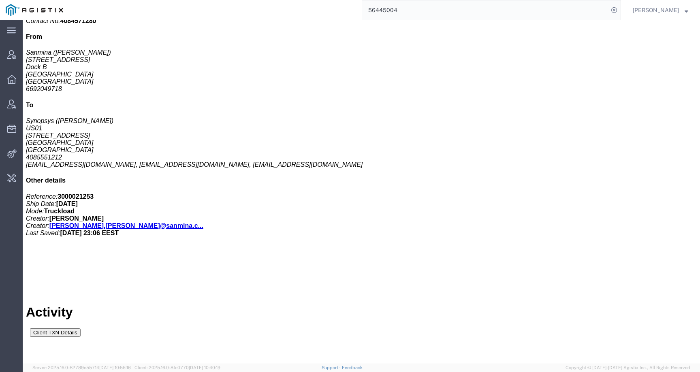
scroll to position [234, 0]
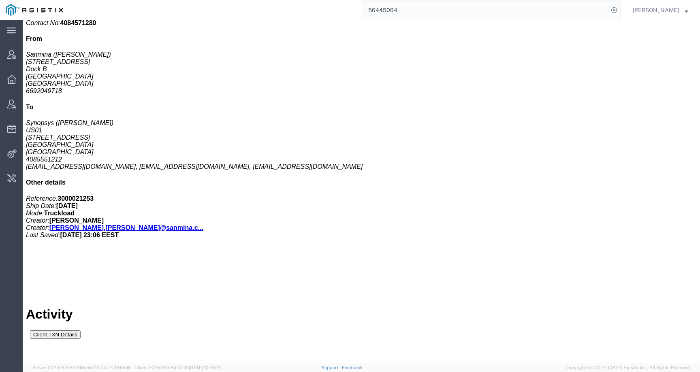
drag, startPoint x: 381, startPoint y: 162, endPoint x: 450, endPoint y: 162, distance: 68.8
copy td "[PERSON_NAME][EMAIL_ADDRESS][PERSON_NAME][DOMAIN_NAME]"
drag, startPoint x: 108, startPoint y: 159, endPoint x: 190, endPoint y: 160, distance: 81.8
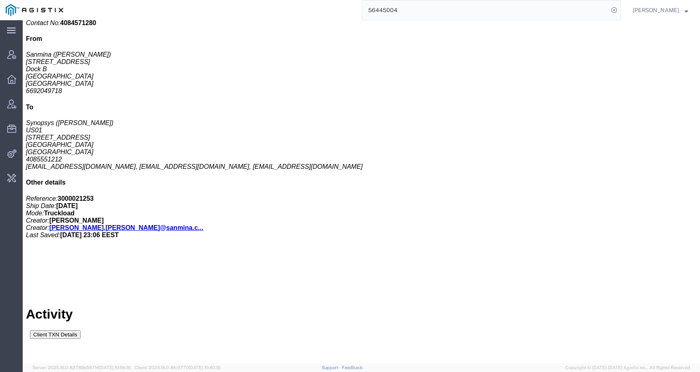
copy td "Fixed Lane Shipment Processed"
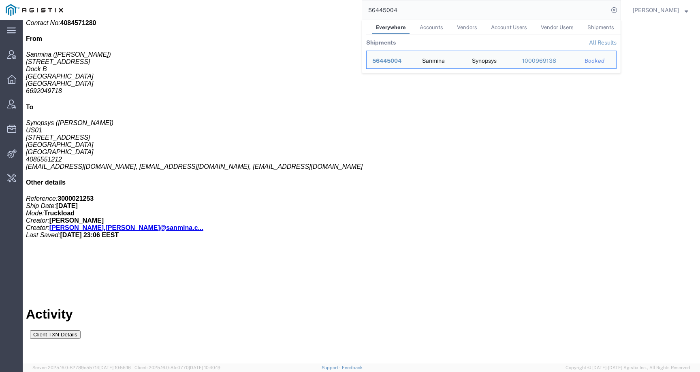
drag, startPoint x: 411, startPoint y: 14, endPoint x: 359, endPoint y: 11, distance: 51.9
click at [359, 11] on div "56445004 Everywhere Accounts Vendors Account Users Vendor Users Shipments Shipm…" at bounding box center [345, 10] width 552 height 20
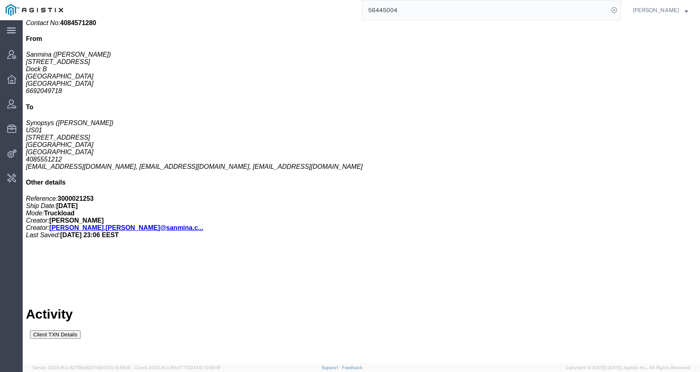
paste input "39372"
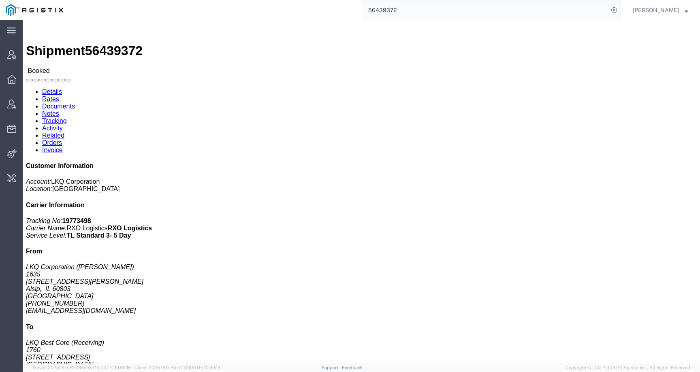
click link "Activity"
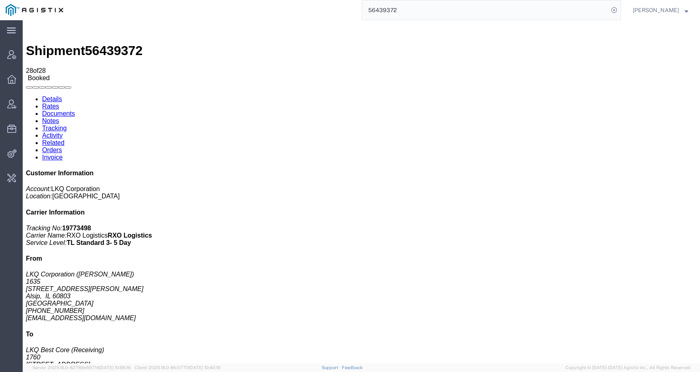
scroll to position [189, 0]
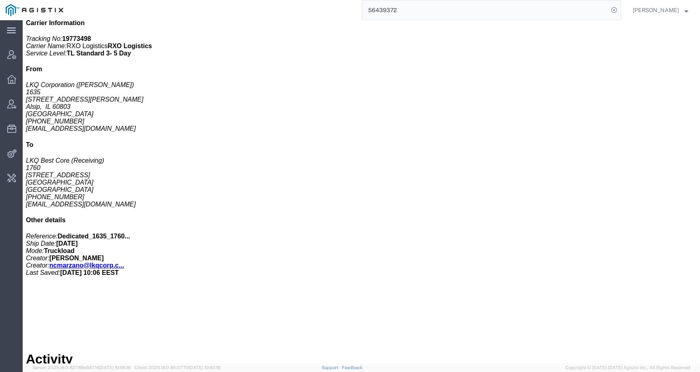
drag, startPoint x: 379, startPoint y: 185, endPoint x: 459, endPoint y: 185, distance: 79.8
copy td "[EMAIL_ADDRESS][DOMAIN_NAME]"
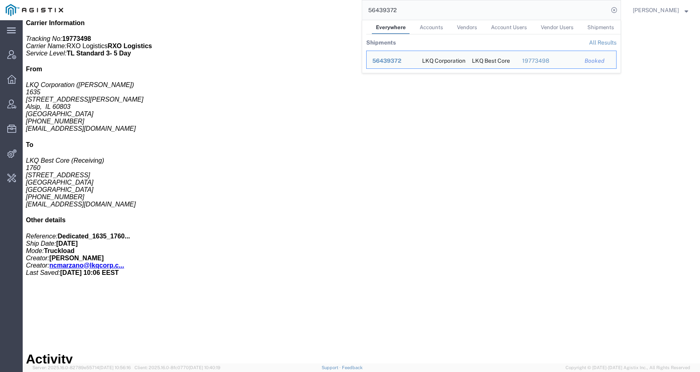
drag, startPoint x: 419, startPoint y: 11, endPoint x: 341, endPoint y: 11, distance: 77.3
click at [341, 11] on div "56439372 Everywhere Accounts Vendors Account Users Vendor Users Shipments Shipm…" at bounding box center [345, 10] width 552 height 20
paste input "27249"
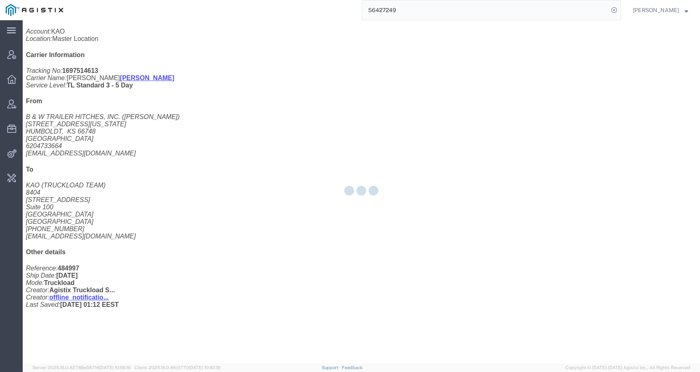
scroll to position [189, 0]
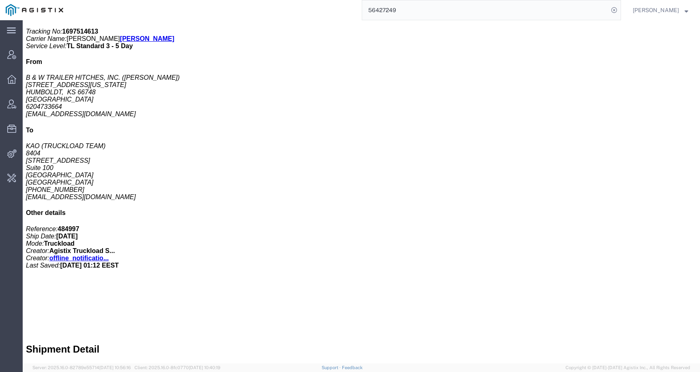
click link "Activity"
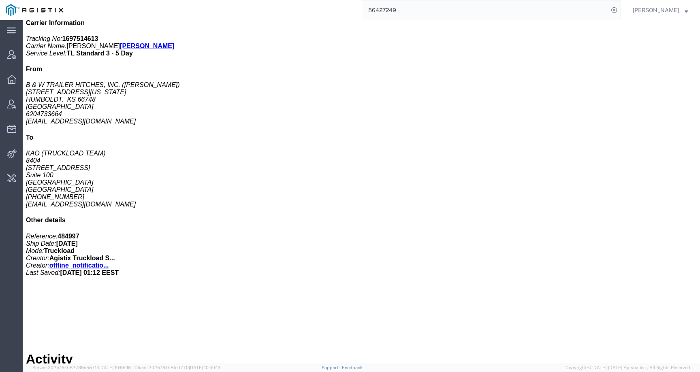
scroll to position [706, 0]
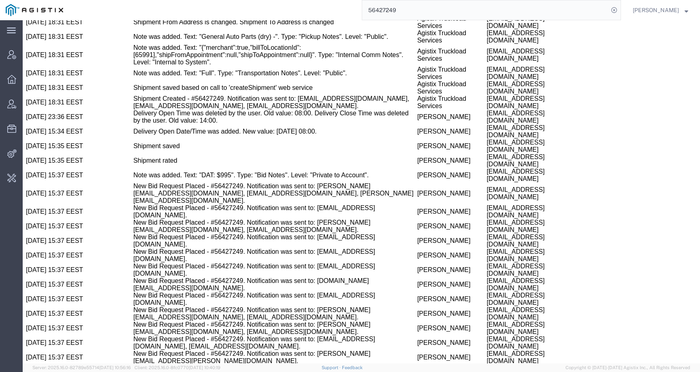
drag, startPoint x: 376, startPoint y: 183, endPoint x: 441, endPoint y: 184, distance: 64.8
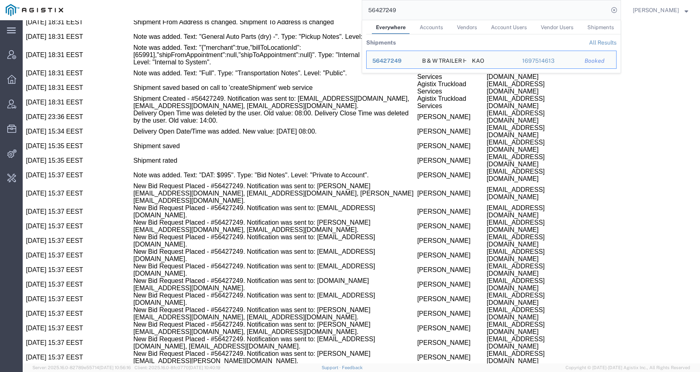
drag, startPoint x: 426, startPoint y: 7, endPoint x: 353, endPoint y: 7, distance: 73.3
click at [353, 7] on div "56427249 Everywhere Accounts Vendors Account Users Vendor Users Shipments Shipm…" at bounding box center [345, 10] width 552 height 20
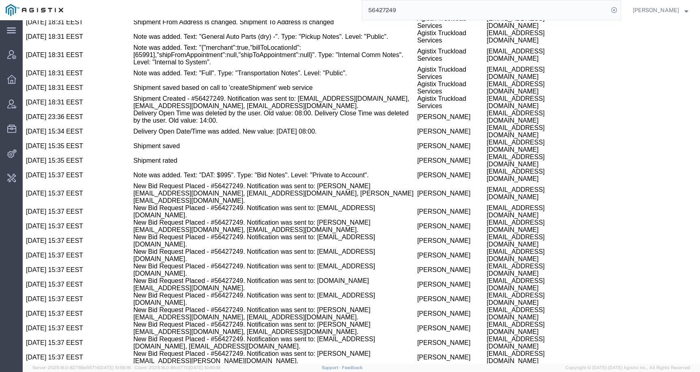
paste input "9346"
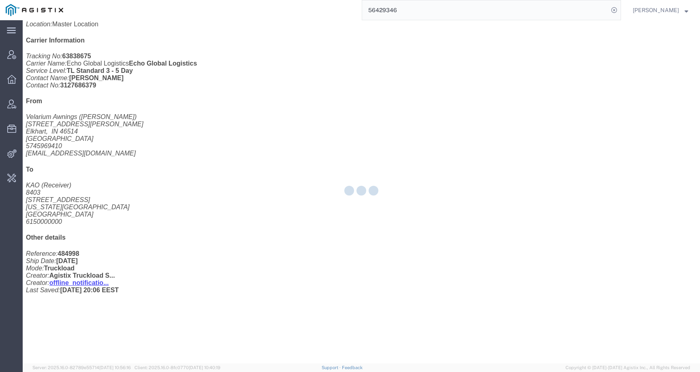
scroll to position [183, 0]
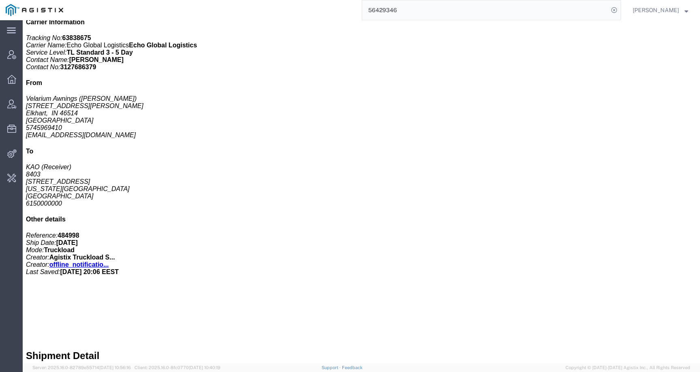
click link "Activity"
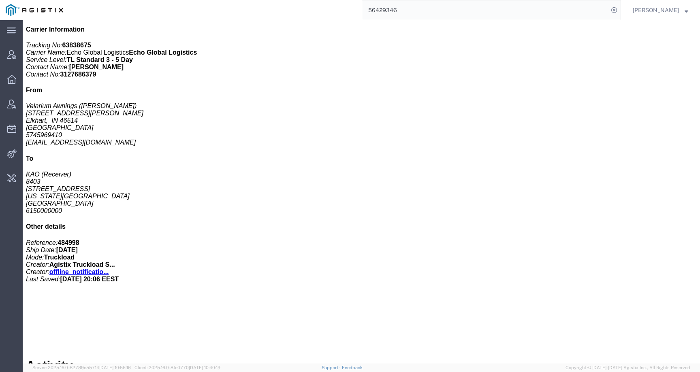
click at [417, 22] on div "Shipment 56429346 127 of 127 Booked Details Rates Documents Notes Tracking Acti…" at bounding box center [361, 74] width 670 height 469
click at [415, 15] on input "56429346" at bounding box center [485, 9] width 246 height 19
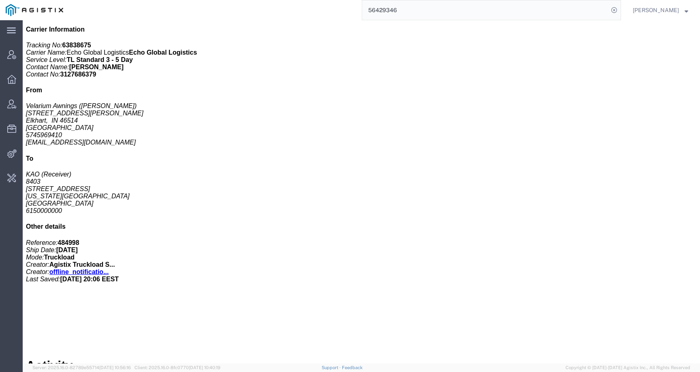
scroll to position [1200, 0]
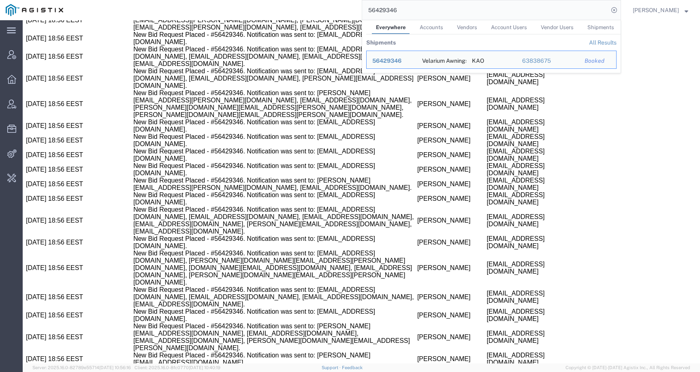
drag, startPoint x: 419, startPoint y: 11, endPoint x: 321, endPoint y: 11, distance: 98.4
click at [321, 11] on div "56429346 Everywhere Accounts Vendors Account Users Vendor Users Shipments Shipm…" at bounding box center [345, 10] width 552 height 20
paste input "45004"
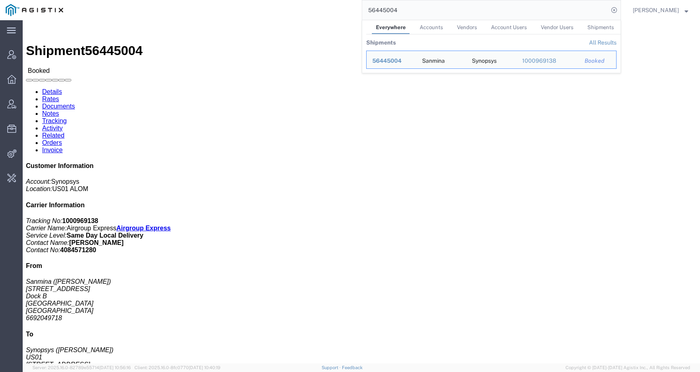
click link "Activity"
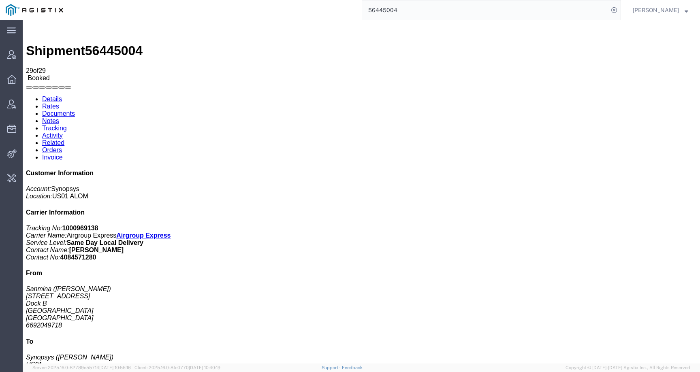
scroll to position [218, 0]
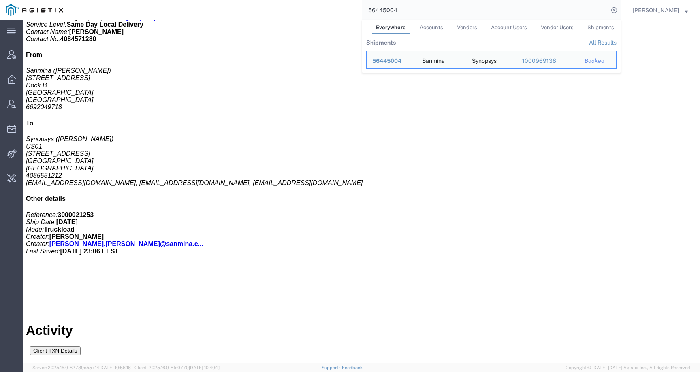
drag, startPoint x: 414, startPoint y: 14, endPoint x: 361, endPoint y: 12, distance: 53.1
click at [360, 13] on div "56445004 Everywhere Accounts Vendors Account Users Vendor Users Shipments Shipm…" at bounding box center [345, 10] width 552 height 20
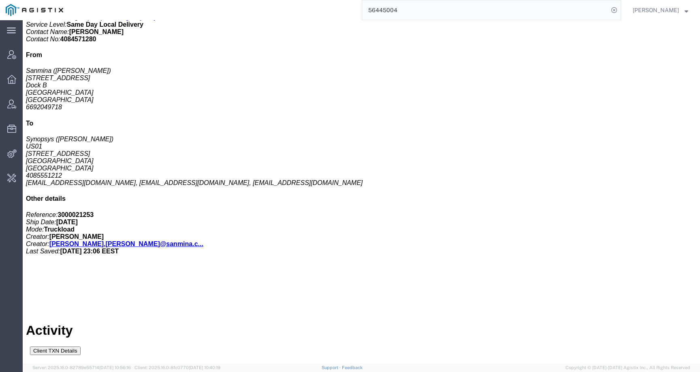
paste input "PG&E"
type input "PG&E"
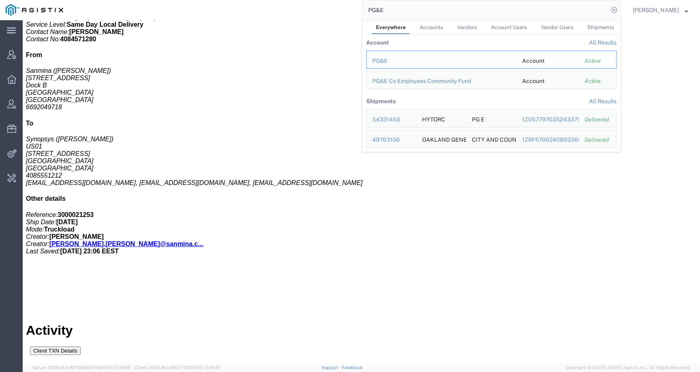
click at [391, 62] on div "PG&E" at bounding box center [441, 61] width 138 height 9
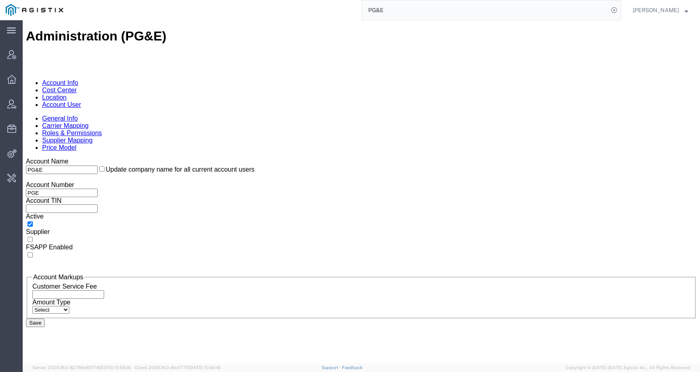
click at [67, 94] on link "Location" at bounding box center [54, 97] width 25 height 7
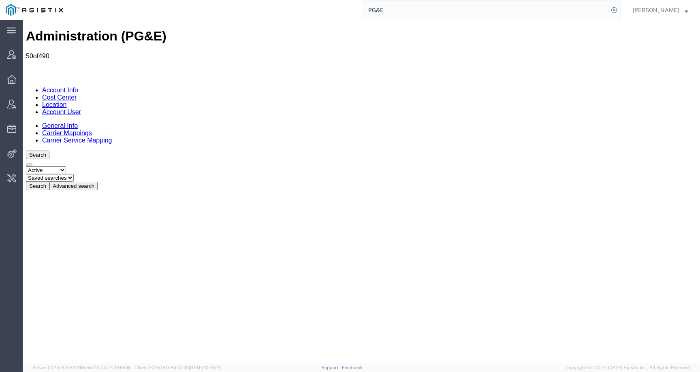
click at [98, 182] on button "Advanced search" at bounding box center [73, 186] width 48 height 9
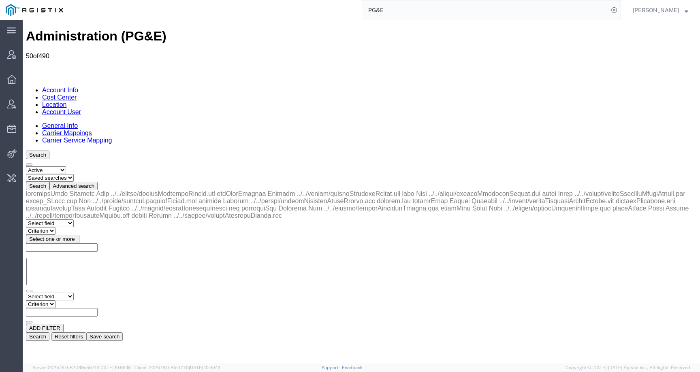
click at [64, 293] on select "Select field Address [GEOGRAPHIC_DATA] Location Name Location Num Master Locati…" at bounding box center [50, 297] width 48 height 8
select select "city"
click at [74, 300] on select "Criterion contains does not contain is is blank is not blank starts with" at bounding box center [50, 304] width 49 height 8
select select "contains"
click at [98, 308] on input "text" at bounding box center [62, 312] width 72 height 9
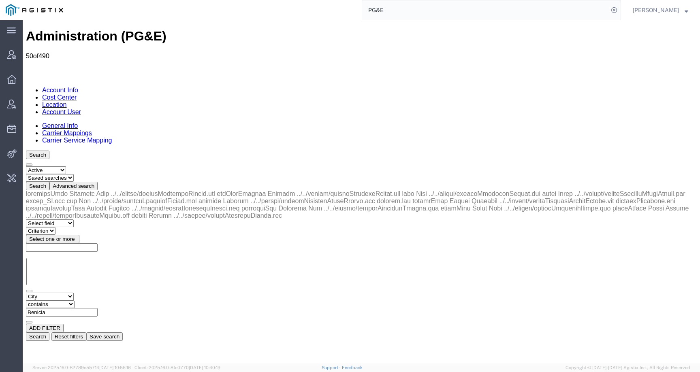
type input "Benicia"
click at [49, 332] on button "Search" at bounding box center [37, 336] width 23 height 9
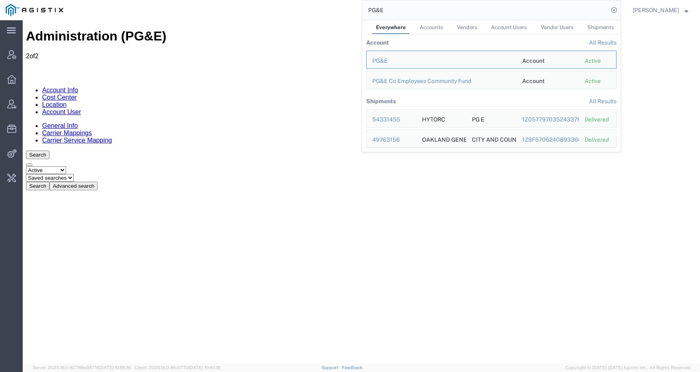
drag, startPoint x: 395, startPoint y: 8, endPoint x: 355, endPoint y: 7, distance: 40.1
click at [355, 7] on div "PG&E Everywhere Accounts Vendors Account Users Vendor Users Shipments Account A…" at bounding box center [345, 10] width 552 height 20
paste input "56439376"
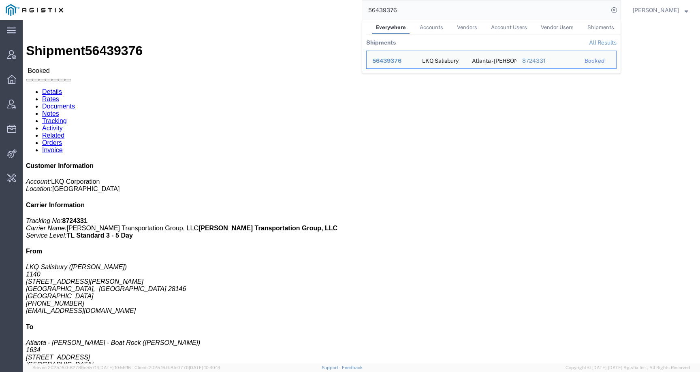
drag, startPoint x: 178, startPoint y: 31, endPoint x: 291, endPoint y: 5, distance: 116.3
click link "Activity"
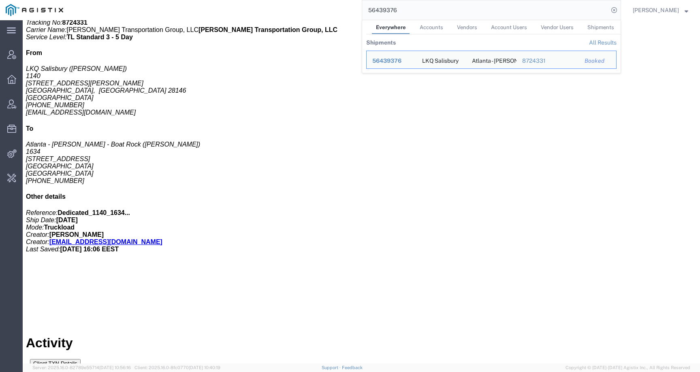
drag, startPoint x: 409, startPoint y: 8, endPoint x: 335, endPoint y: 7, distance: 73.3
click at [335, 7] on div "56439376 Everywhere Accounts Vendors Account Users Vendor Users Shipments Shipm…" at bounding box center [345, 10] width 552 height 20
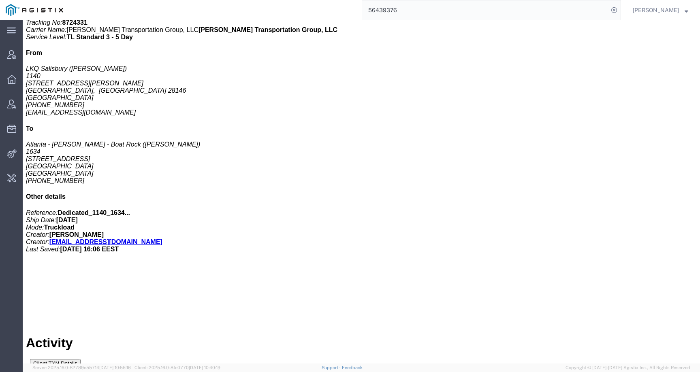
paste input "67"
type input "56439367"
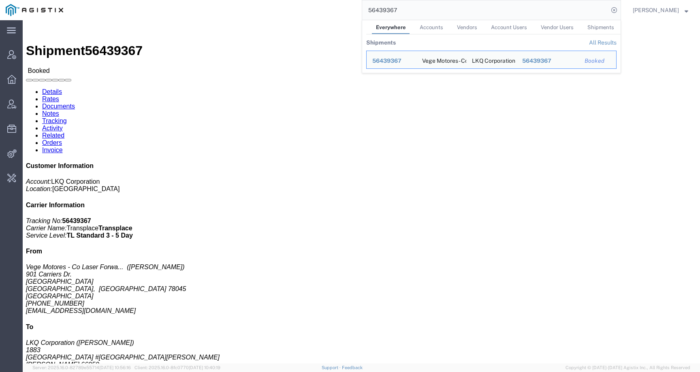
click link "Activity"
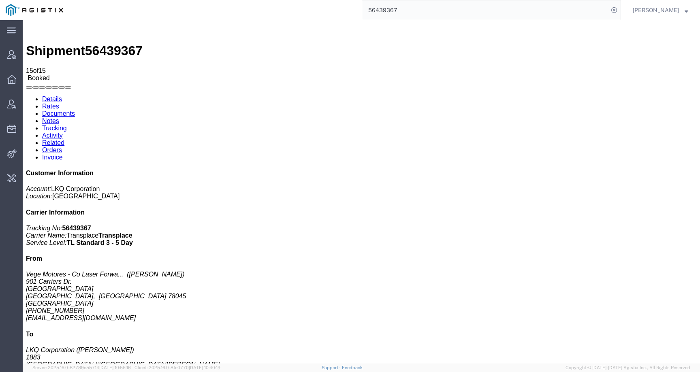
scroll to position [28, 0]
